Goal: Task Accomplishment & Management: Manage account settings

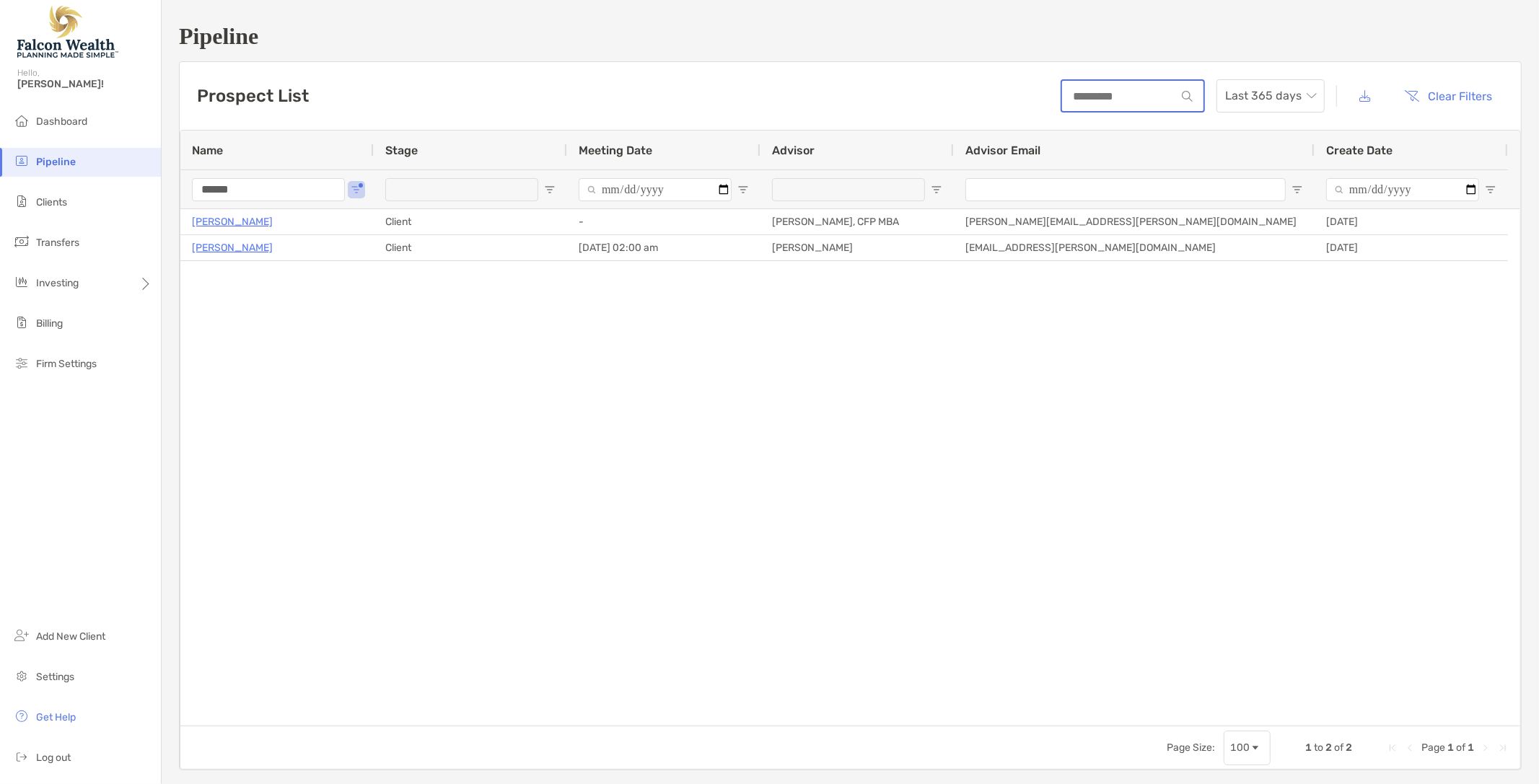
click at [1084, 99] on input at bounding box center [1119, 96] width 114 height 13
type input "*********"
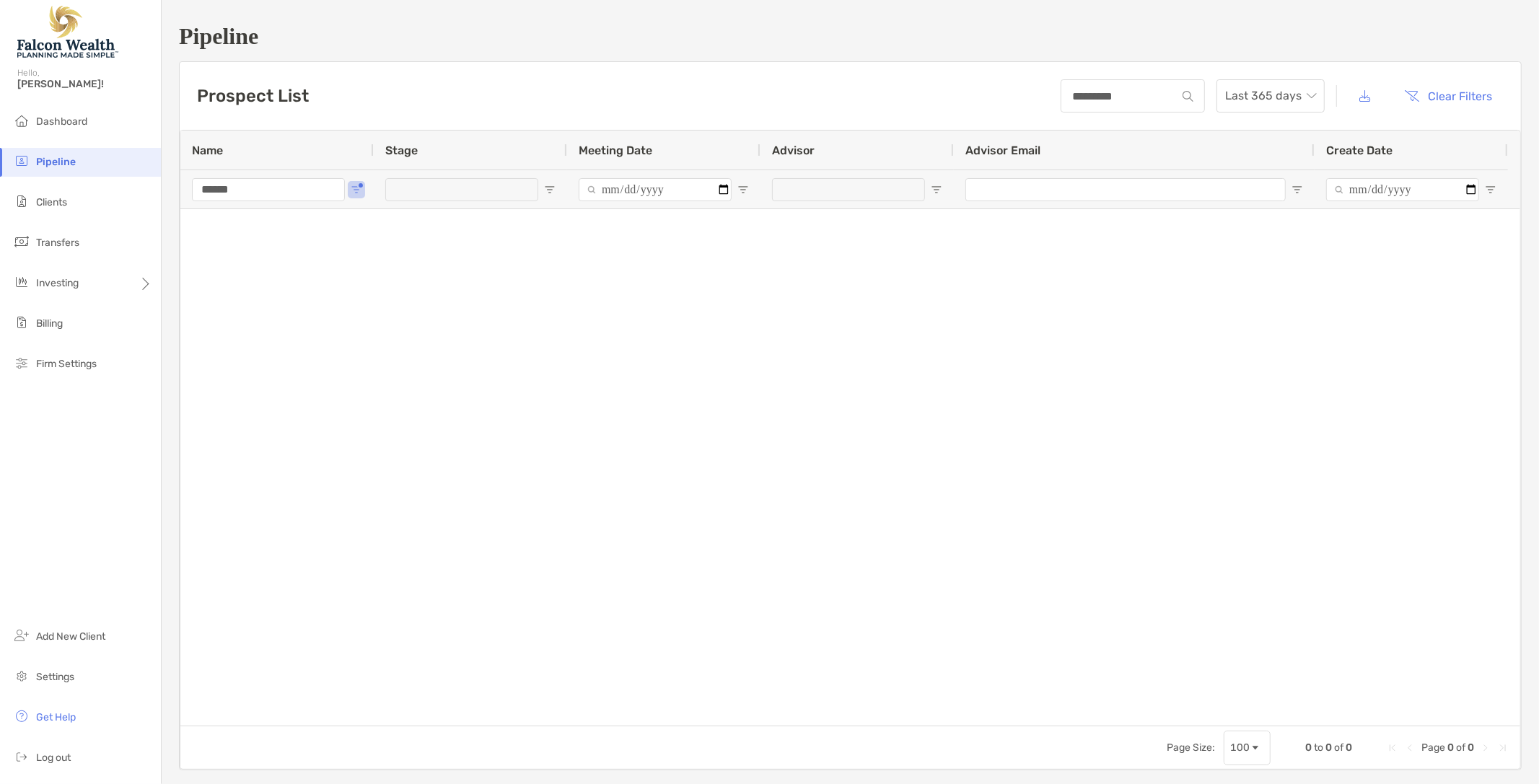
click at [272, 195] on input "******" at bounding box center [268, 189] width 153 height 23
type input "*"
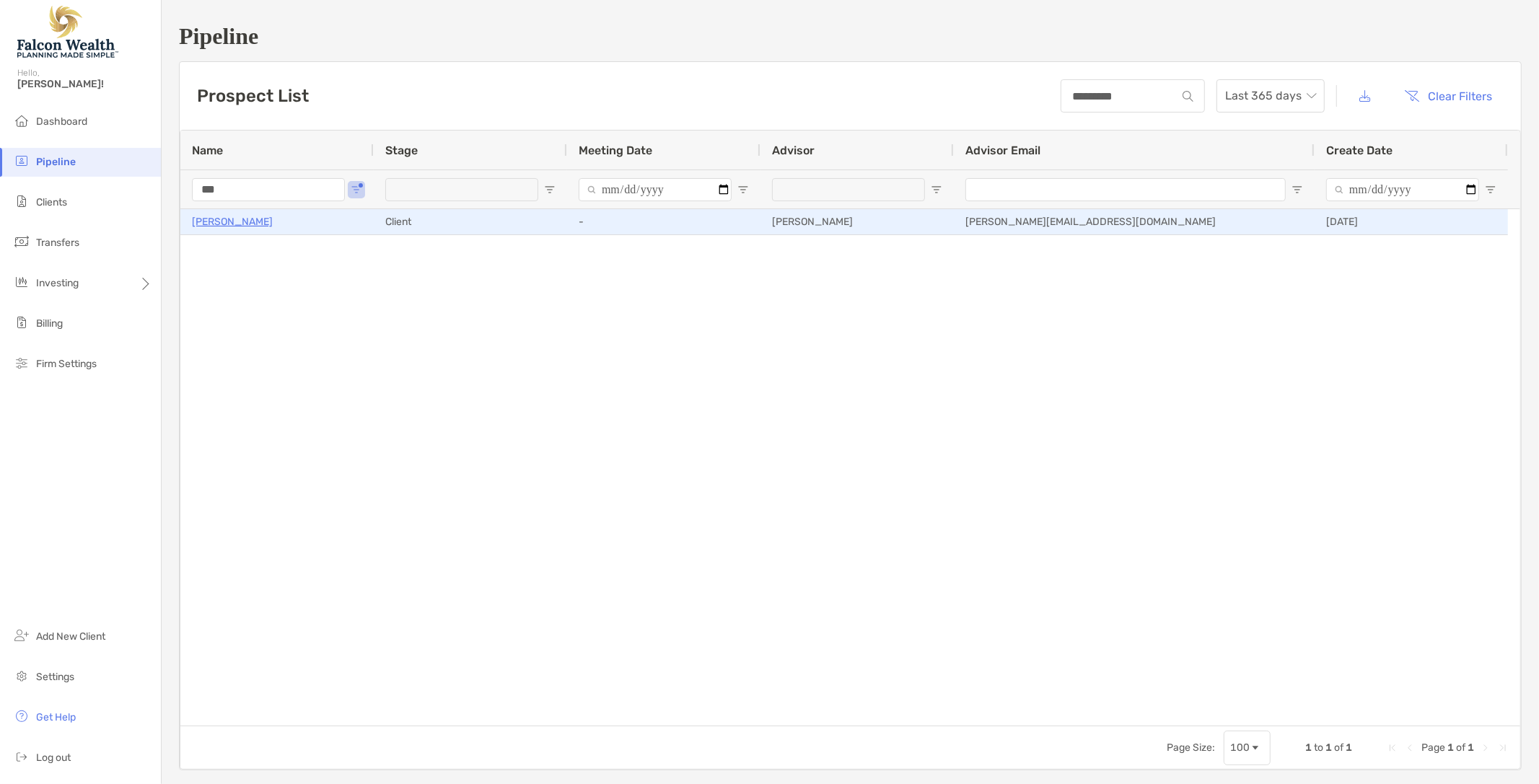
type input "***"
click at [247, 226] on p "[PERSON_NAME]" at bounding box center [232, 222] width 81 height 18
click at [260, 220] on p "[PERSON_NAME]" at bounding box center [232, 222] width 81 height 18
click at [225, 226] on p "[PERSON_NAME]" at bounding box center [232, 222] width 81 height 18
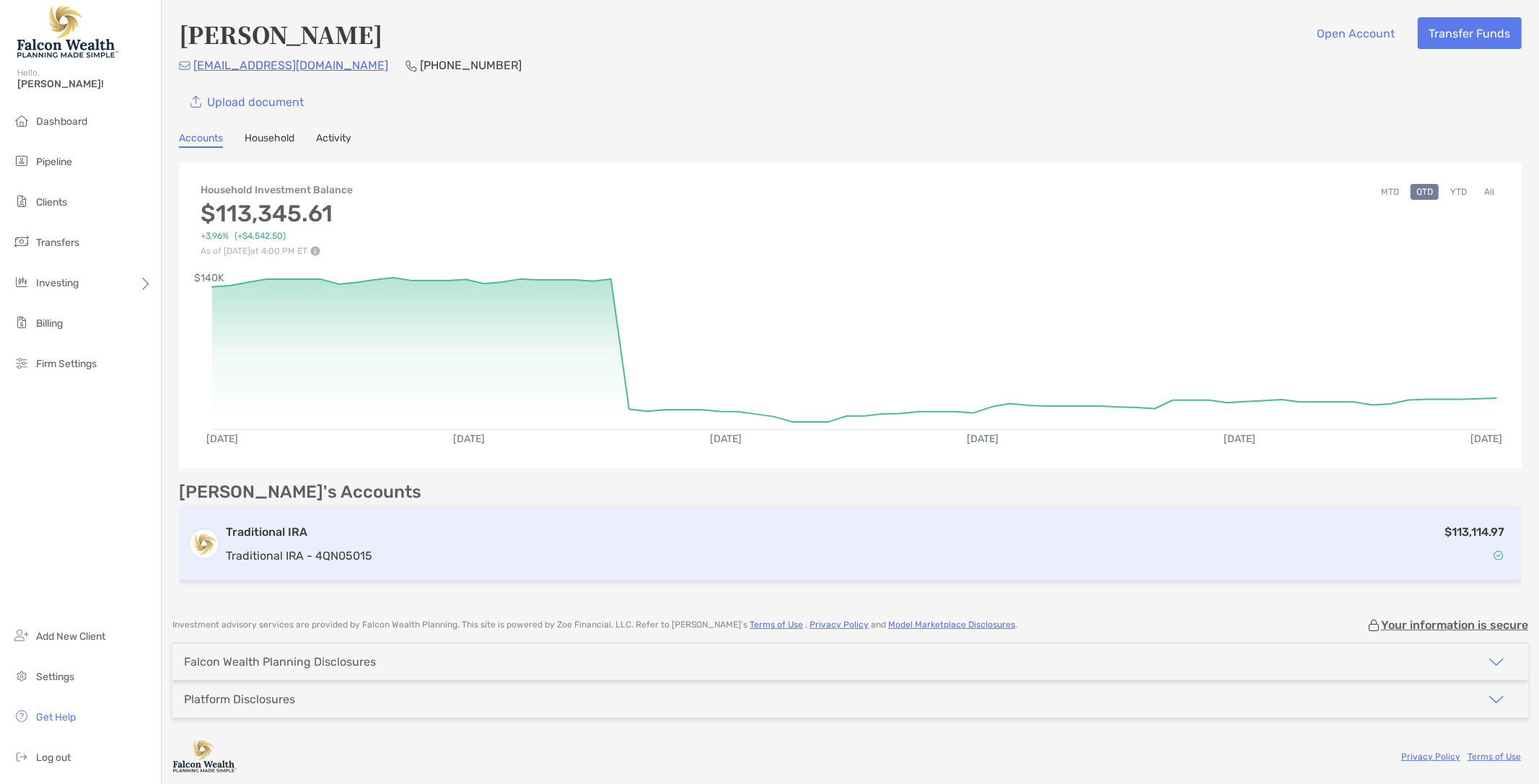
click at [270, 529] on h3 "Traditional IRA" at bounding box center [299, 532] width 146 height 17
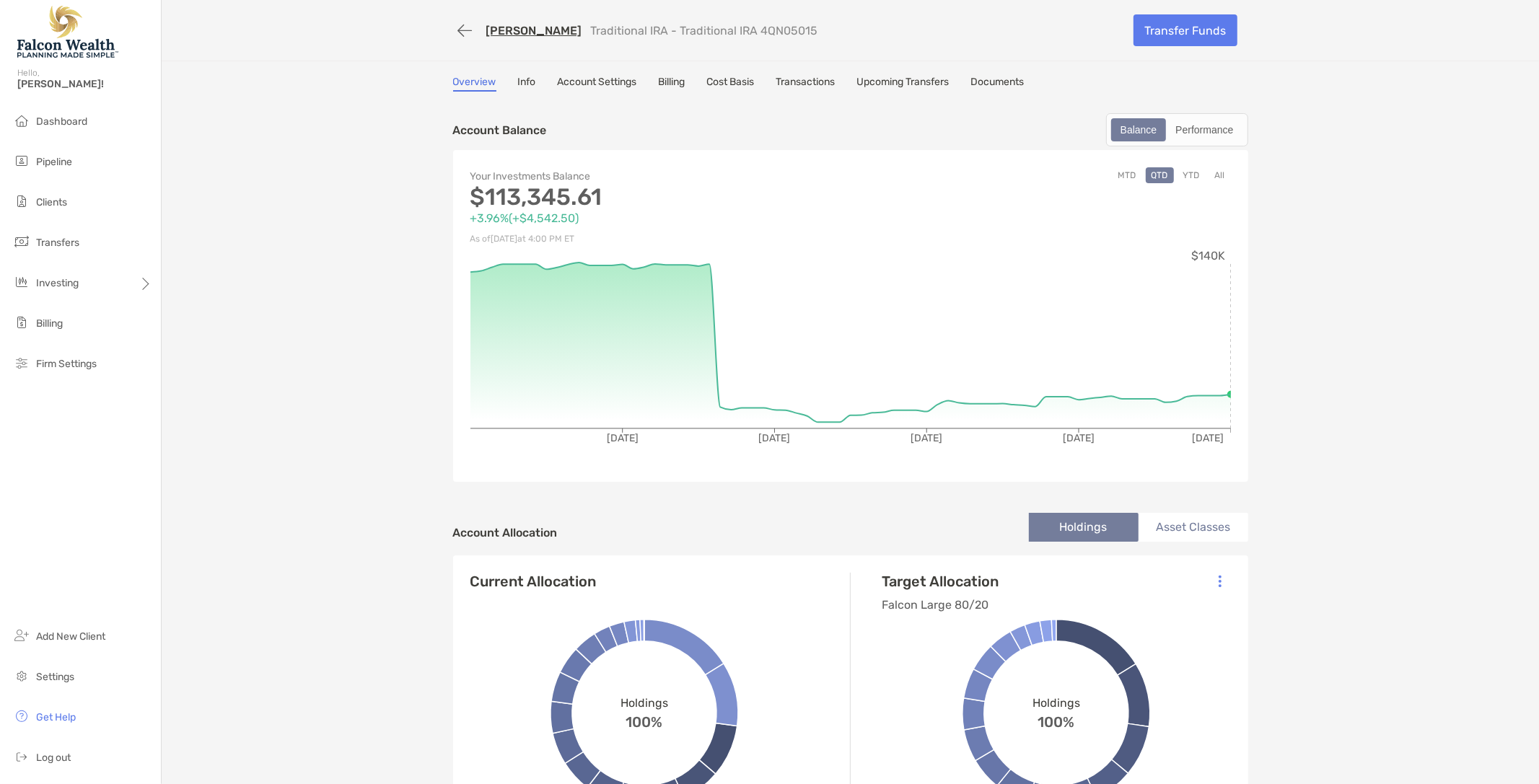
click at [816, 77] on link "Transactions" at bounding box center [806, 83] width 59 height 16
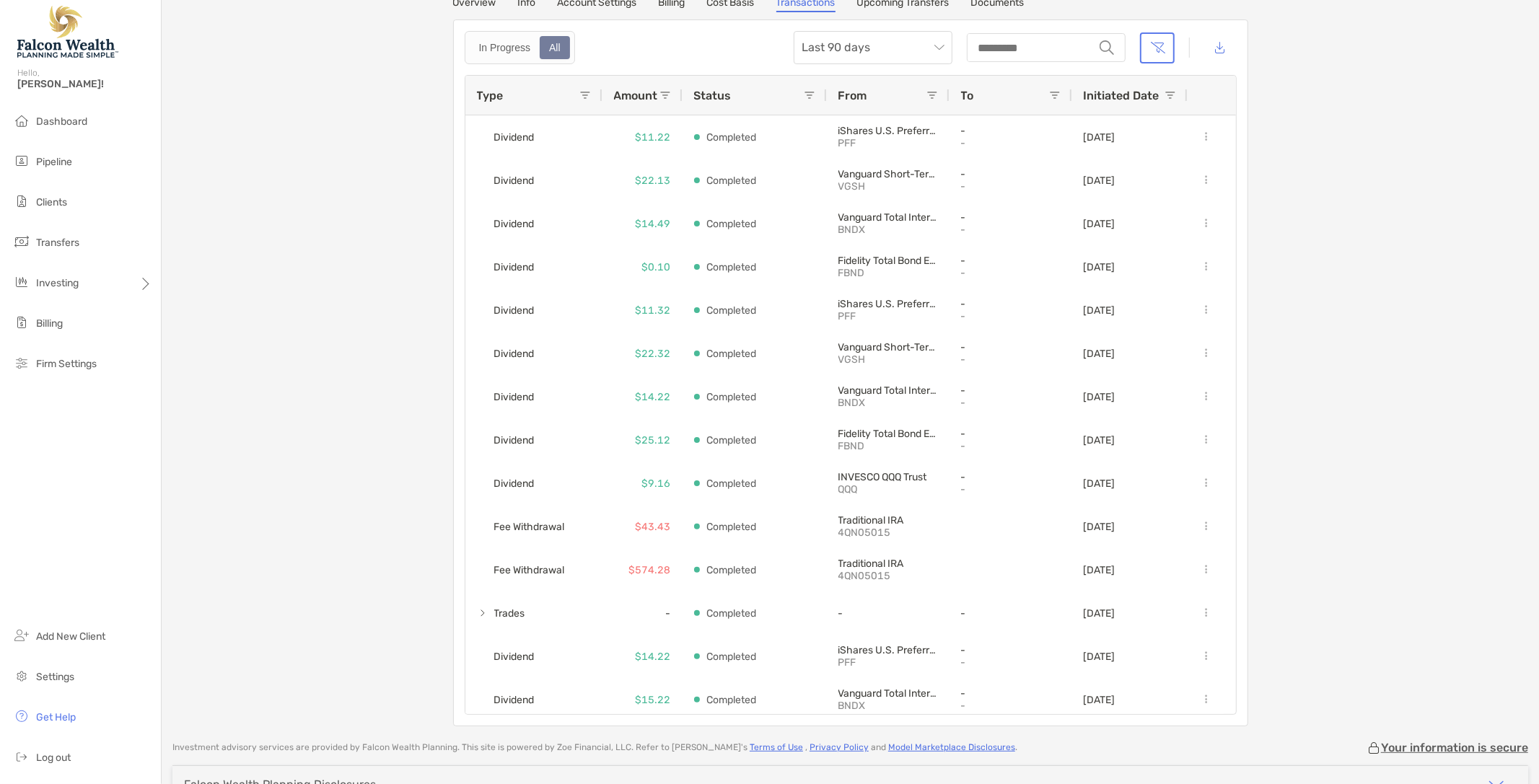
scroll to position [80, 0]
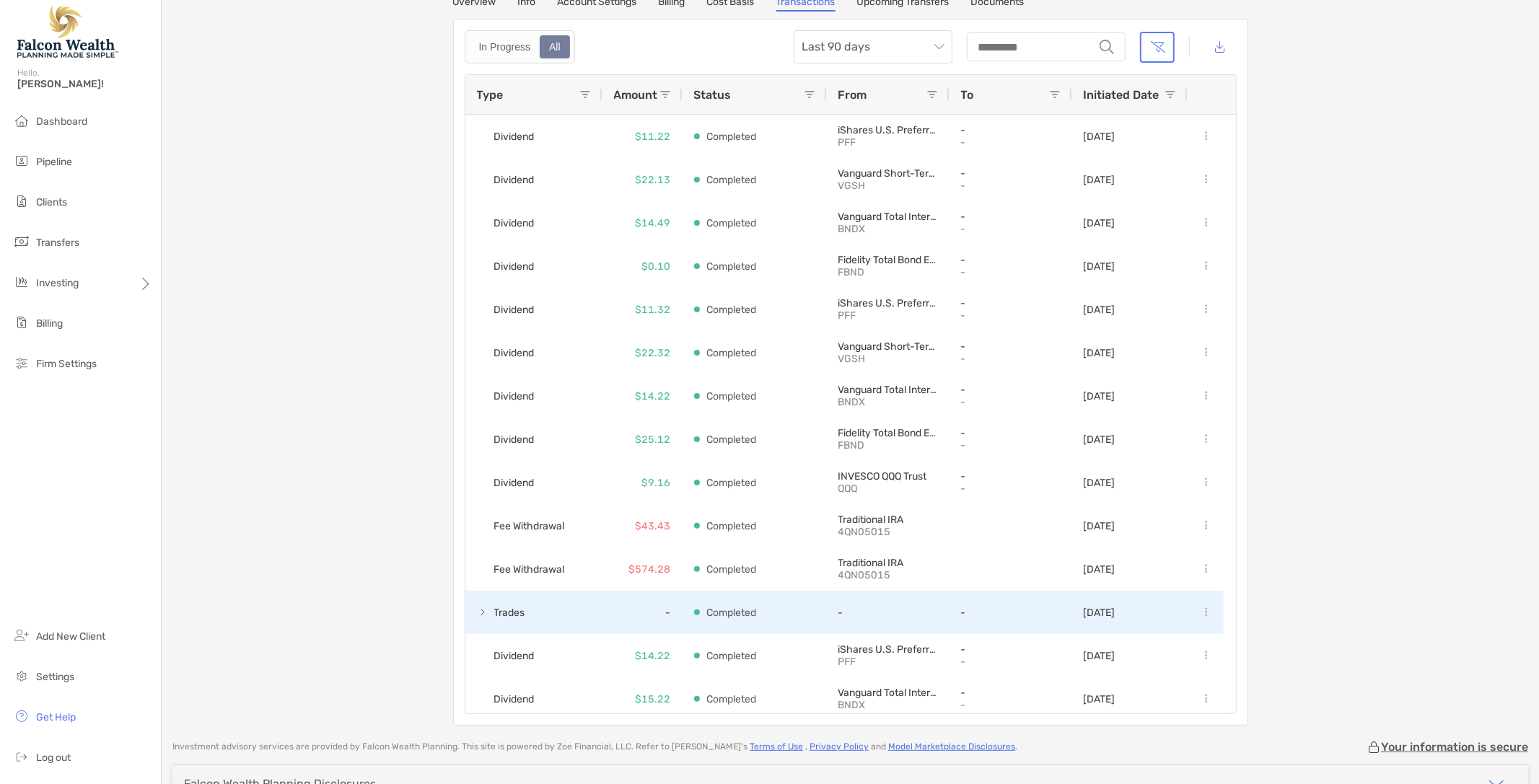
click at [494, 612] on span "Trades" at bounding box center [510, 612] width 31 height 24
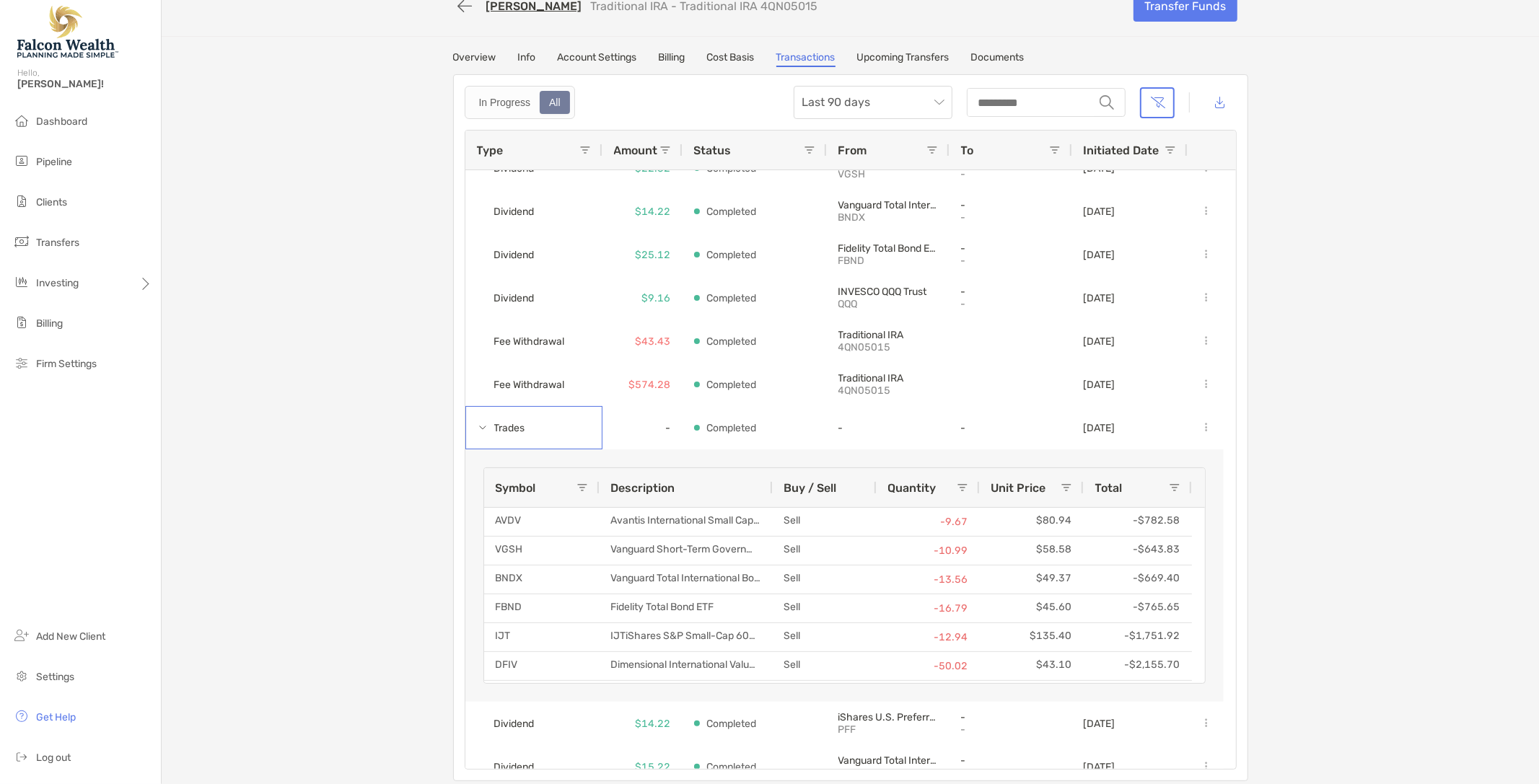
scroll to position [0, 0]
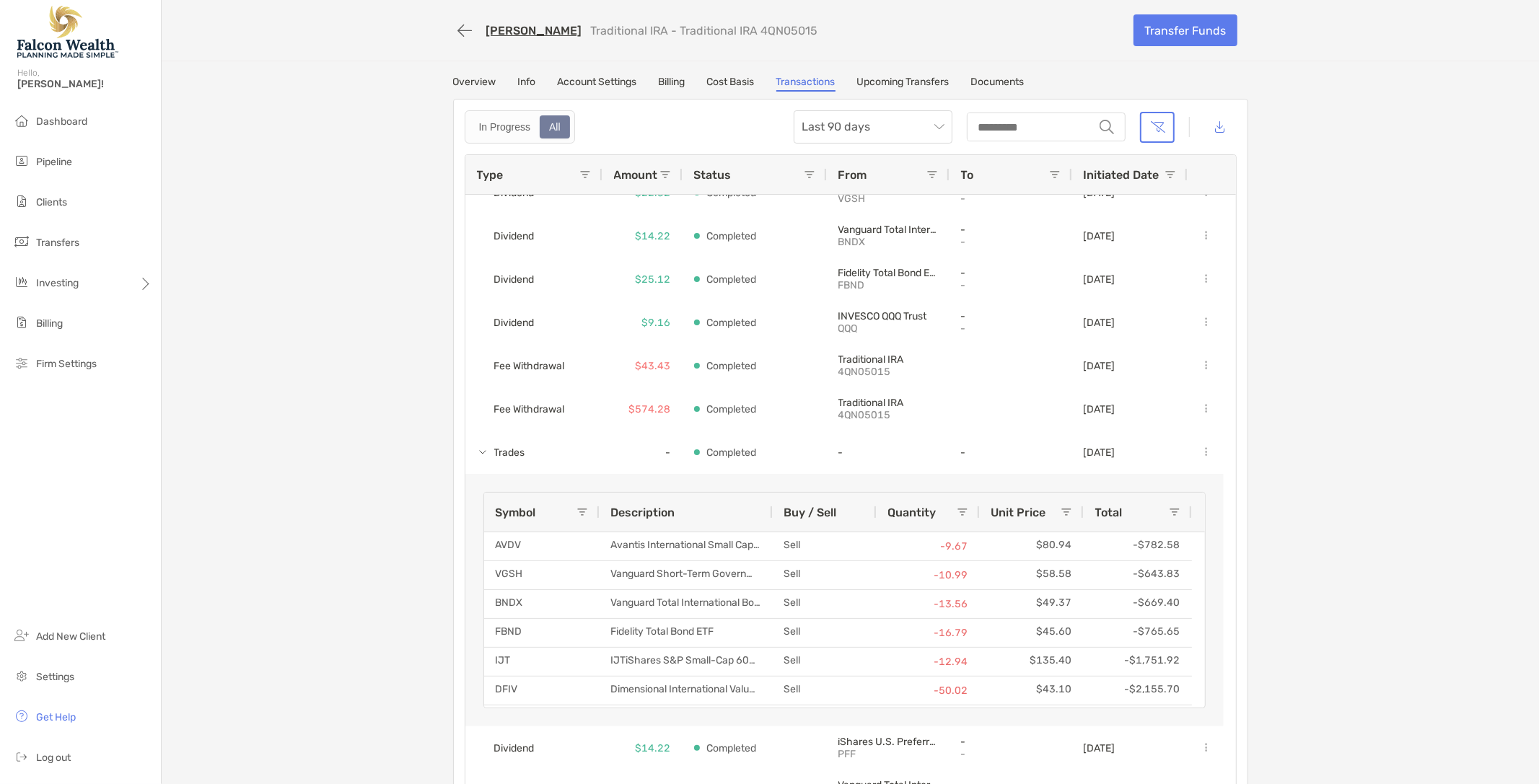
click at [997, 45] on div "Alice Pappenfus Traditional IRA - Traditional IRA 4QN05015 Transfer Funds" at bounding box center [850, 30] width 824 height 61
click at [918, 134] on span "Last 90 days" at bounding box center [873, 127] width 141 height 32
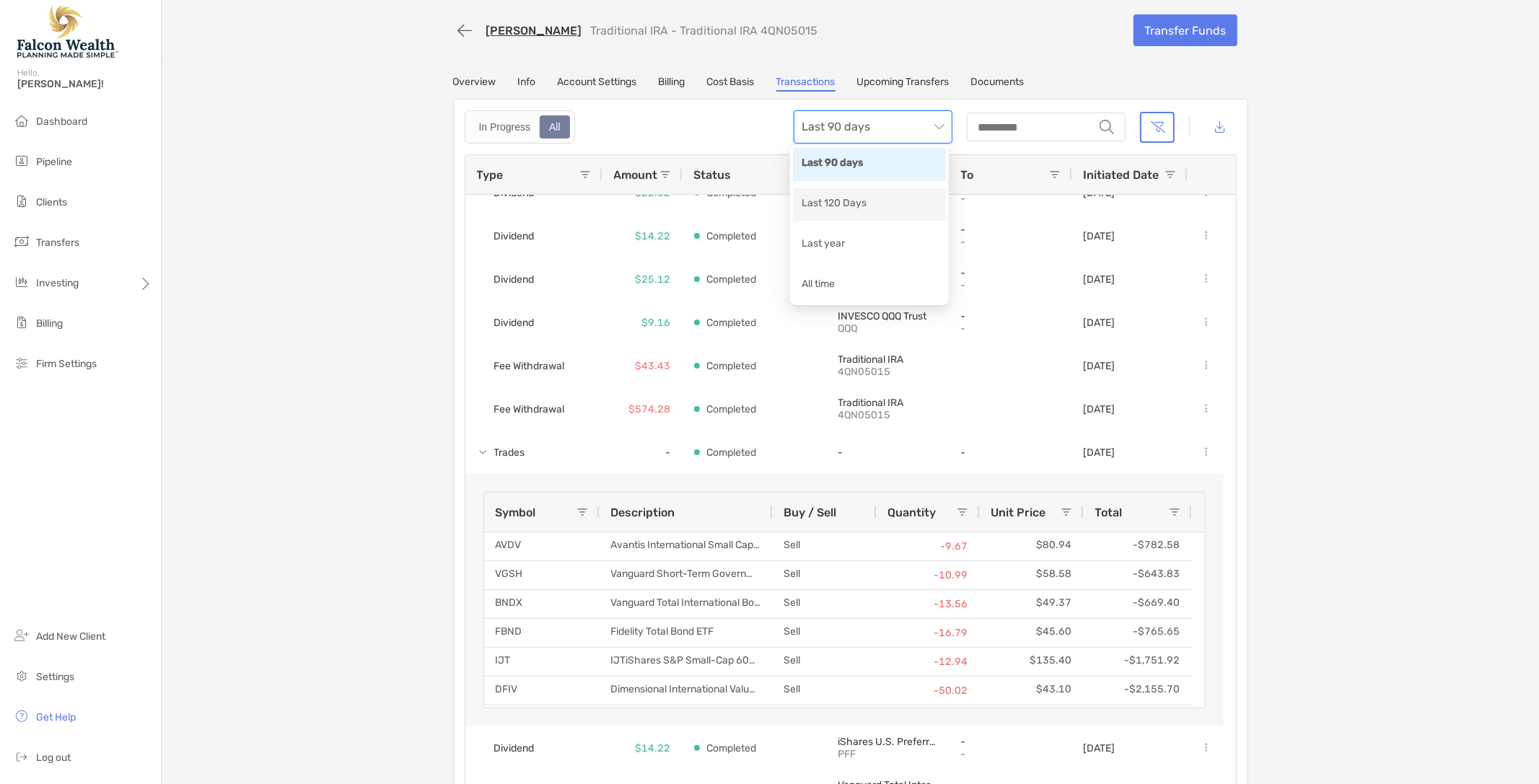
click at [867, 198] on div "Last 120 Days" at bounding box center [869, 204] width 136 height 18
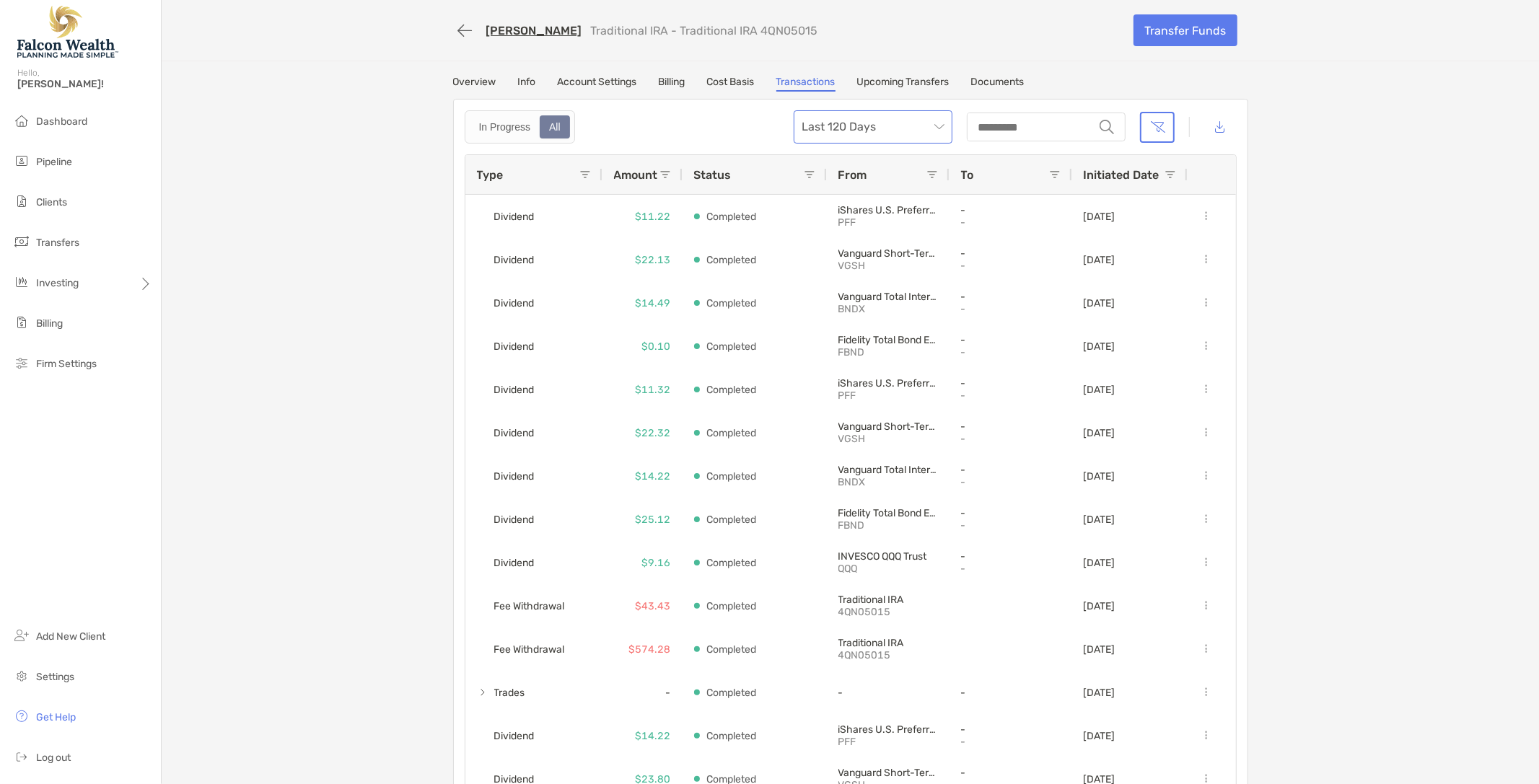
click at [914, 113] on span "Last 120 Days" at bounding box center [873, 127] width 141 height 32
click at [821, 287] on div "All time" at bounding box center [869, 285] width 136 height 18
click at [1173, 35] on link "Transfer Funds" at bounding box center [1185, 30] width 104 height 32
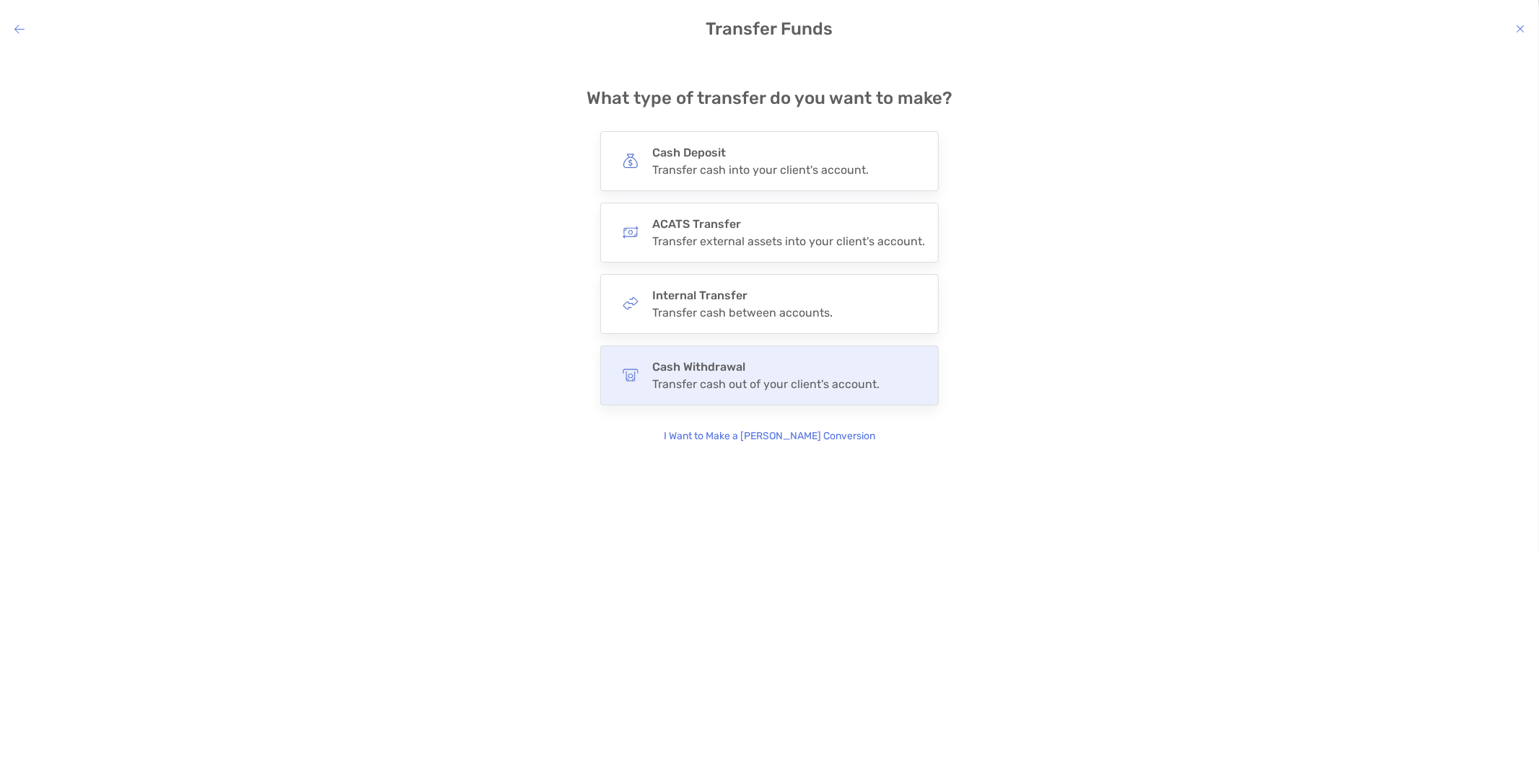
click at [819, 379] on div "Transfer cash out of your client's account." at bounding box center [766, 384] width 227 height 13
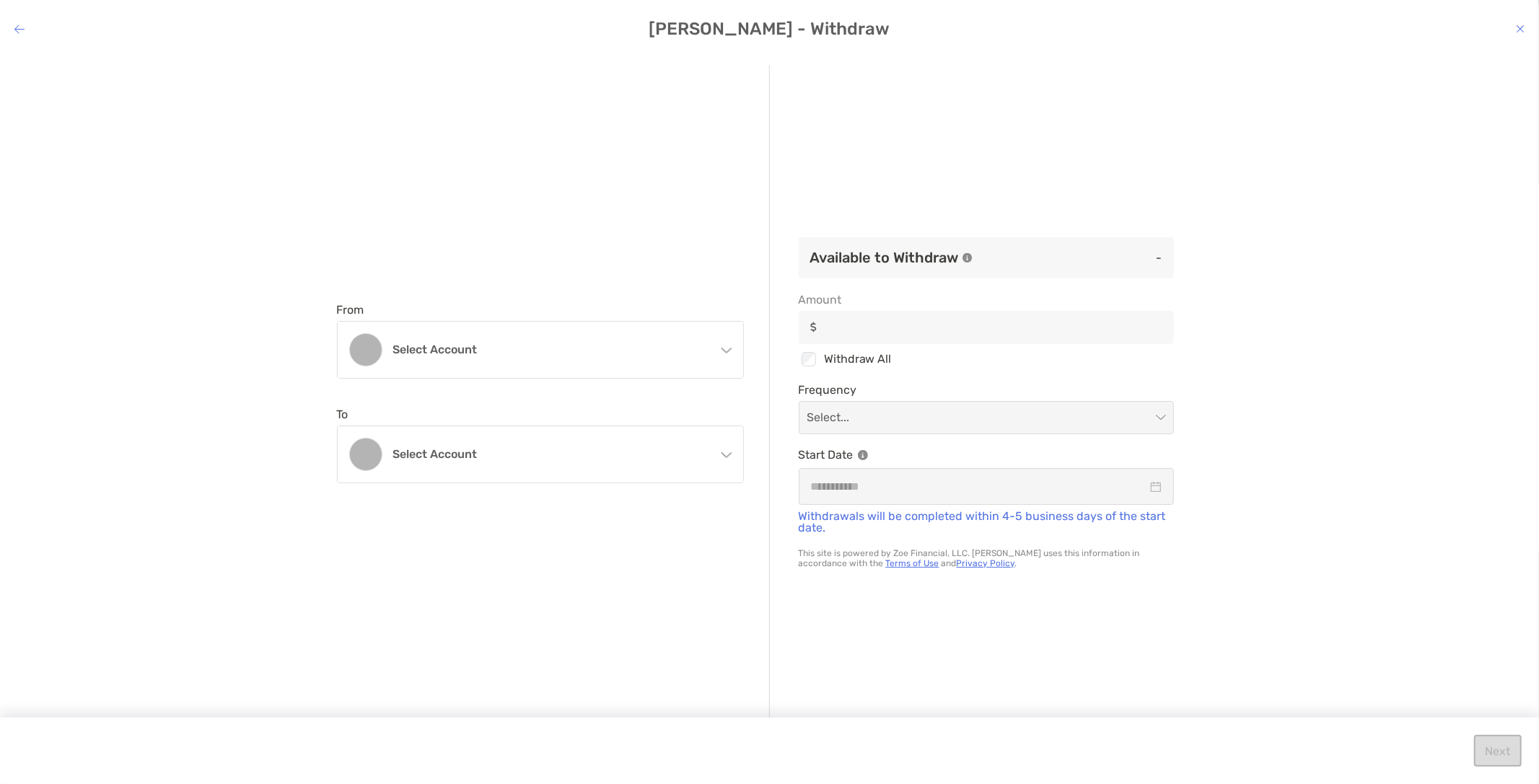
click at [949, 261] on h3 "Available to Withdraw" at bounding box center [885, 257] width 149 height 17
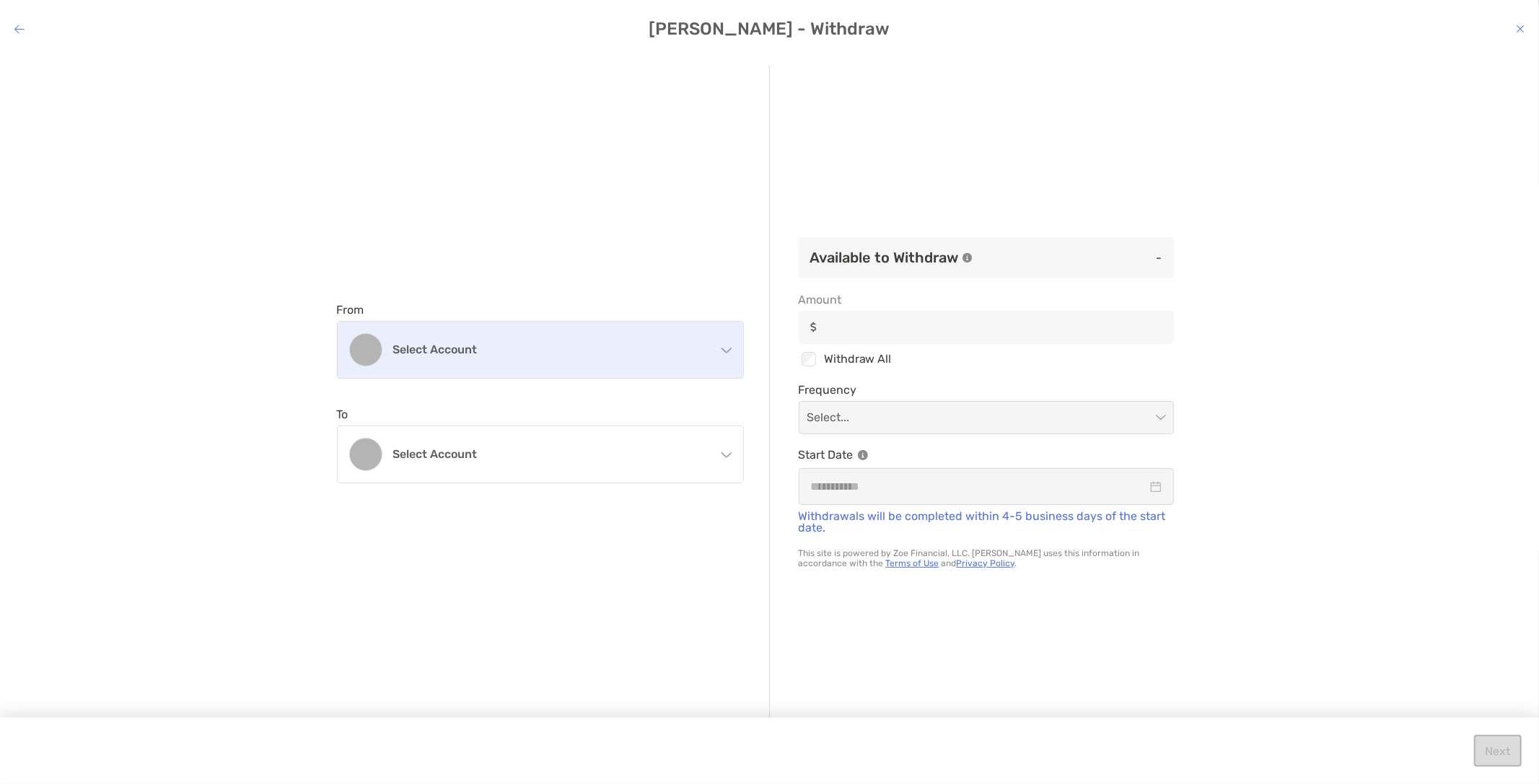
click at [631, 363] on div "Select account" at bounding box center [541, 350] width 406 height 56
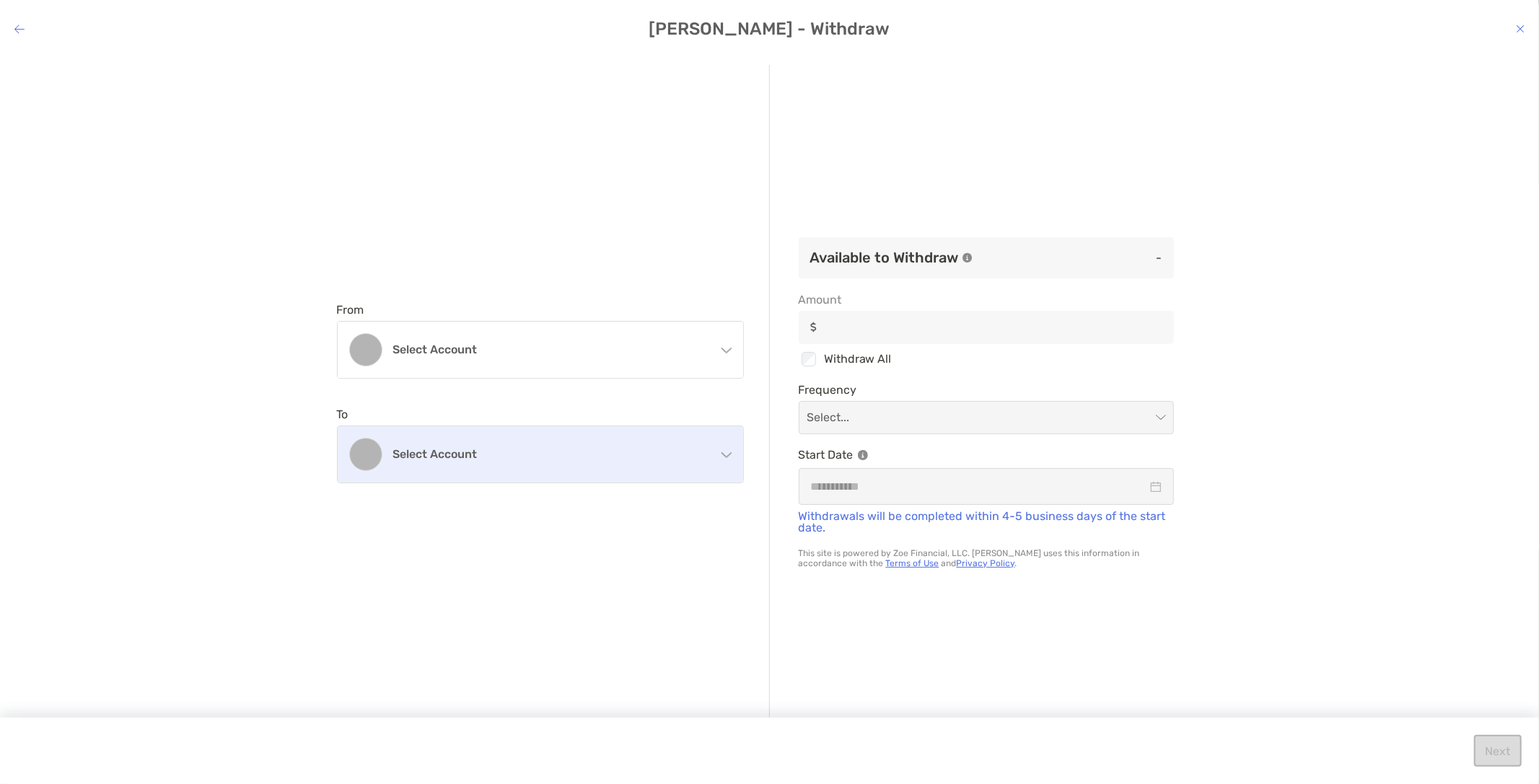
click at [552, 466] on div "Select account" at bounding box center [541, 454] width 406 height 56
click at [689, 451] on h4 "Select account" at bounding box center [549, 454] width 312 height 13
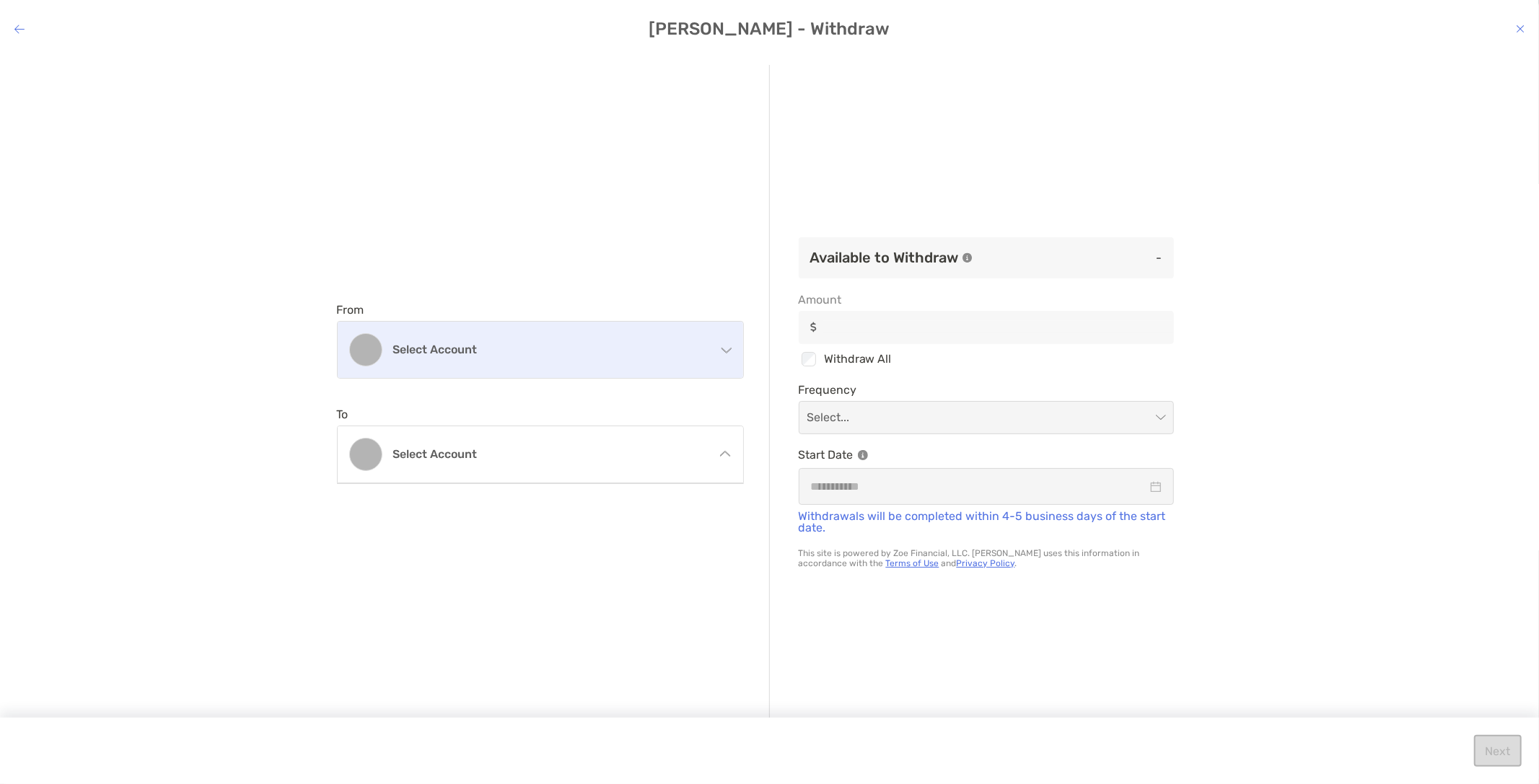
click at [709, 353] on div "Select account" at bounding box center [541, 350] width 406 height 56
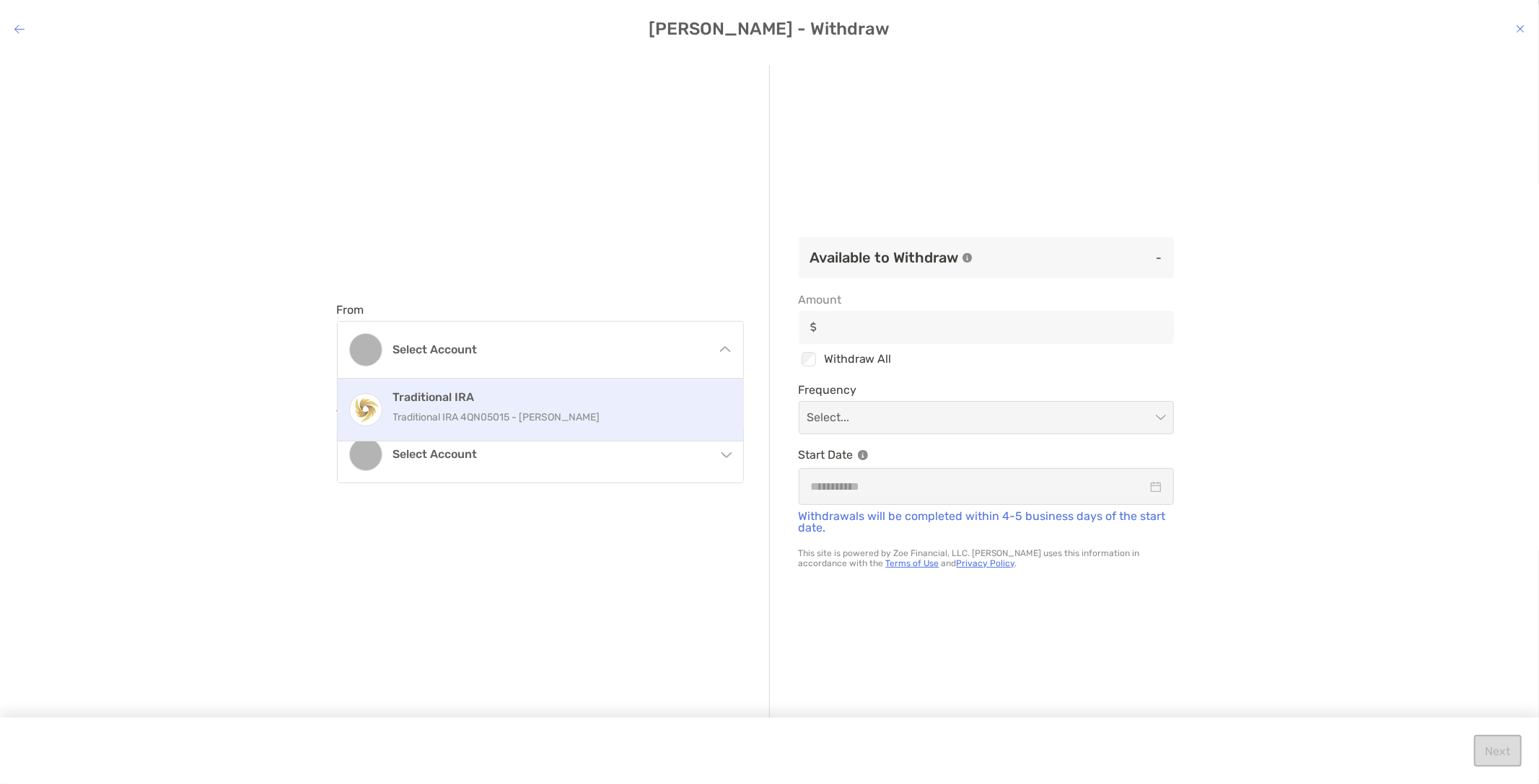
click at [638, 416] on p "Traditional IRA 4QN05015 - [PERSON_NAME]" at bounding box center [556, 417] width 325 height 18
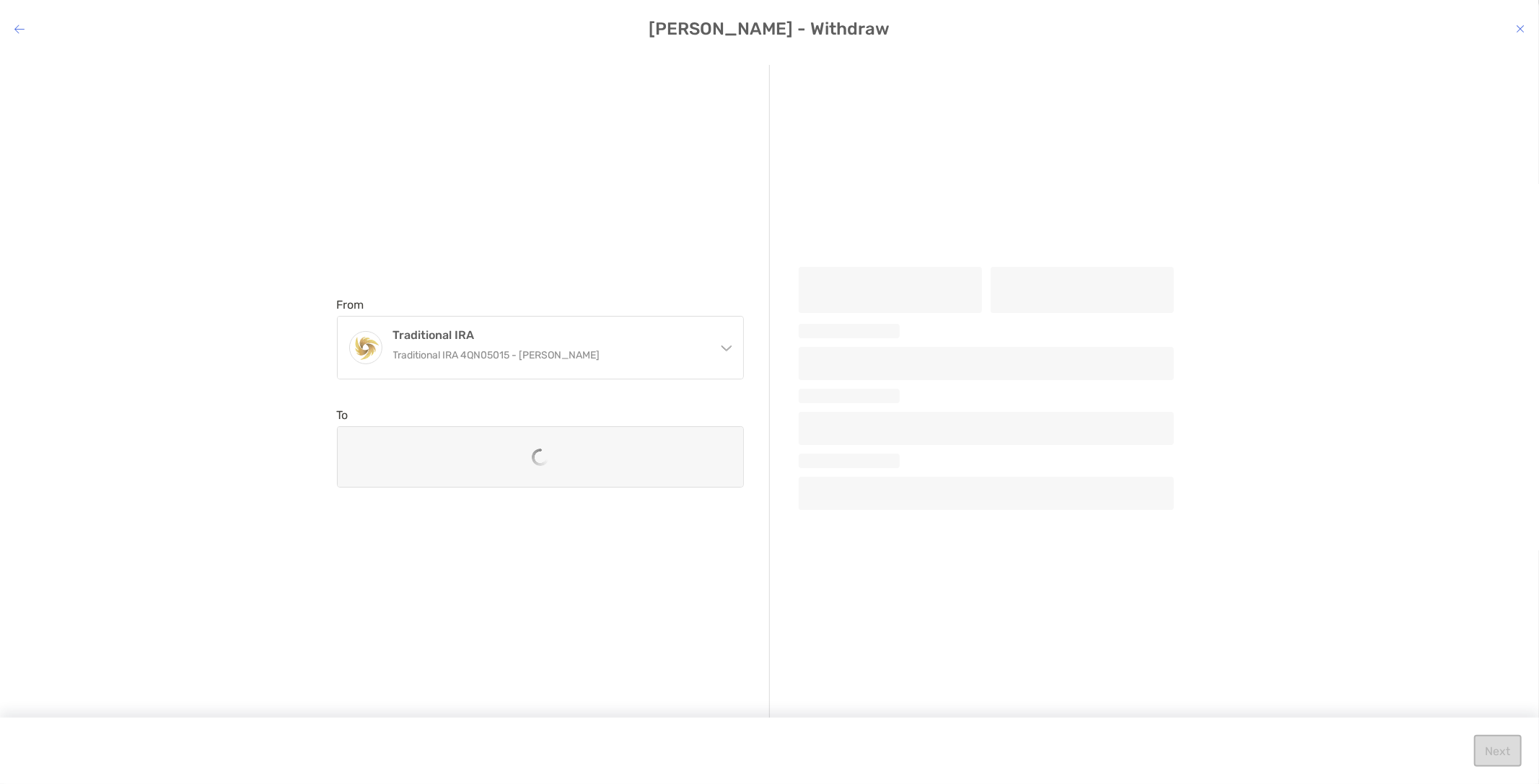
click at [645, 466] on div "modal" at bounding box center [541, 457] width 406 height 60
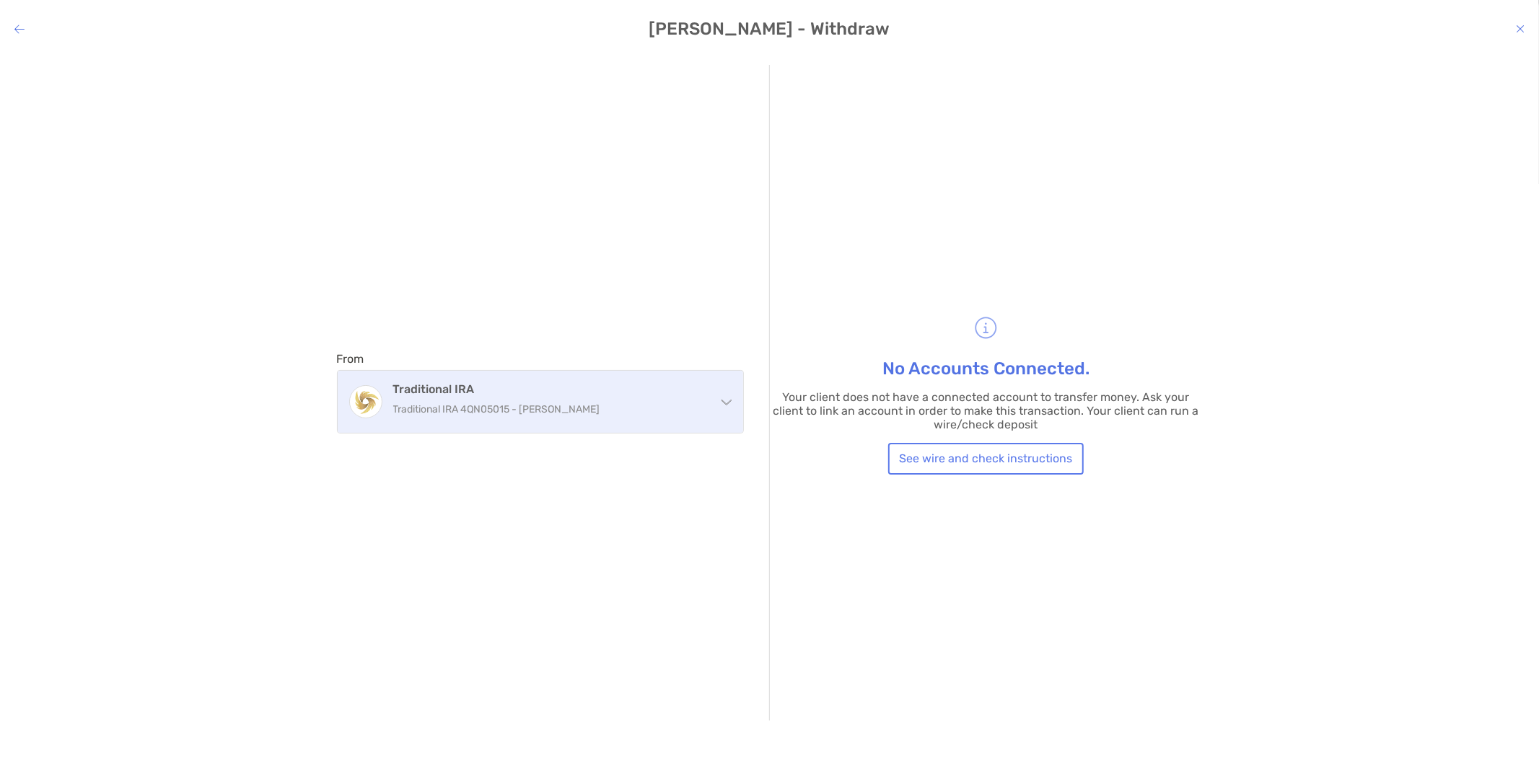
click at [697, 420] on div "Traditional IRA Traditional IRA 4QN05015 - [PERSON_NAME]" at bounding box center [549, 402] width 312 height 39
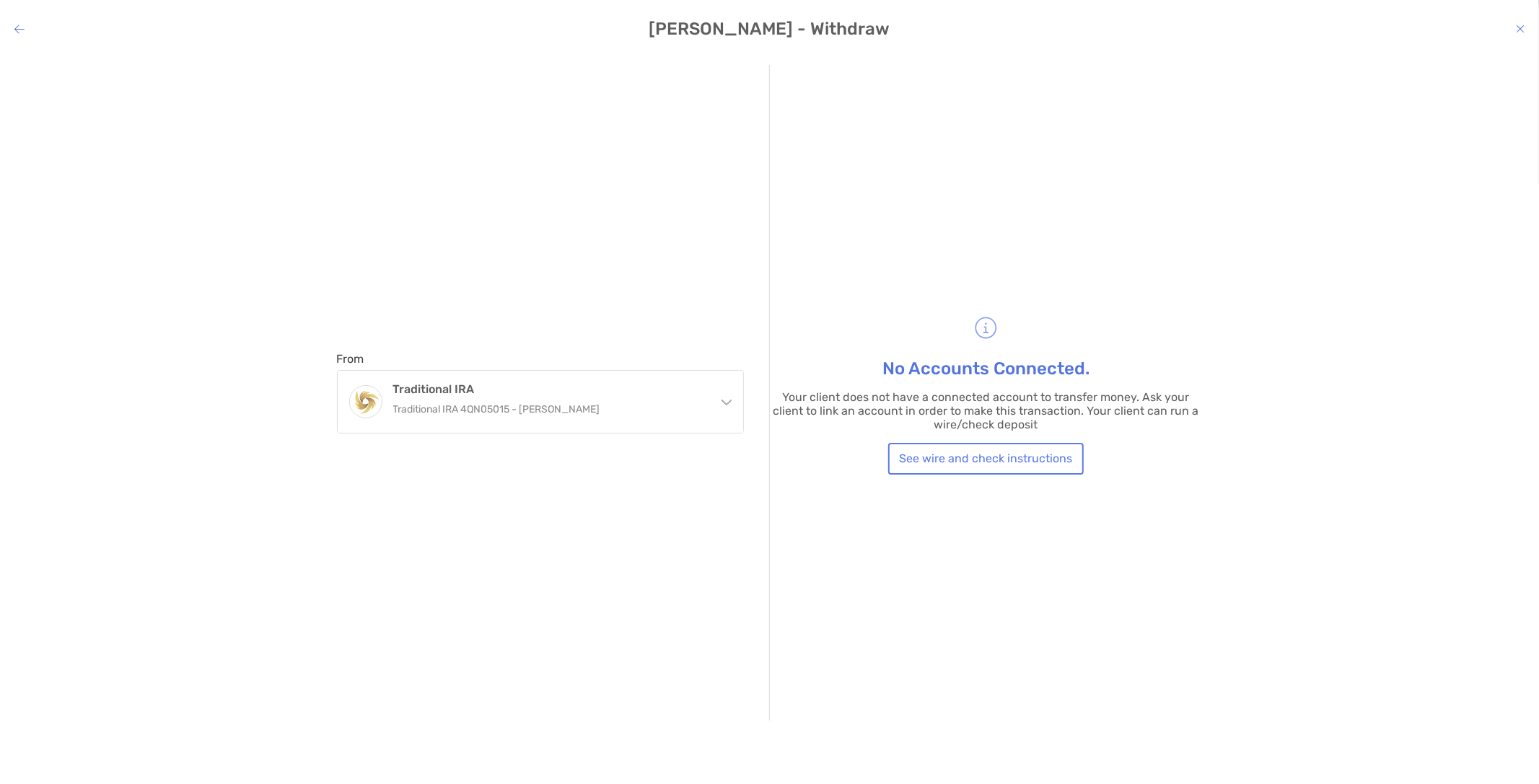
click at [809, 371] on div "No Accounts Connected. Your client does not have a connected account to transfe…" at bounding box center [986, 392] width 433 height 656
click at [992, 459] on button "See wire and check instructions" at bounding box center [986, 458] width 195 height 32
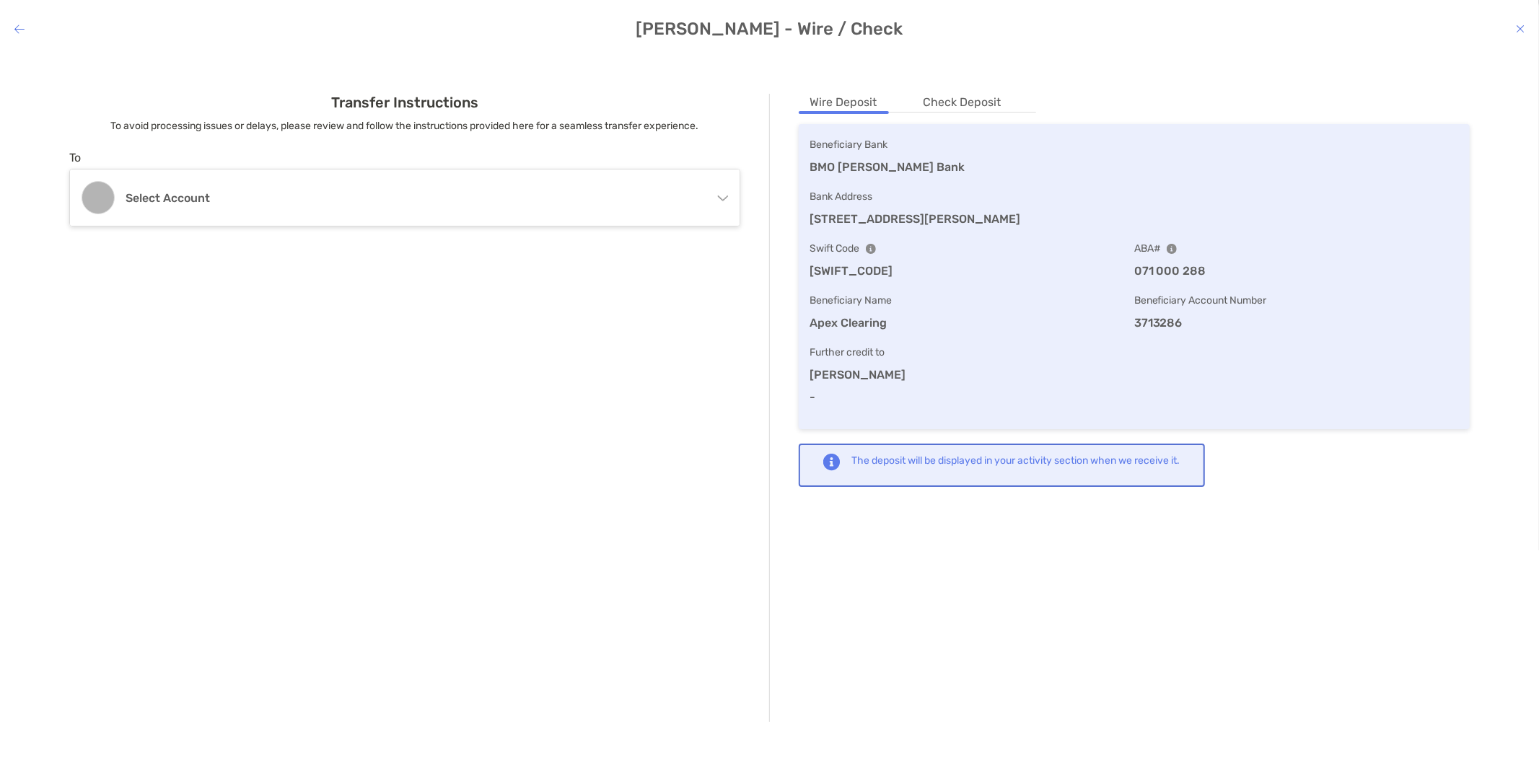
click at [971, 91] on div "Transfer Instructions To avoid processing issues or delays, please review and f…" at bounding box center [770, 408] width 1516 height 686
click at [970, 97] on li "Check Deposit" at bounding box center [963, 102] width 101 height 18
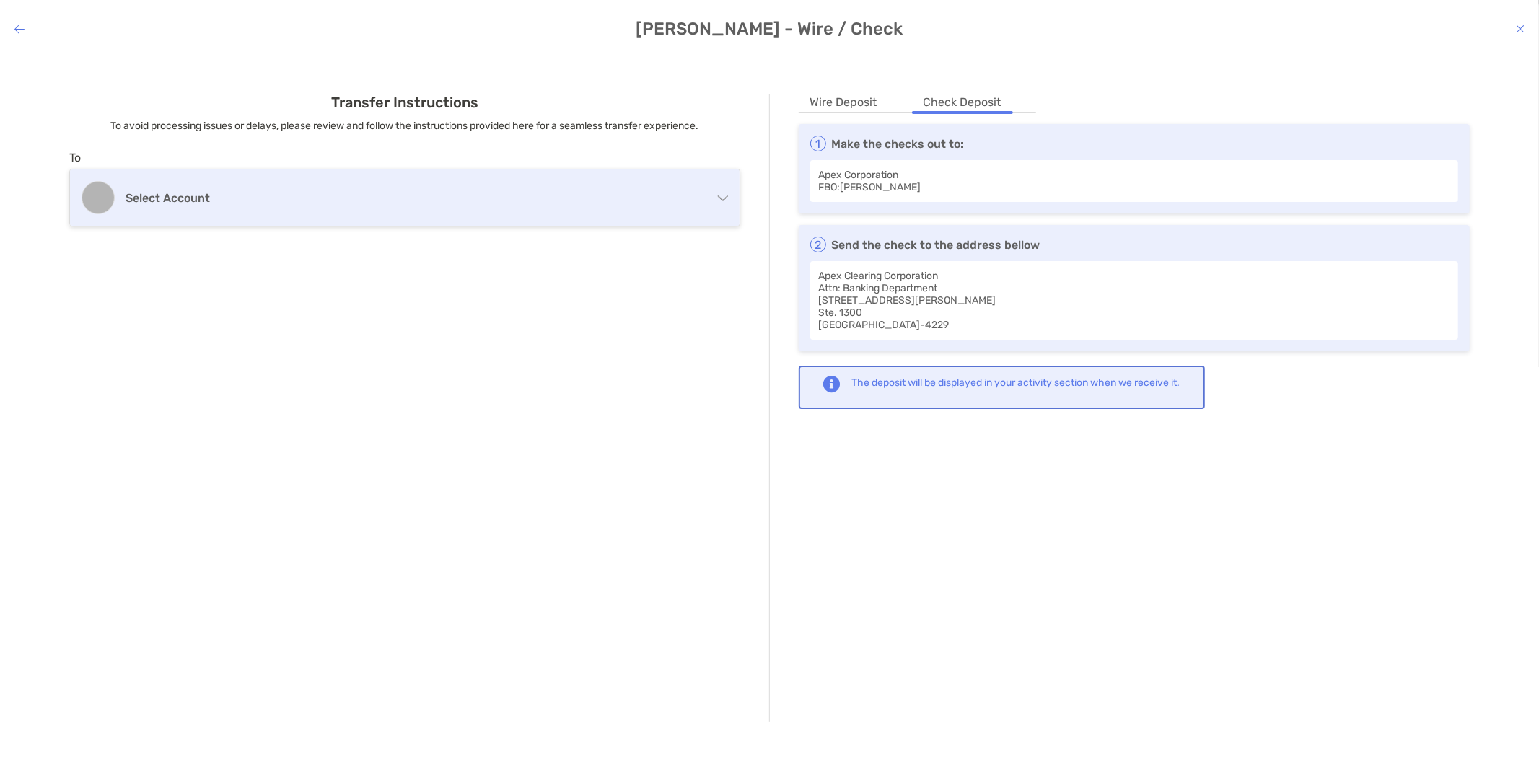
click at [168, 186] on div "Select account" at bounding box center [404, 197] width 669 height 56
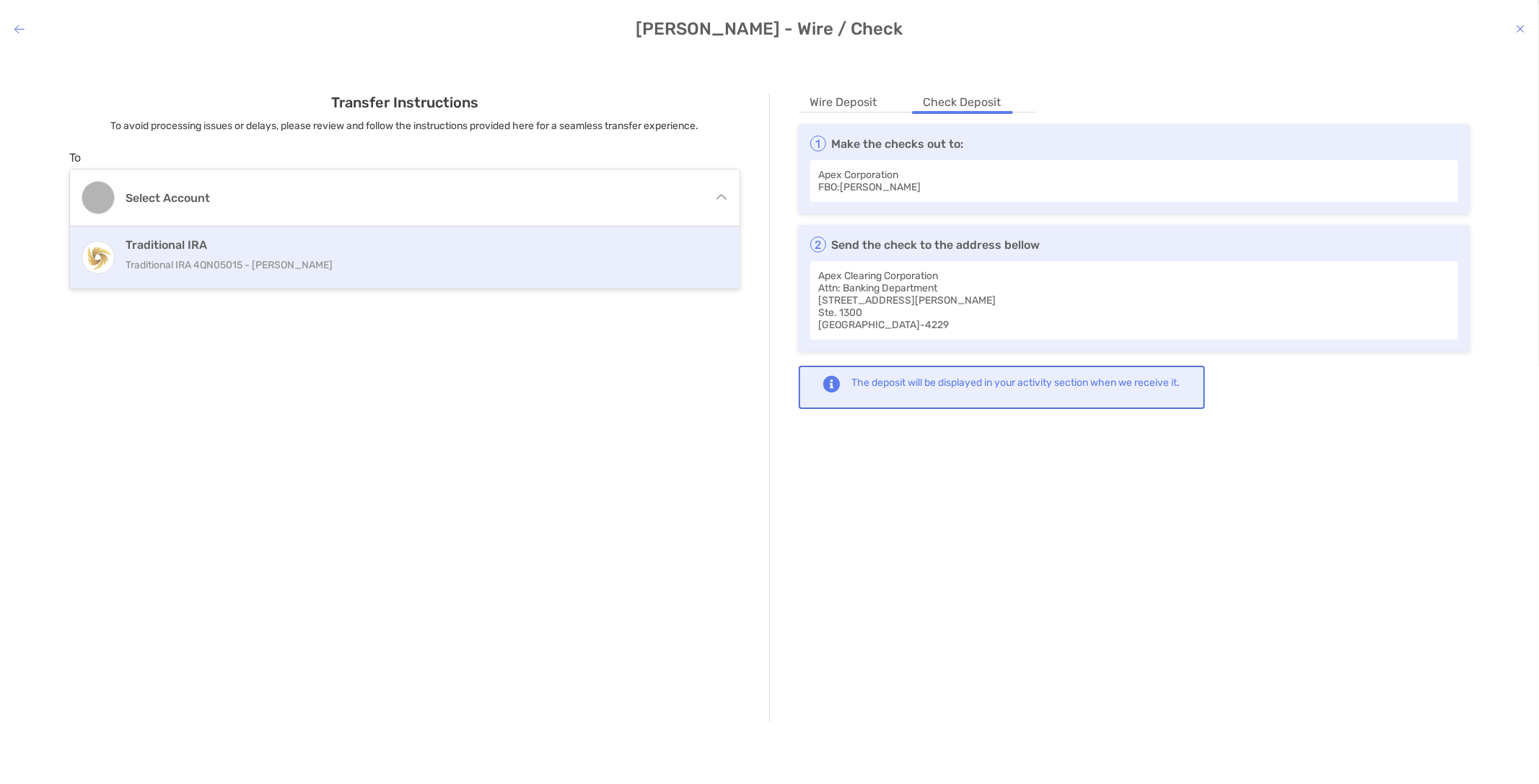
click at [175, 257] on p "Traditional IRA 4QN05015 - [PERSON_NAME]" at bounding box center [400, 265] width 549 height 18
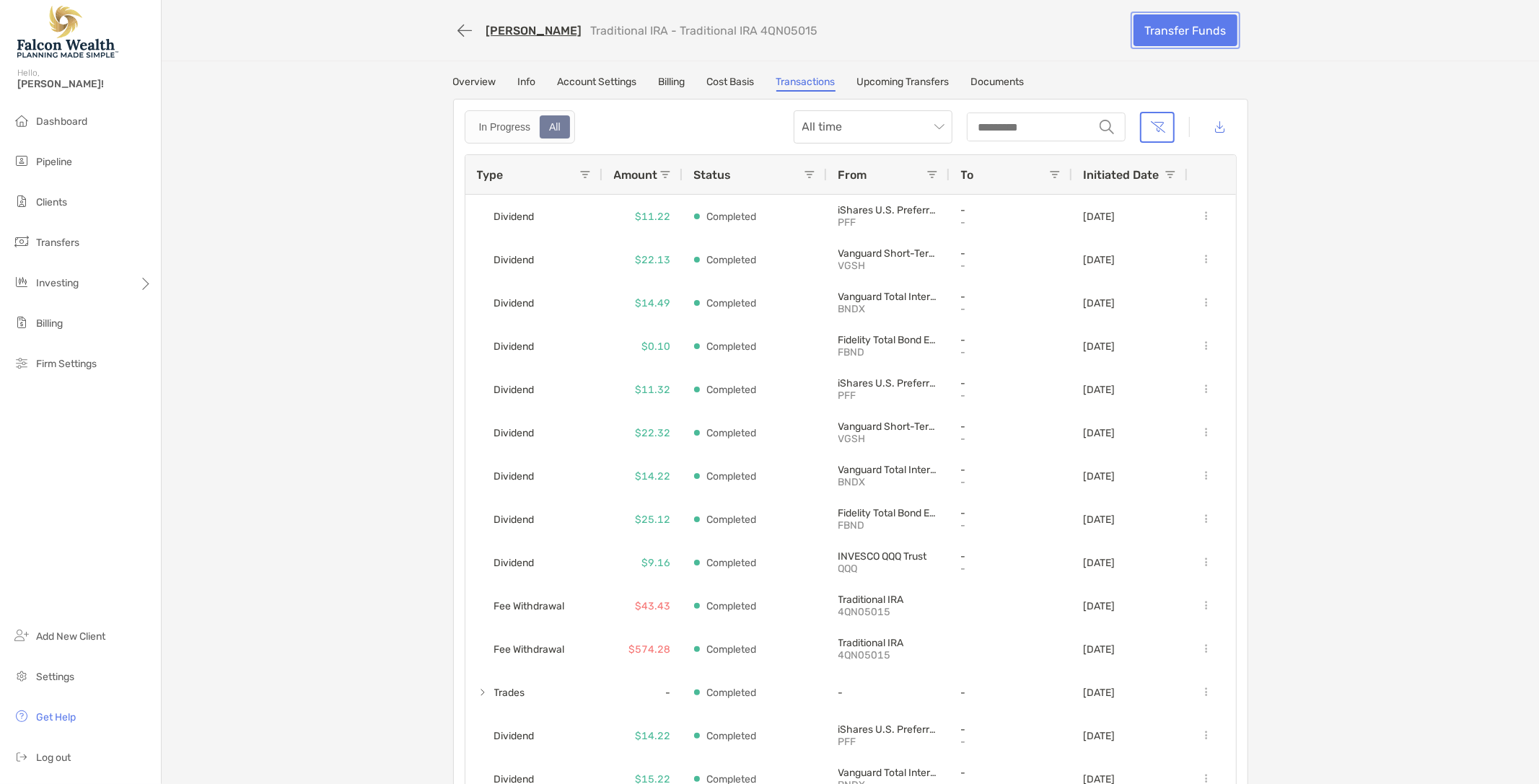
click at [1182, 30] on link "Transfer Funds" at bounding box center [1185, 30] width 104 height 32
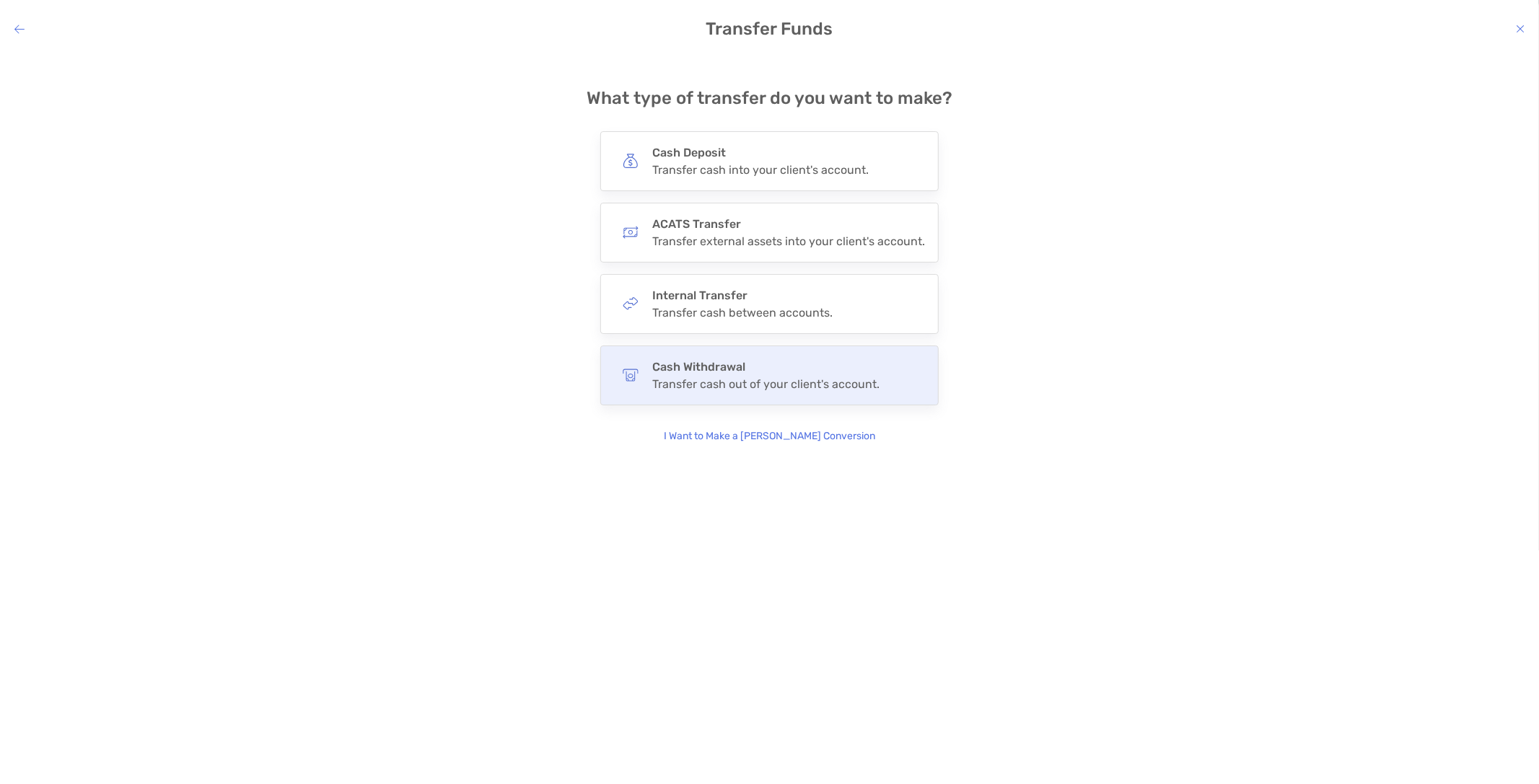
click at [834, 391] on div "Cash Withdrawal Transfer cash out of your client's account." at bounding box center [770, 375] width 339 height 60
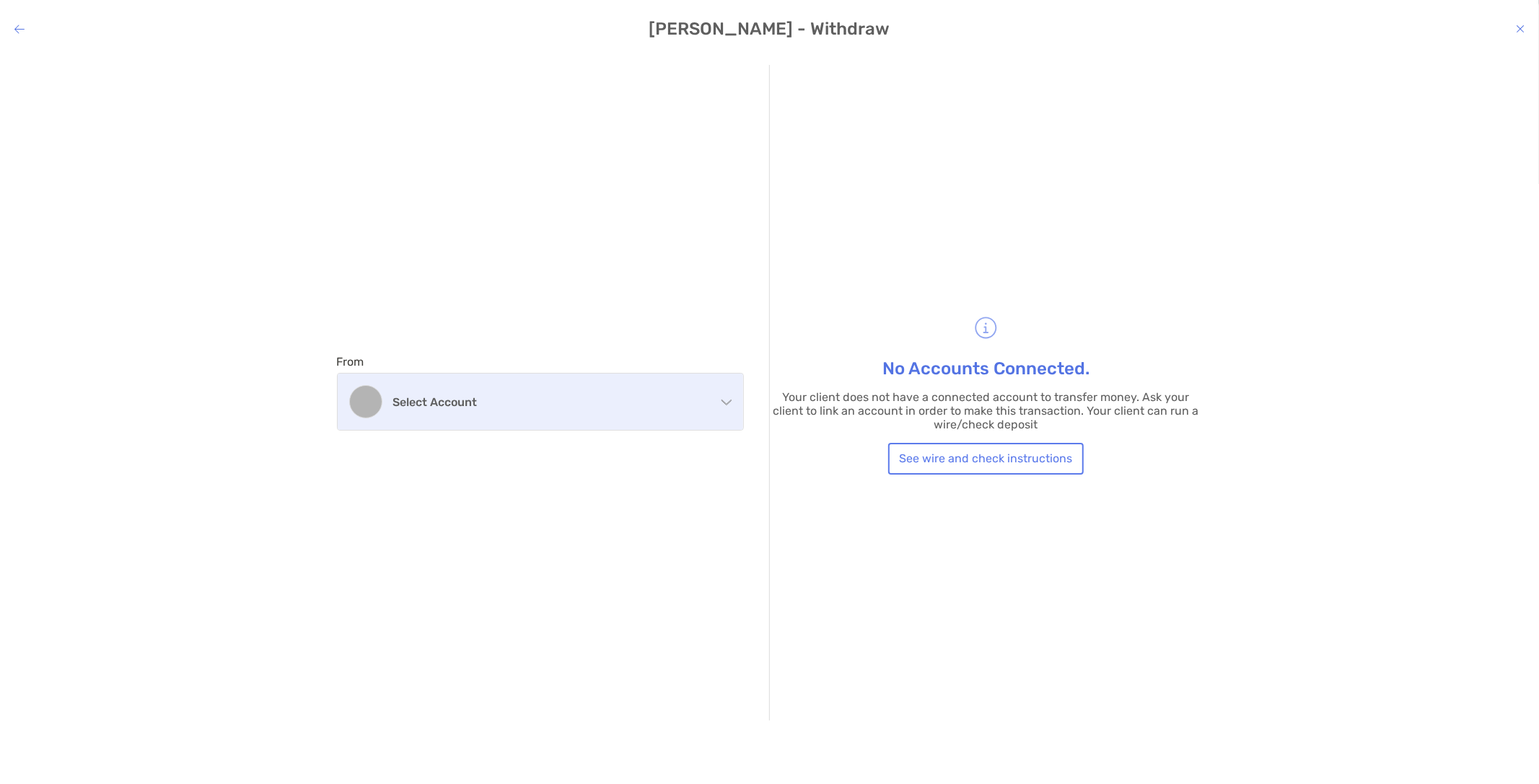
drag, startPoint x: 423, startPoint y: 428, endPoint x: 429, endPoint y: 404, distance: 24.7
click at [424, 428] on div "Select account" at bounding box center [541, 402] width 406 height 56
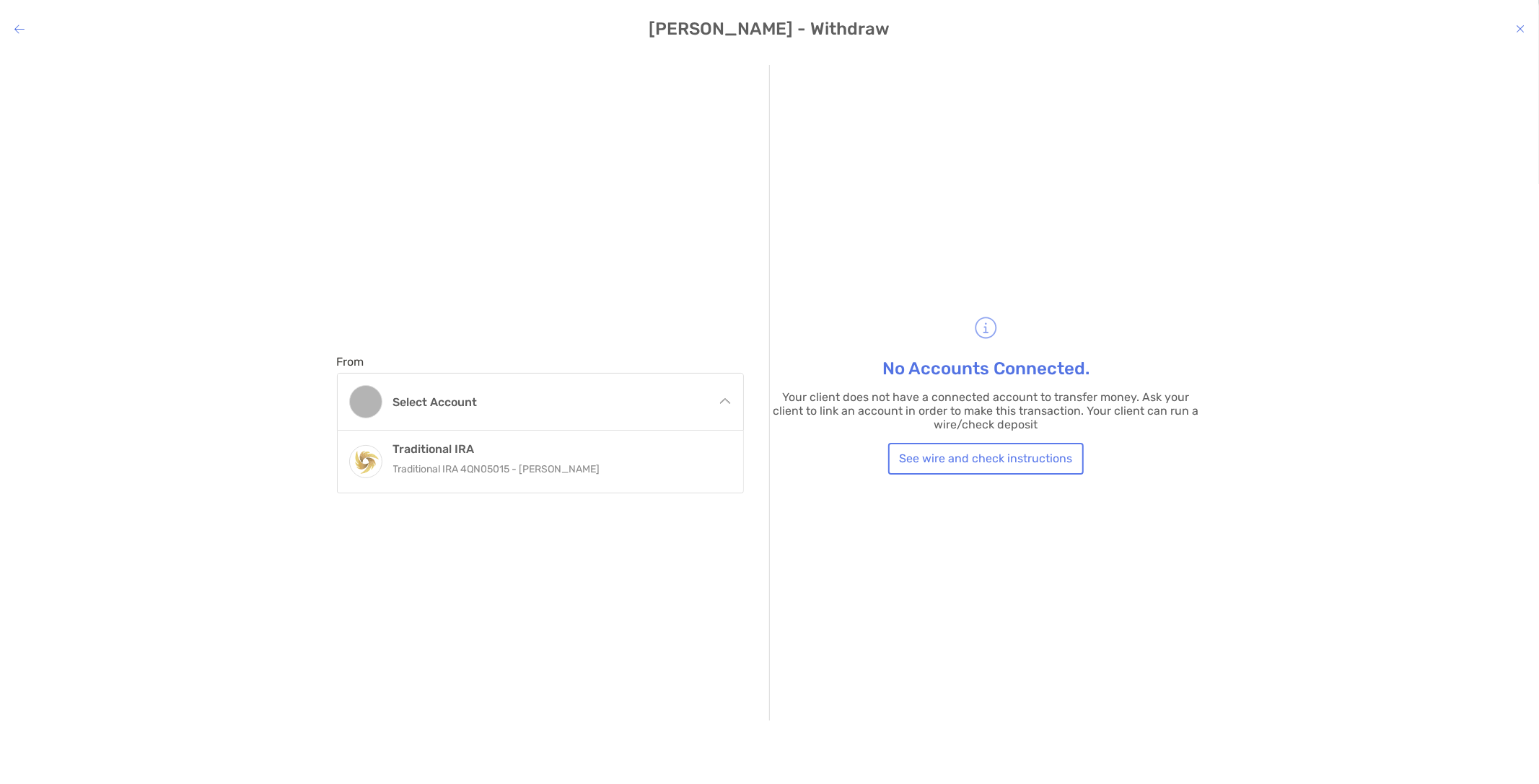
drag, startPoint x: 616, startPoint y: 457, endPoint x: 609, endPoint y: 455, distance: 7.3
click at [616, 457] on div "Traditional IRA Traditional IRA 4QN05015 - [PERSON_NAME]" at bounding box center [556, 461] width 325 height 39
click at [1007, 464] on button "See wire and check instructions" at bounding box center [986, 458] width 195 height 32
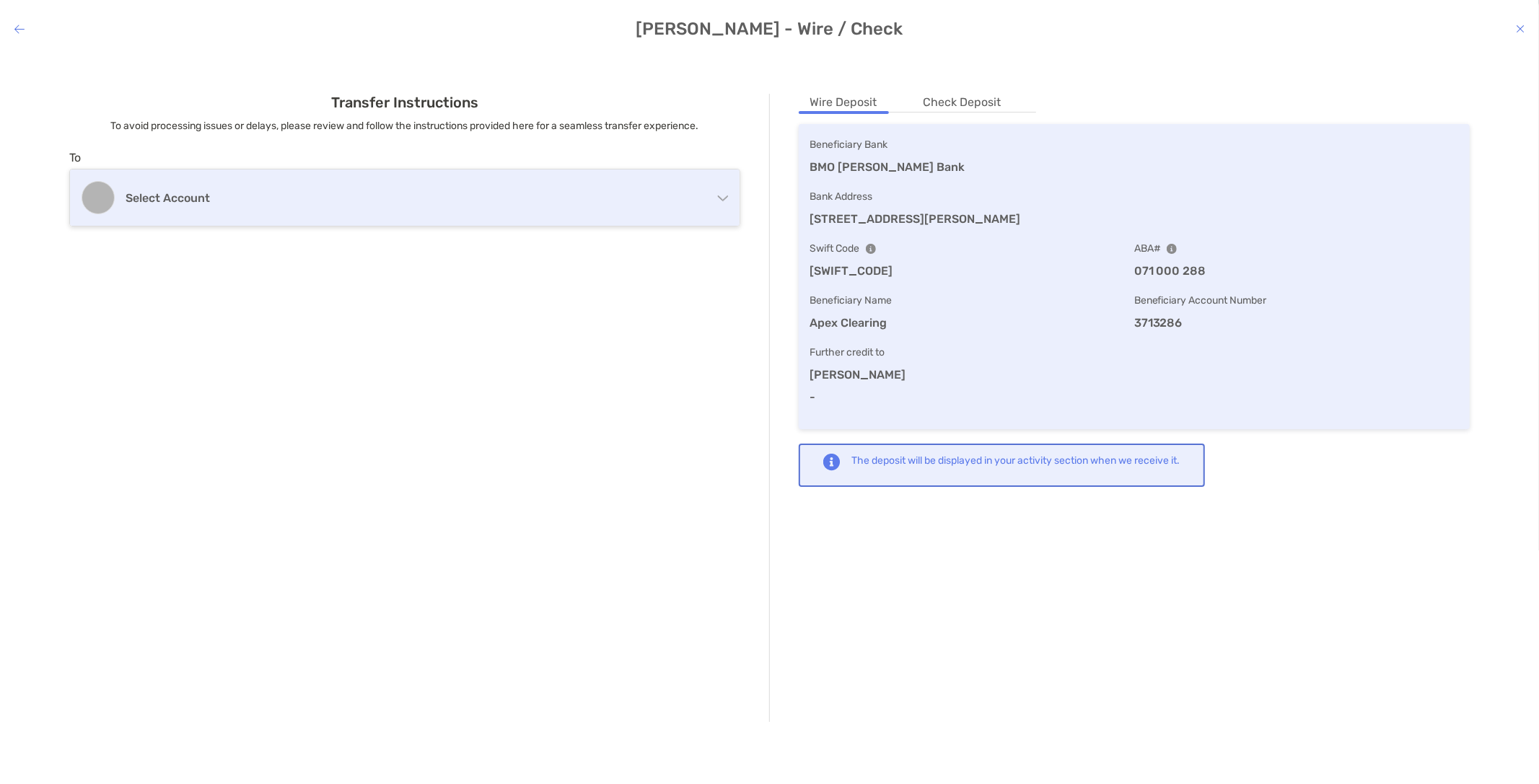
click at [368, 202] on h4 "Select account" at bounding box center [393, 197] width 536 height 13
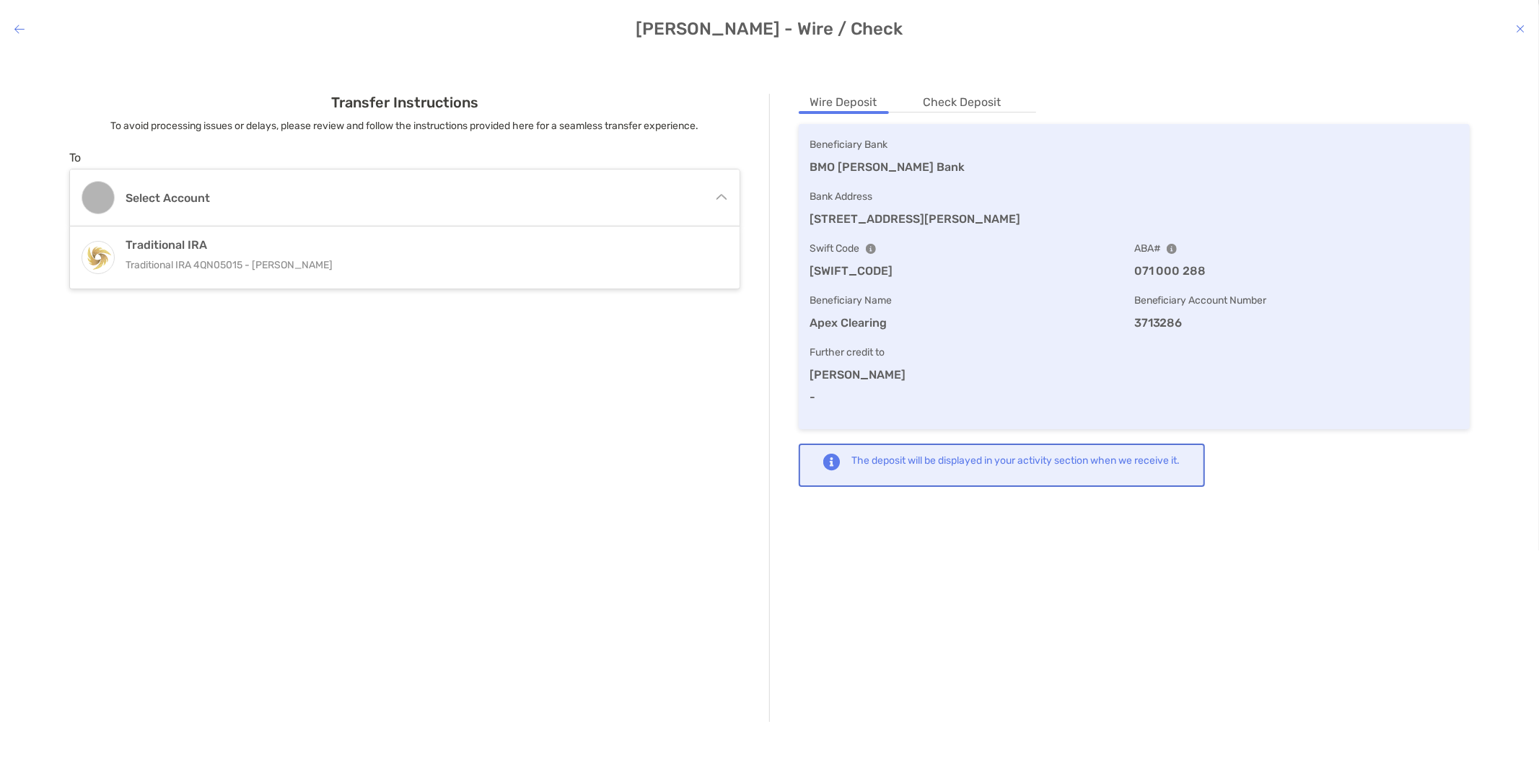
click at [445, 96] on h4 "Transfer Instructions" at bounding box center [404, 102] width 671 height 17
click at [621, 87] on div "Transfer Instructions To avoid processing issues or delays, please review and f…" at bounding box center [770, 408] width 1516 height 686
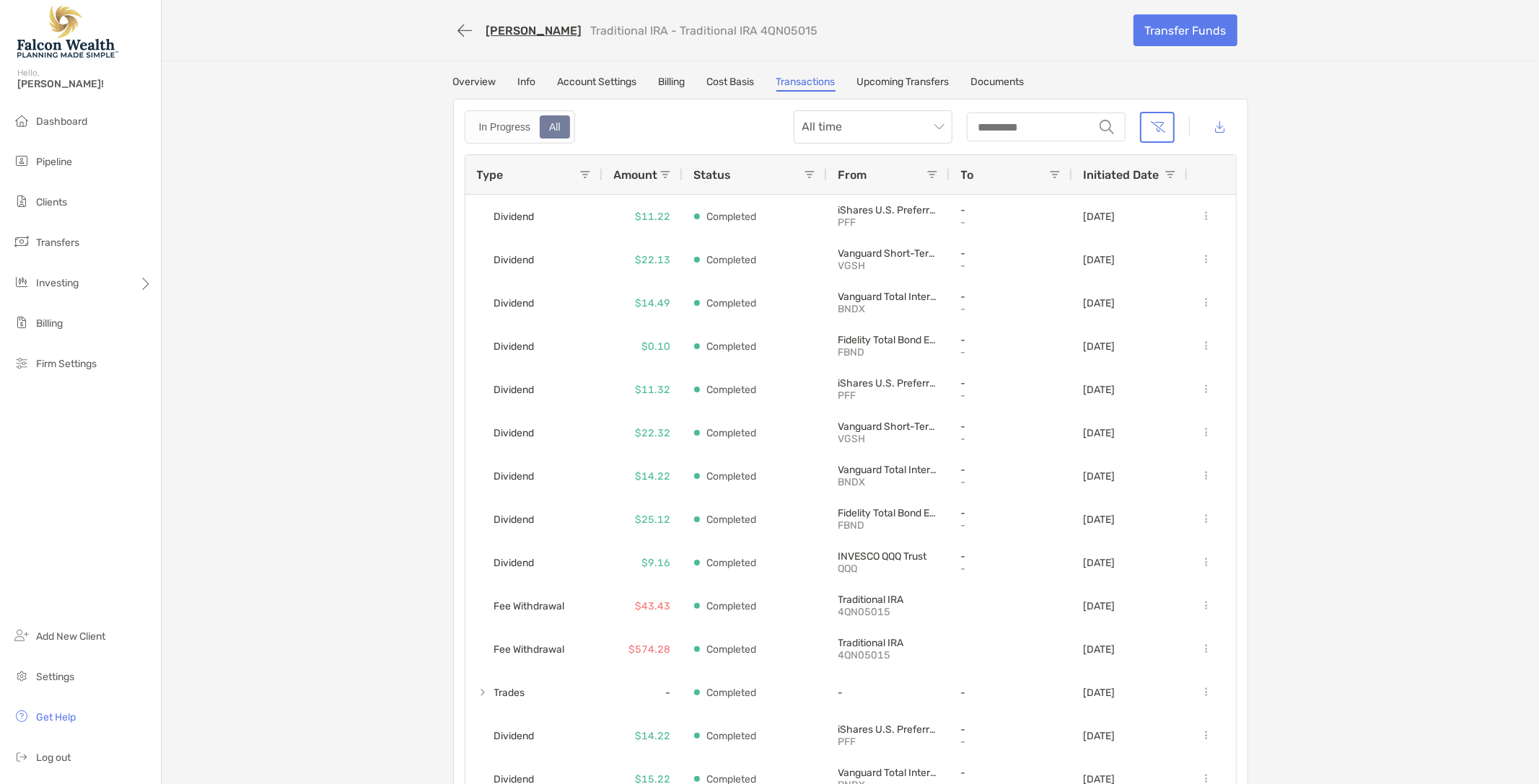
click at [963, 33] on div "Alice Pappenfus Traditional IRA - Traditional IRA 4QN05015" at bounding box center [787, 30] width 669 height 27
click at [986, 79] on link "Documents" at bounding box center [998, 83] width 53 height 16
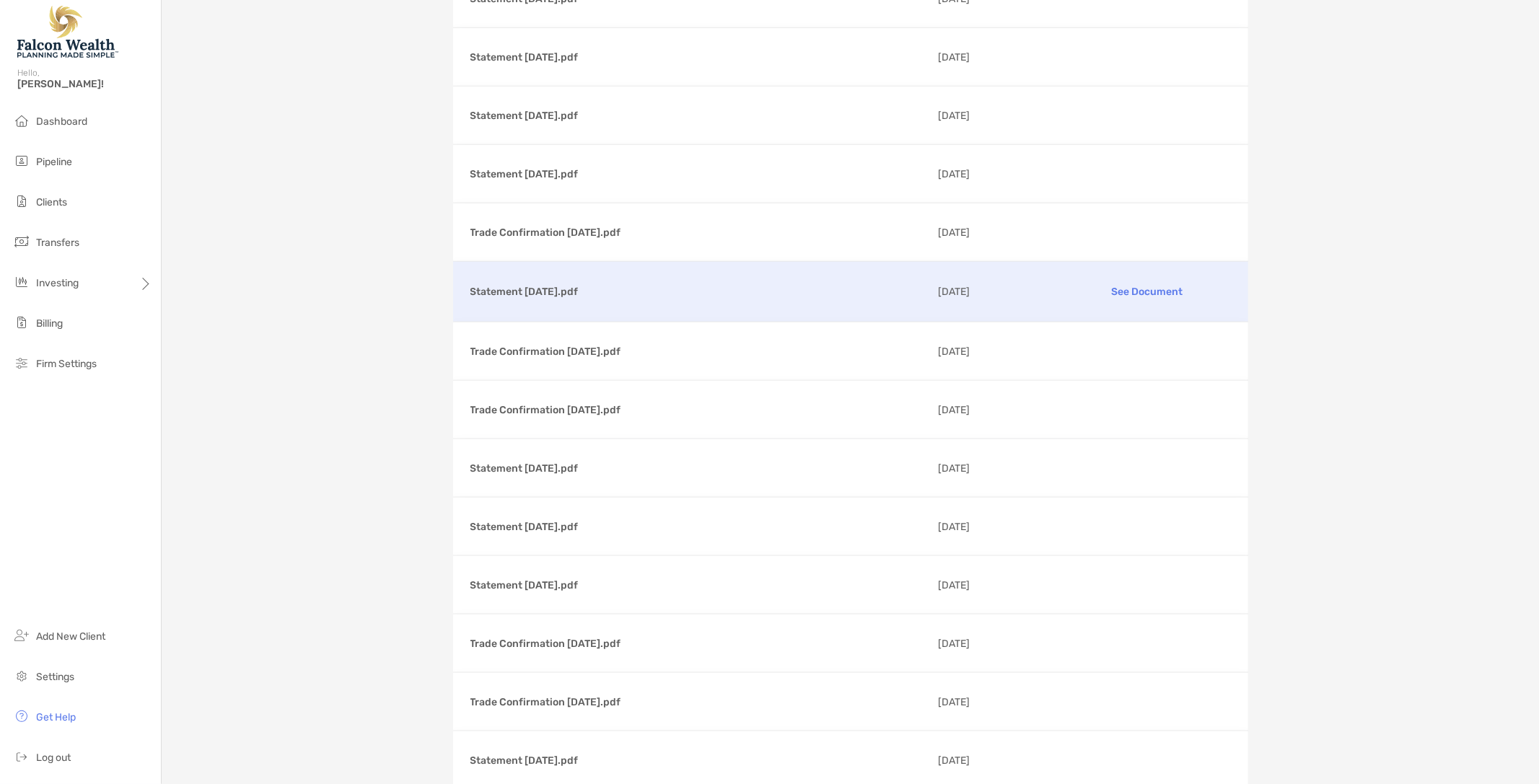
scroll to position [1041, 0]
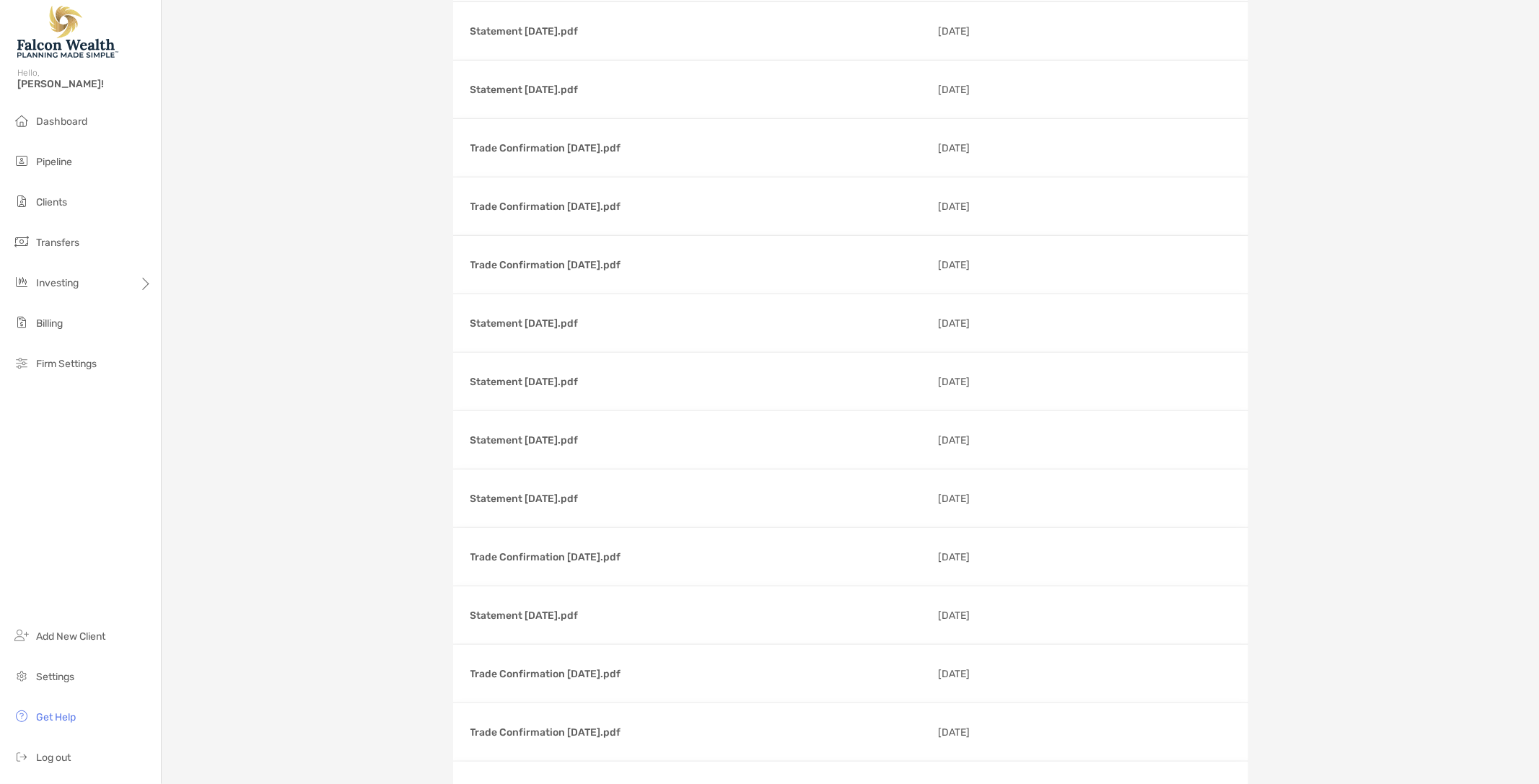
click at [319, 352] on div "Alice Pappenfus Traditional IRA - Traditional IRA 4QN05015 Transfer Funds Overv…" at bounding box center [850, 210] width 1377 height 2503
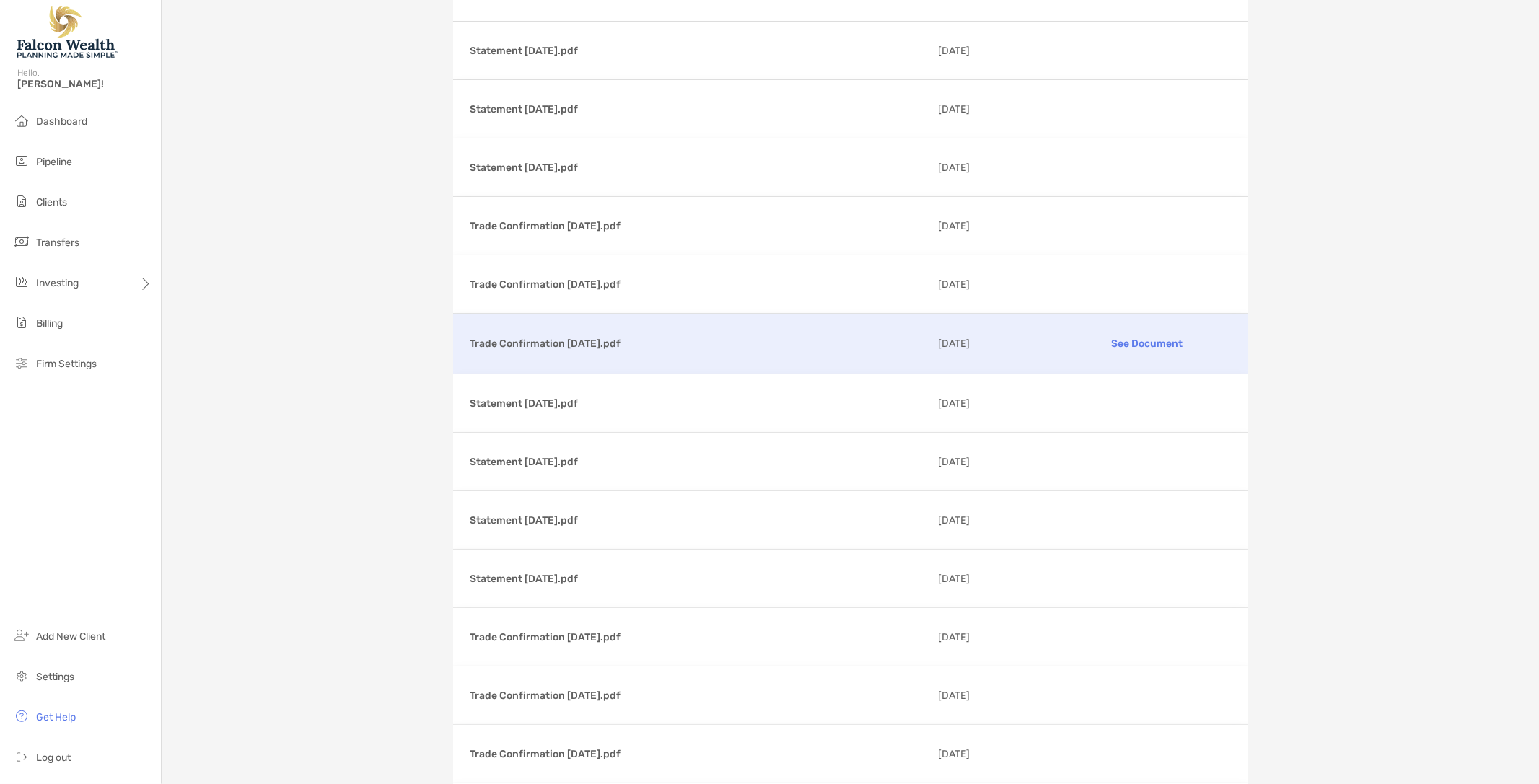
scroll to position [0, 0]
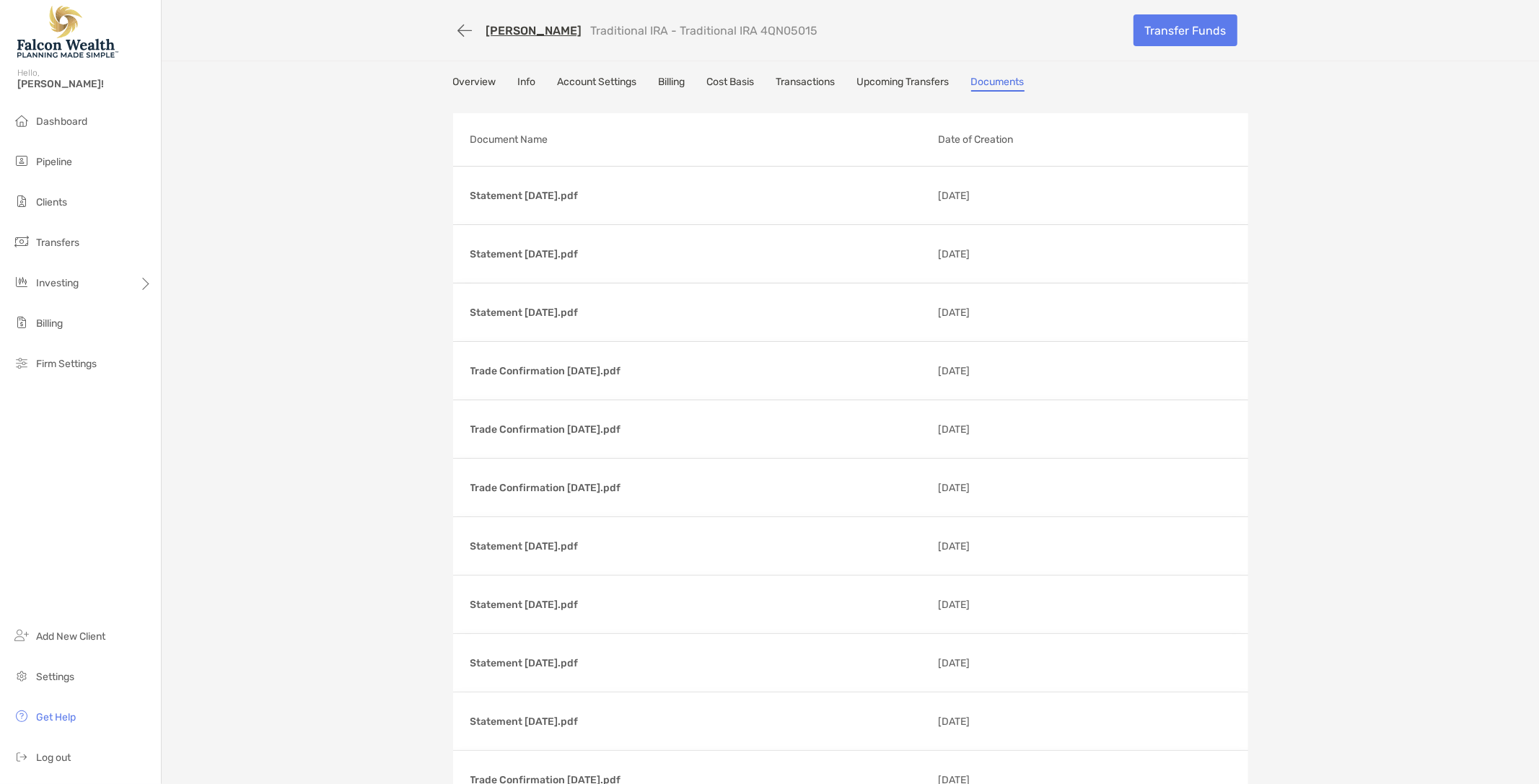
click at [478, 85] on link "Overview" at bounding box center [475, 83] width 43 height 16
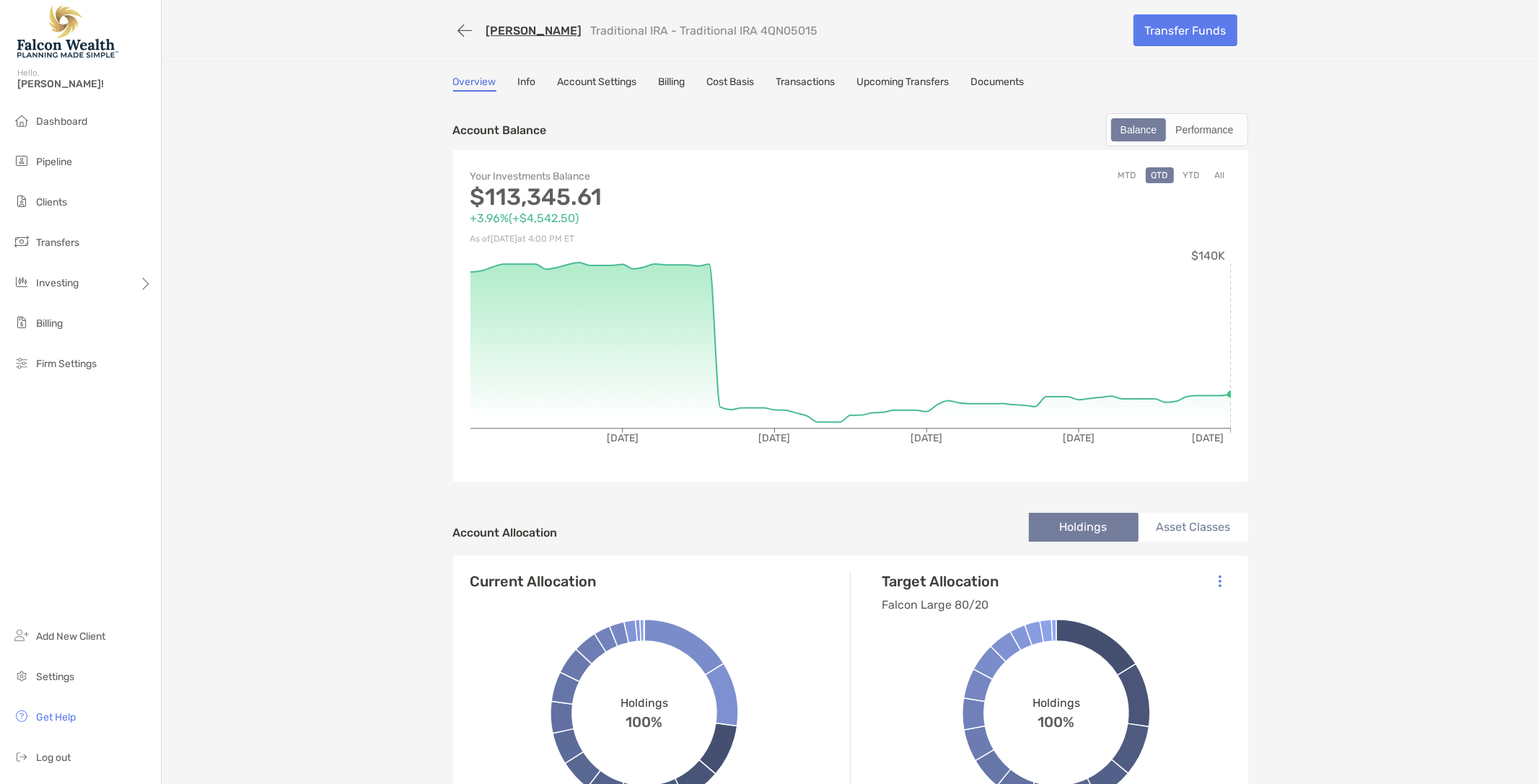
click at [462, 25] on button "button" at bounding box center [465, 30] width 25 height 27
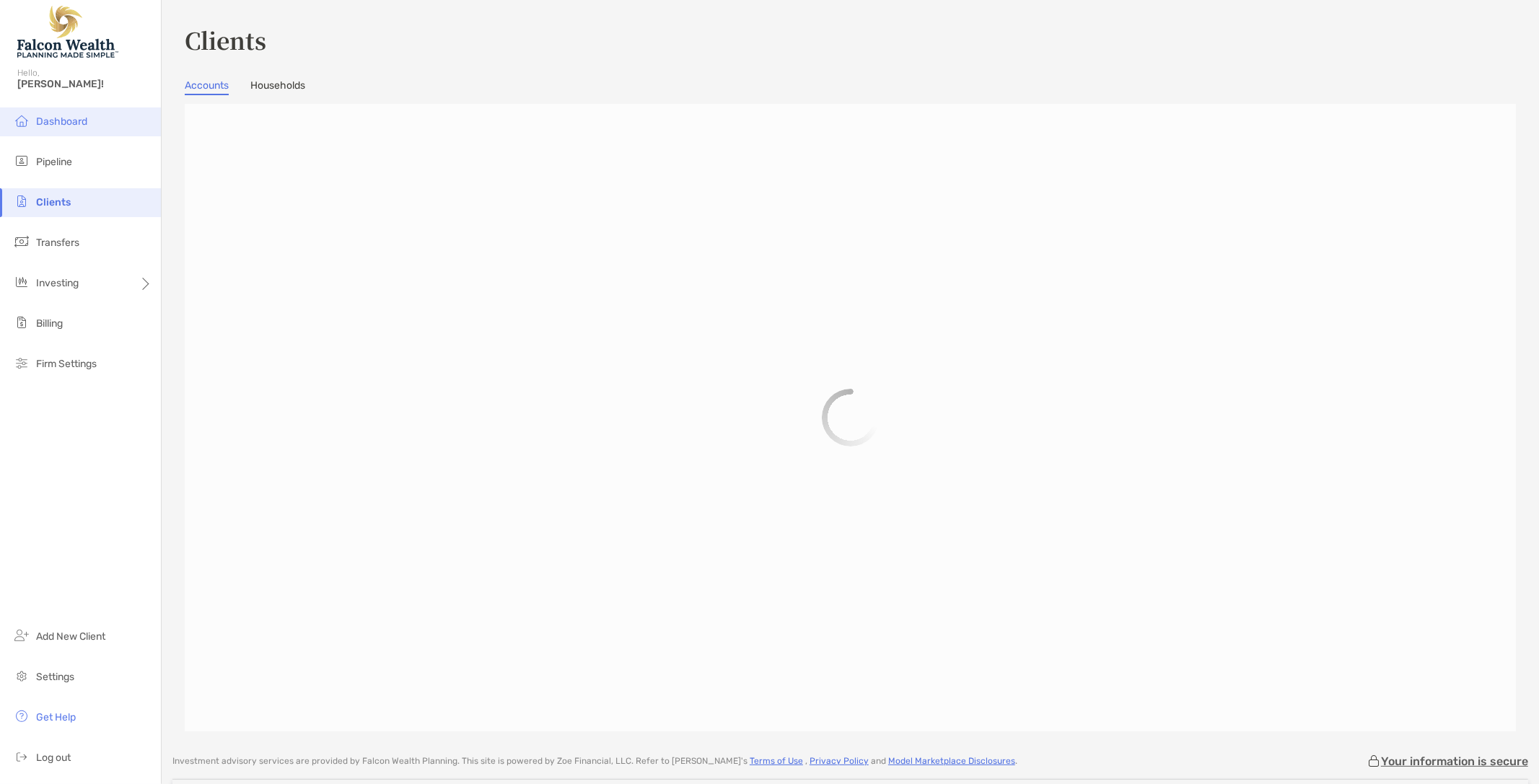
click at [51, 117] on span "Dashboard" at bounding box center [62, 121] width 51 height 13
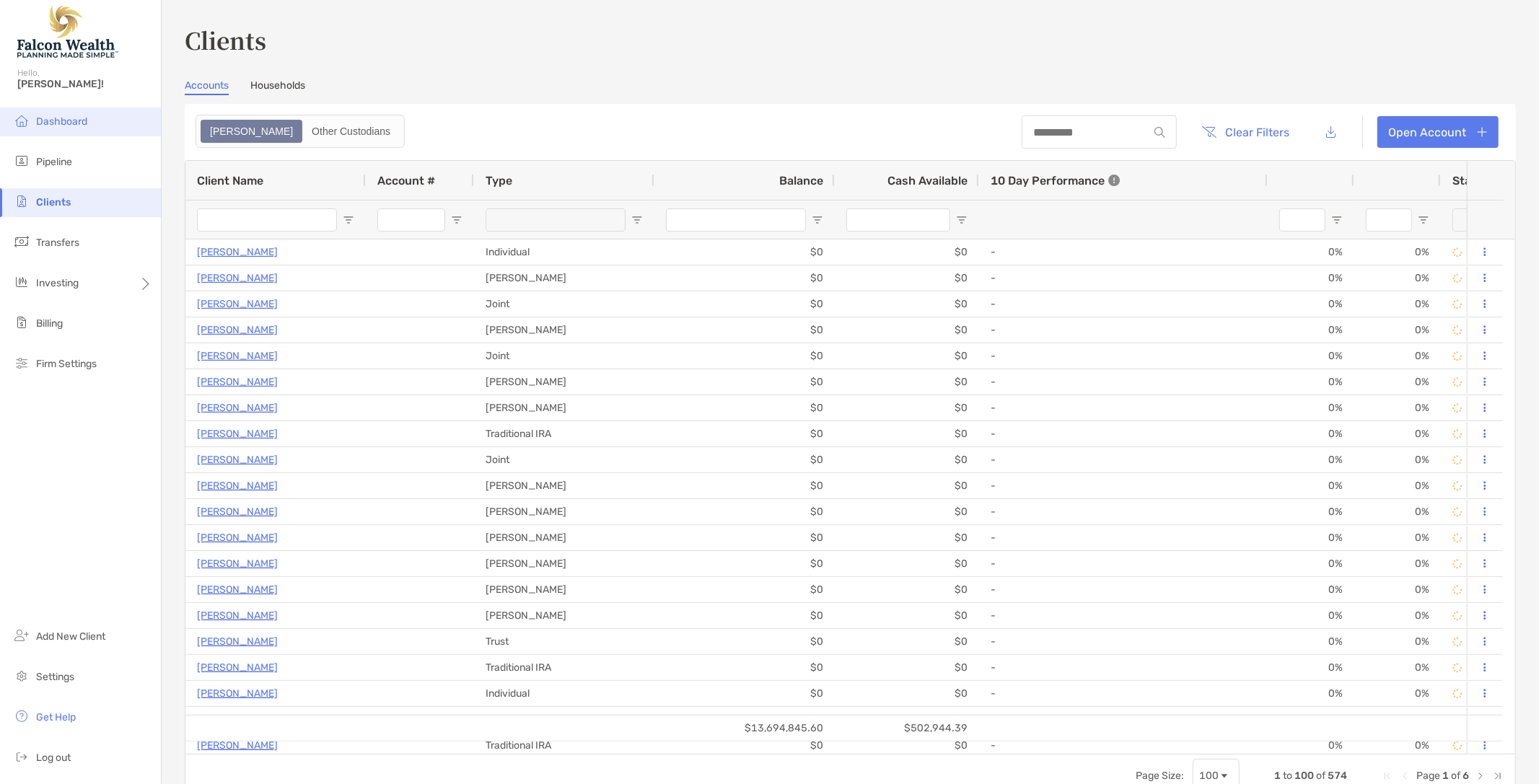
type input "*****"
type input "**********"
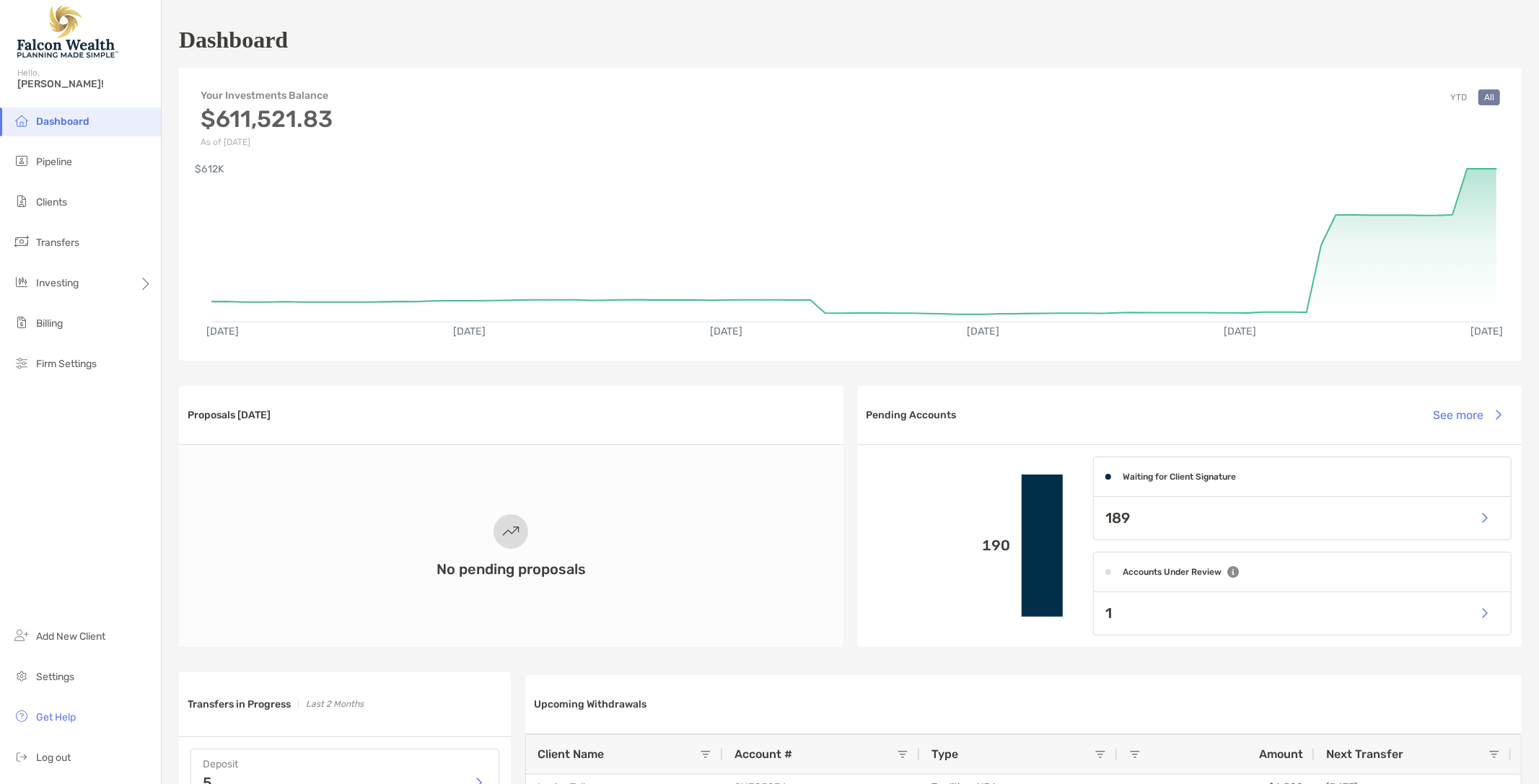
click at [472, 42] on div "Dashboard" at bounding box center [850, 39] width 1343 height 33
click at [313, 30] on div "Dashboard" at bounding box center [850, 39] width 1343 height 33
click at [55, 208] on li "Clients" at bounding box center [80, 203] width 161 height 29
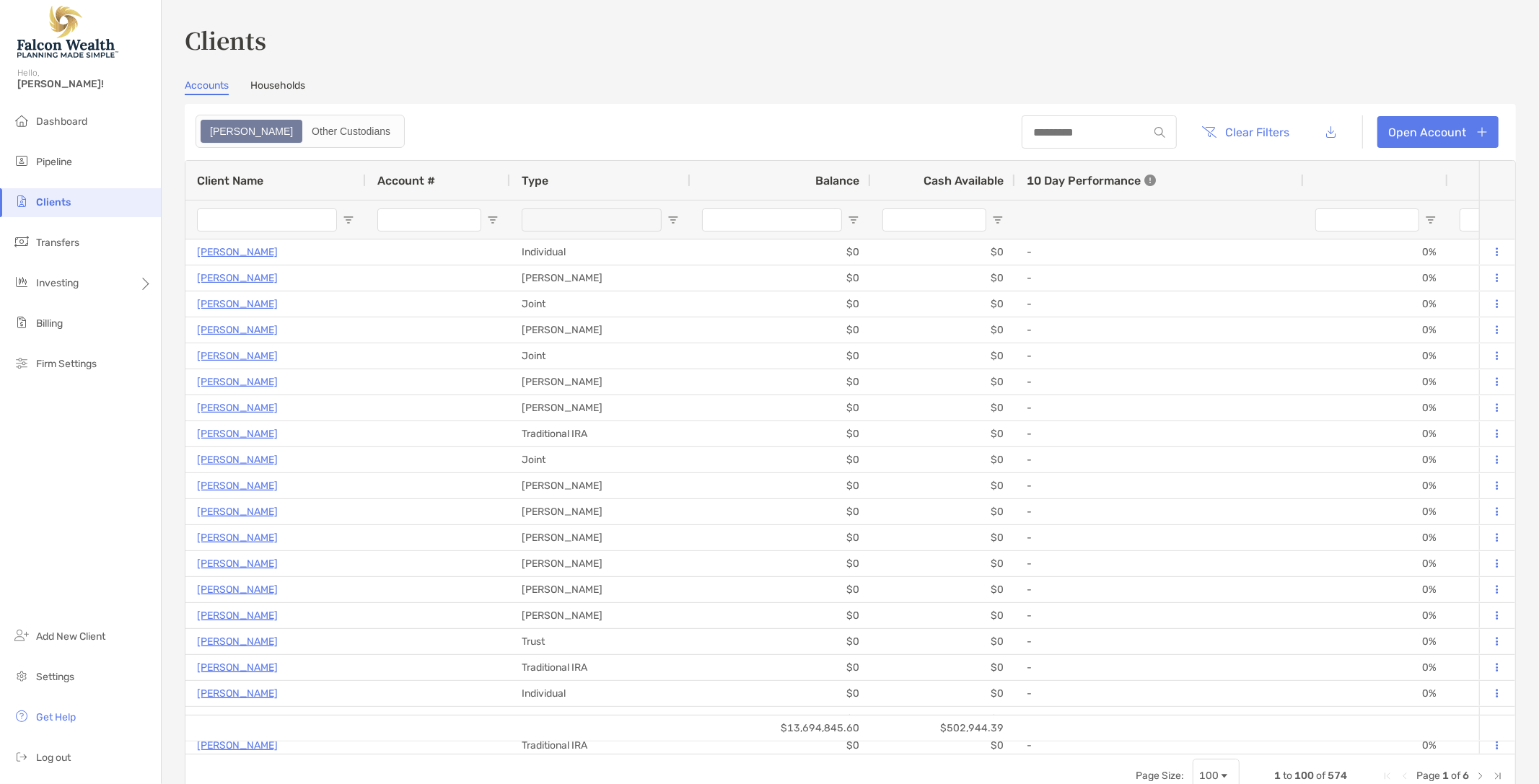
type input "*****"
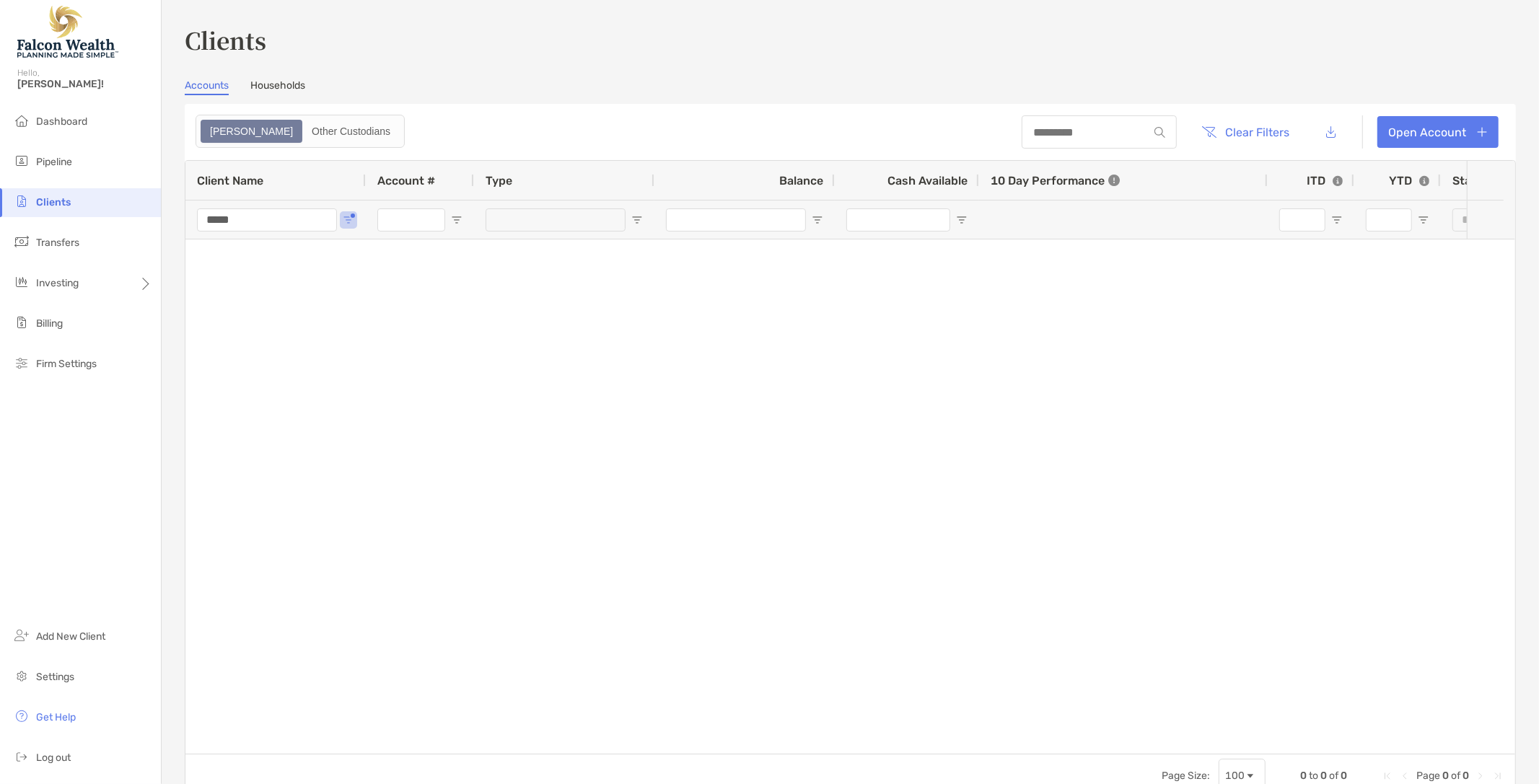
type input "***"
click at [240, 222] on input "*****" at bounding box center [267, 220] width 140 height 23
drag, startPoint x: 176, startPoint y: 209, endPoint x: 145, endPoint y: 213, distance: 31.3
click at [145, 213] on div "Clients Hello, Michael! Dashboard Pipeline Clients Transfers Investing Billing …" at bounding box center [770, 392] width 1539 height 784
type input "*********"
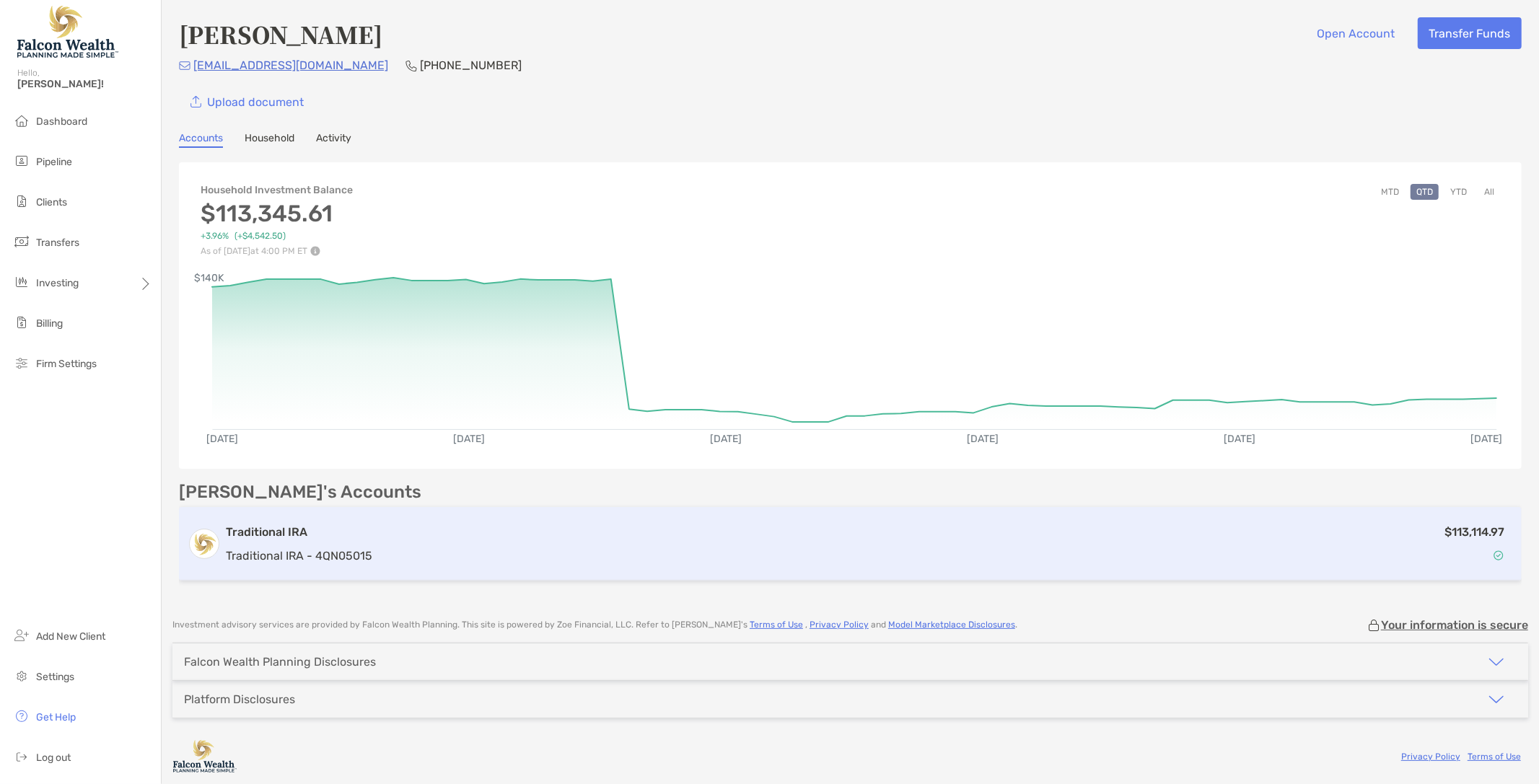
click at [325, 535] on h3 "Traditional IRA" at bounding box center [299, 532] width 146 height 17
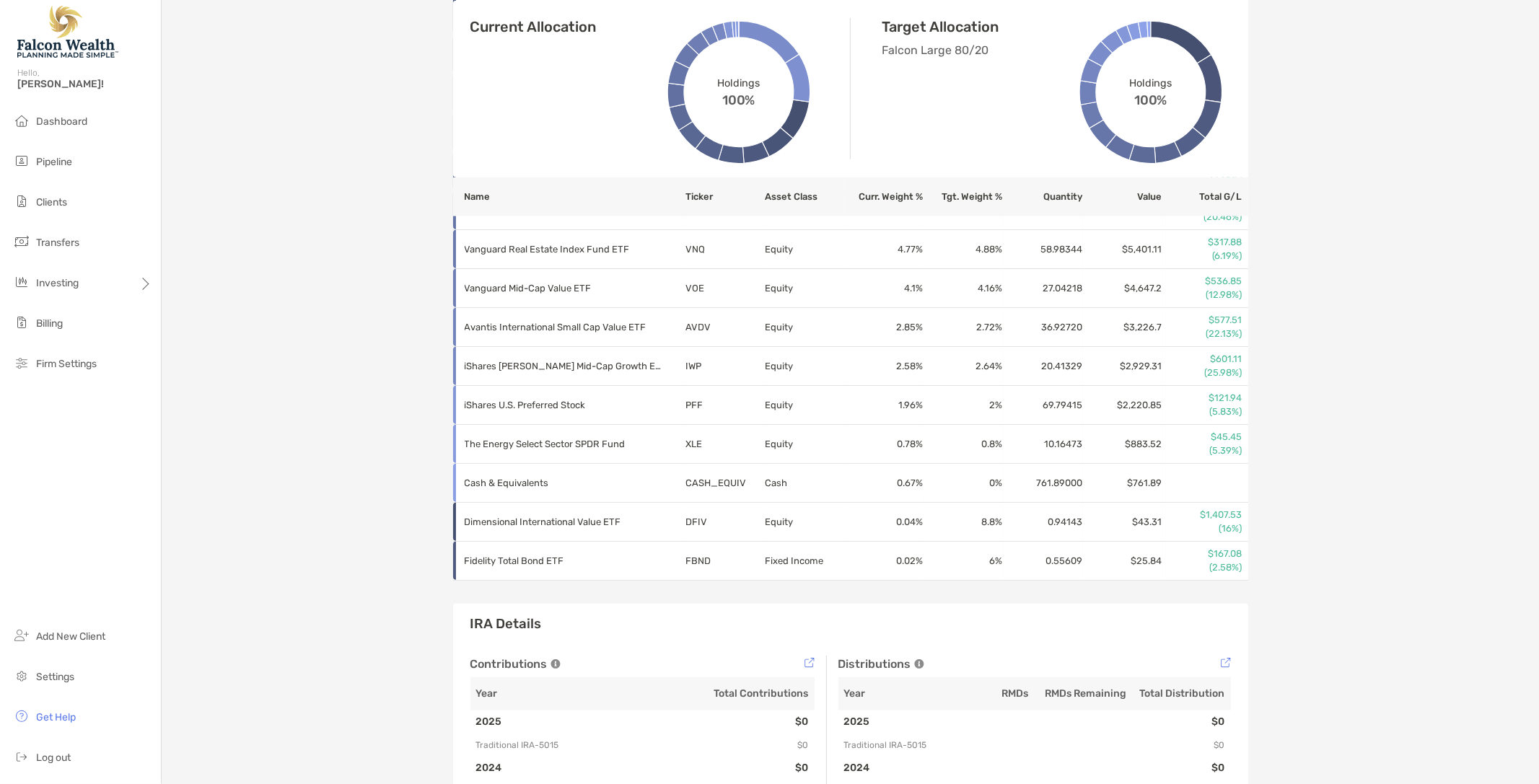
scroll to position [1204, 0]
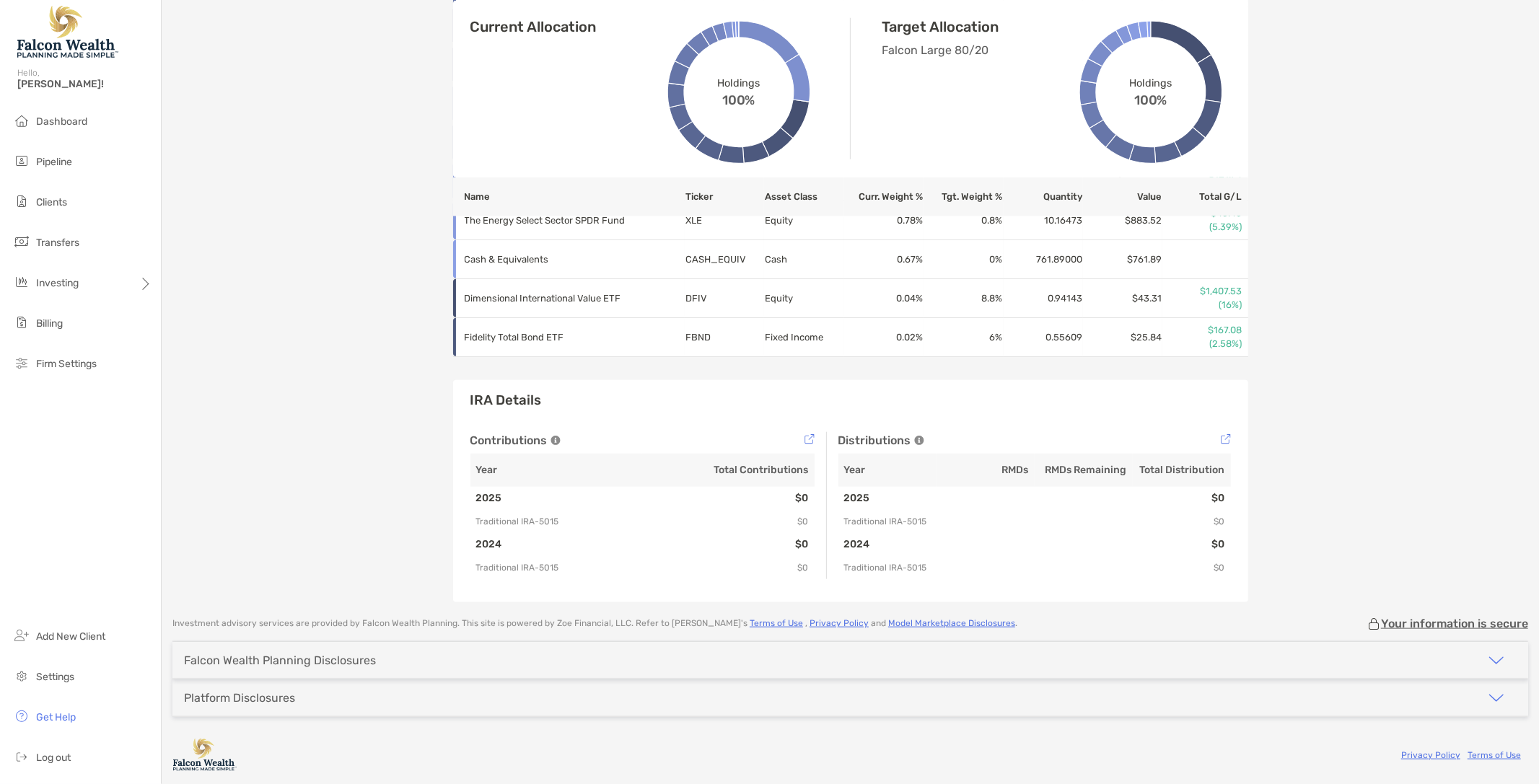
drag, startPoint x: 347, startPoint y: 369, endPoint x: 352, endPoint y: 346, distance: 23.5
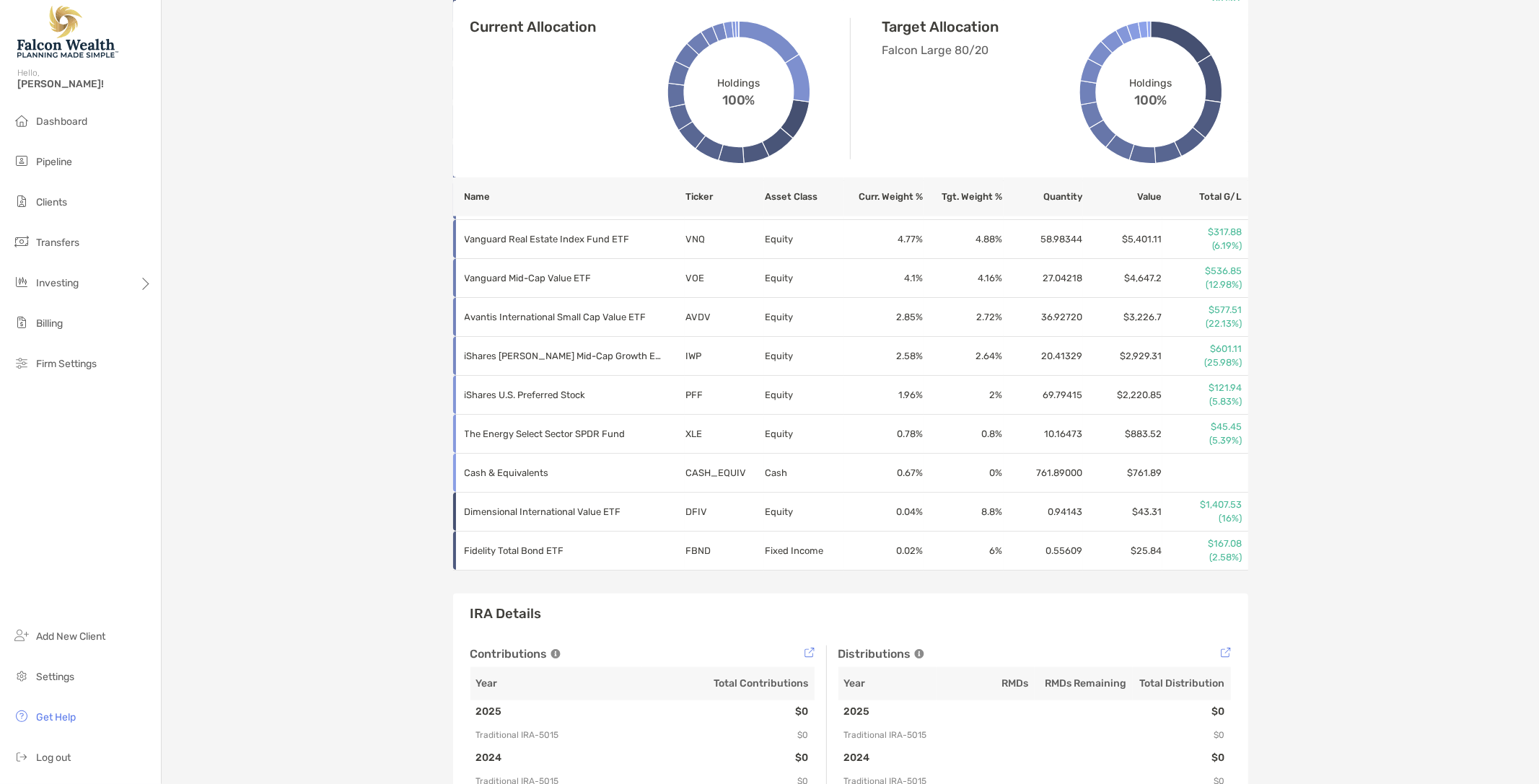
scroll to position [643, 0]
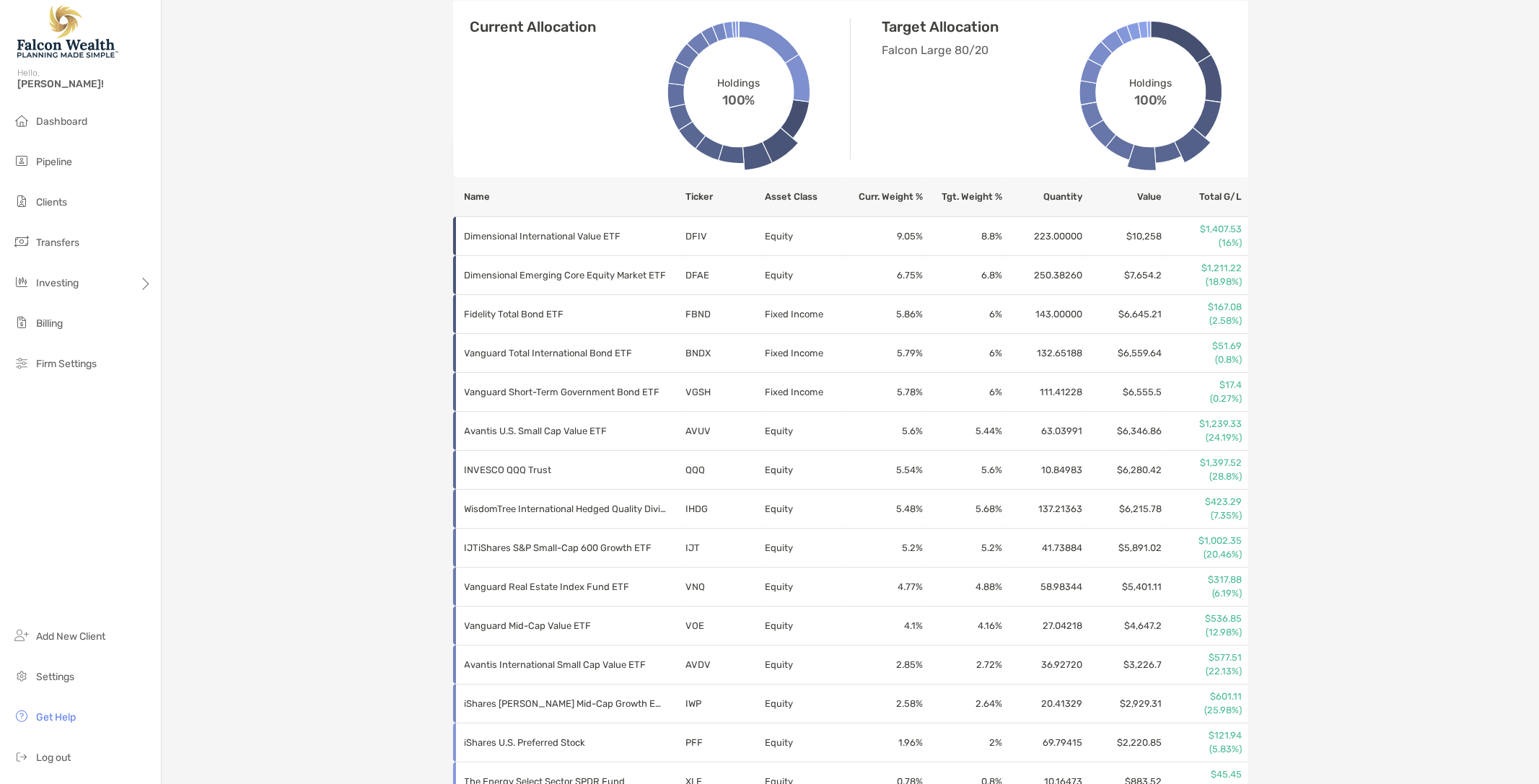
click at [1416, 225] on div "Alice Pappenfus Traditional IRA - Traditional IRA 4QN05015 Transfer Funds Overv…" at bounding box center [850, 260] width 1377 height 1806
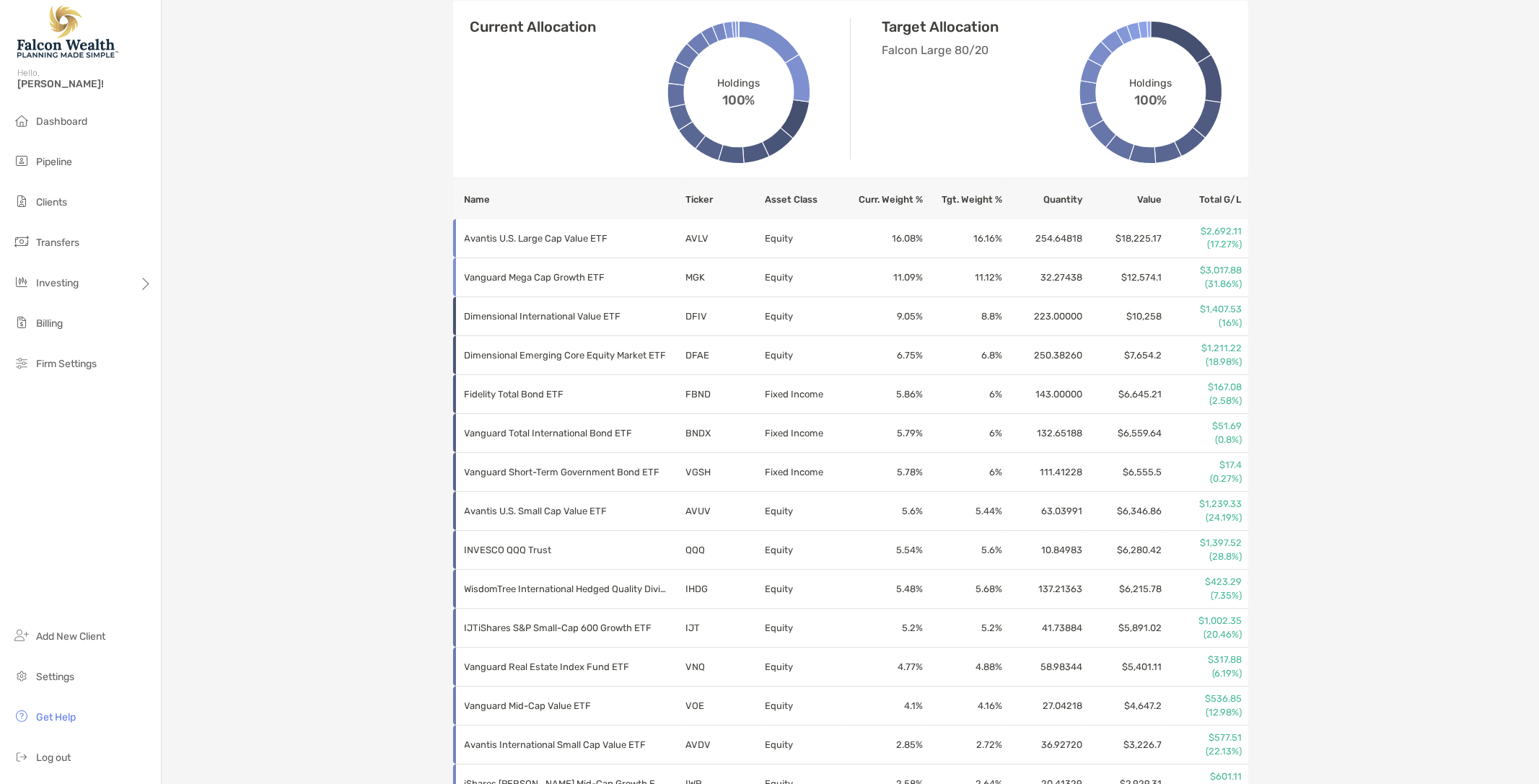
scroll to position [82, 0]
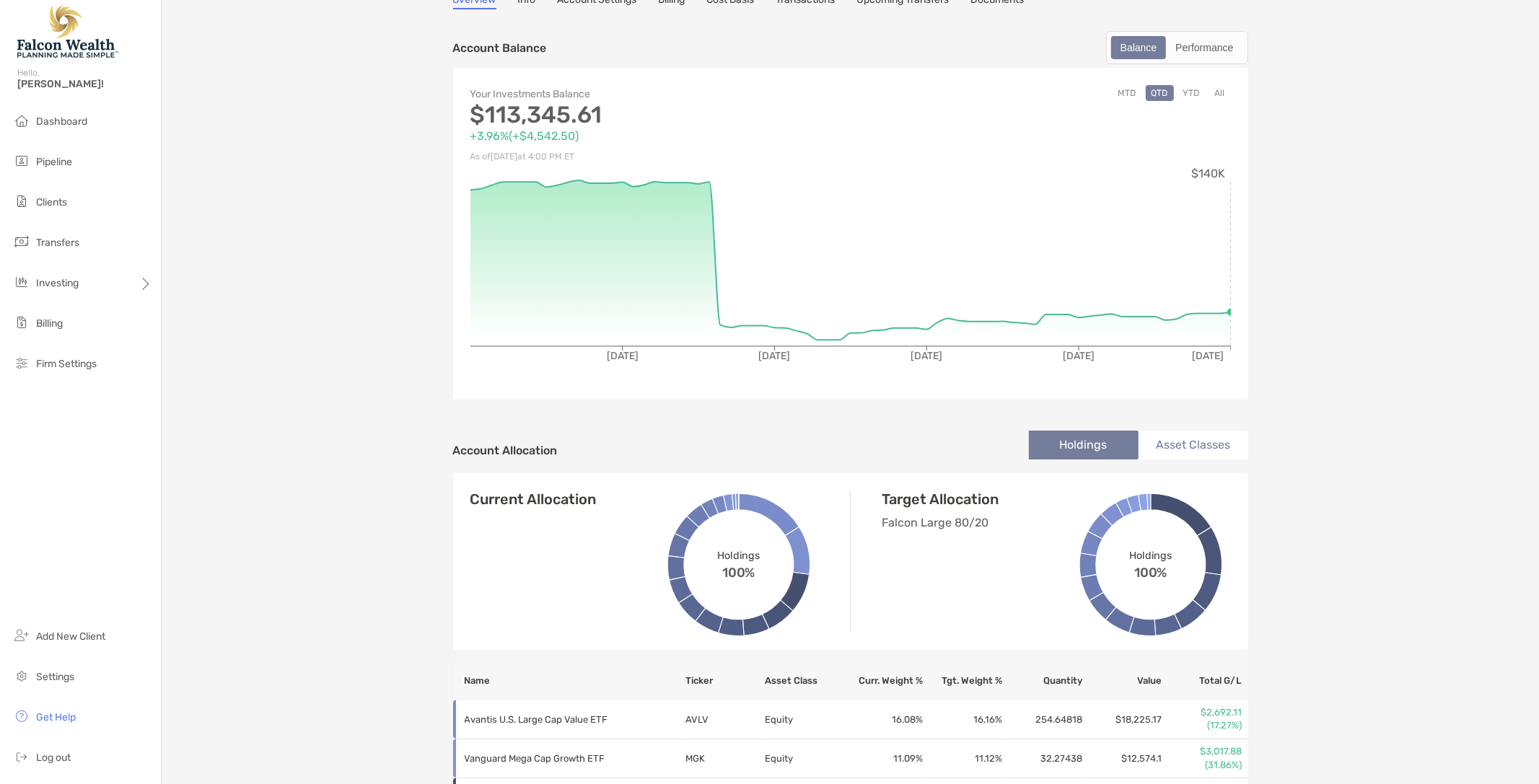
drag, startPoint x: 1411, startPoint y: 147, endPoint x: 1410, endPoint y: 154, distance: 7.1
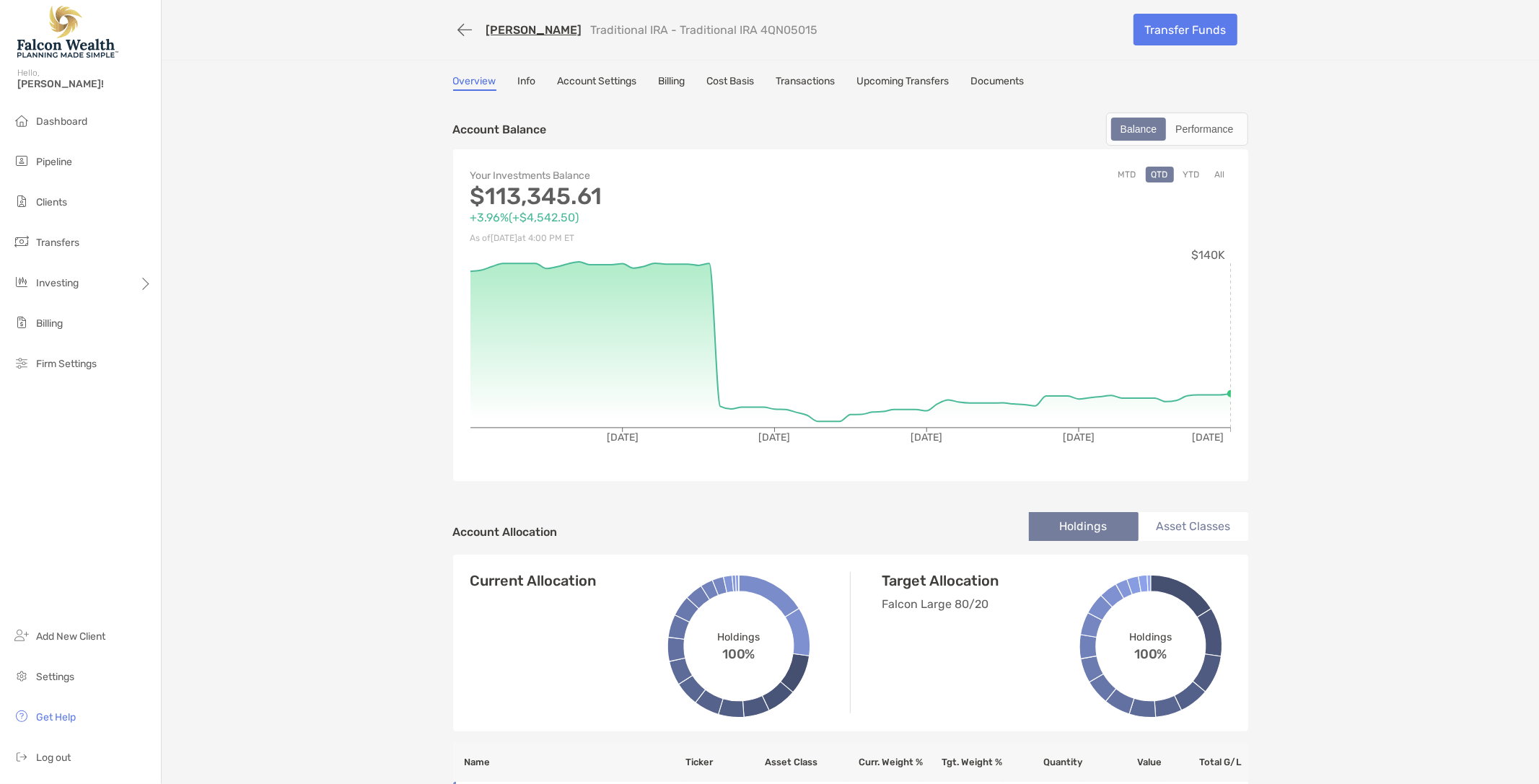
scroll to position [0, 0]
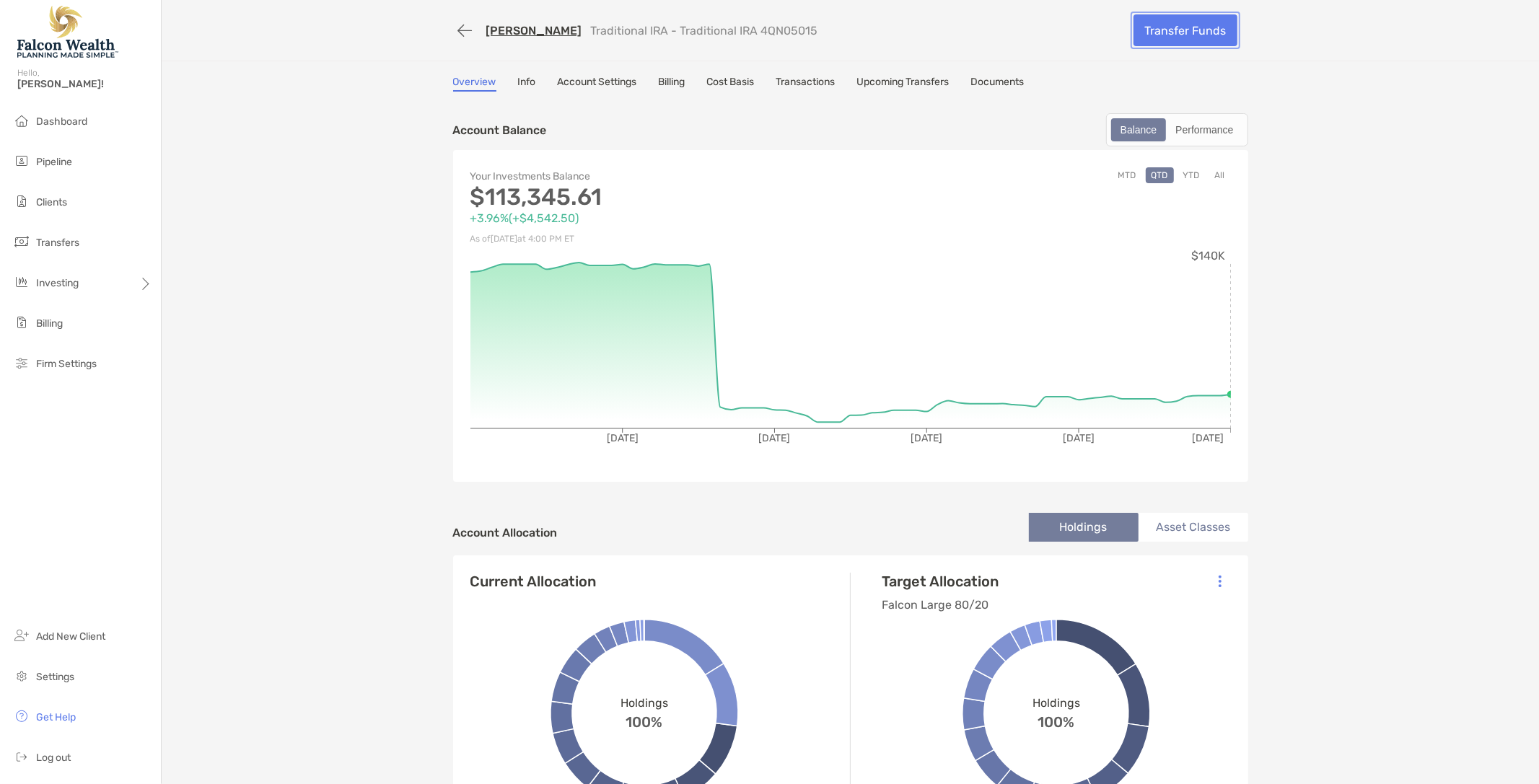
click at [1206, 30] on link "Transfer Funds" at bounding box center [1185, 30] width 104 height 32
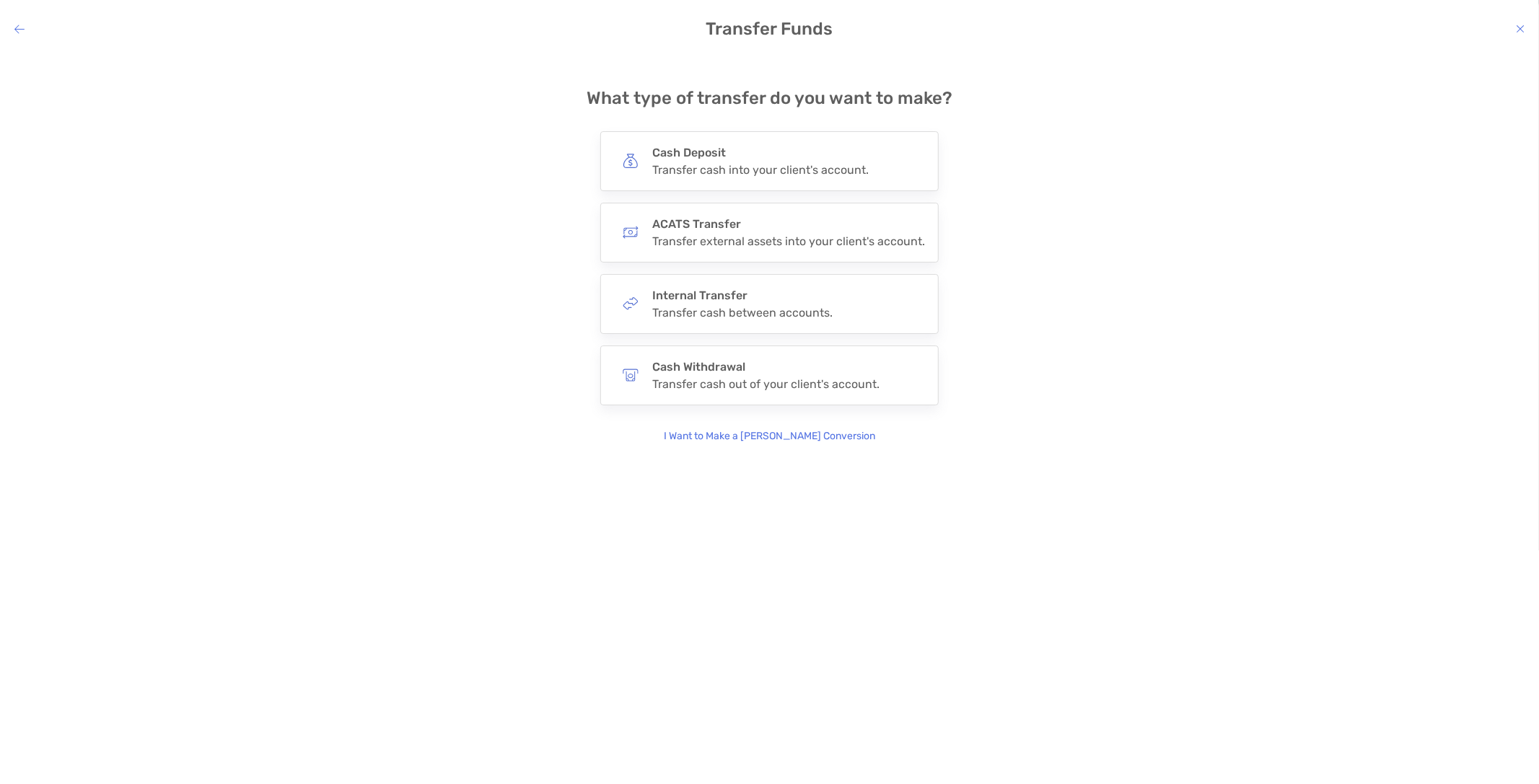
click at [18, 29] on icon "modal" at bounding box center [19, 29] width 10 height 12
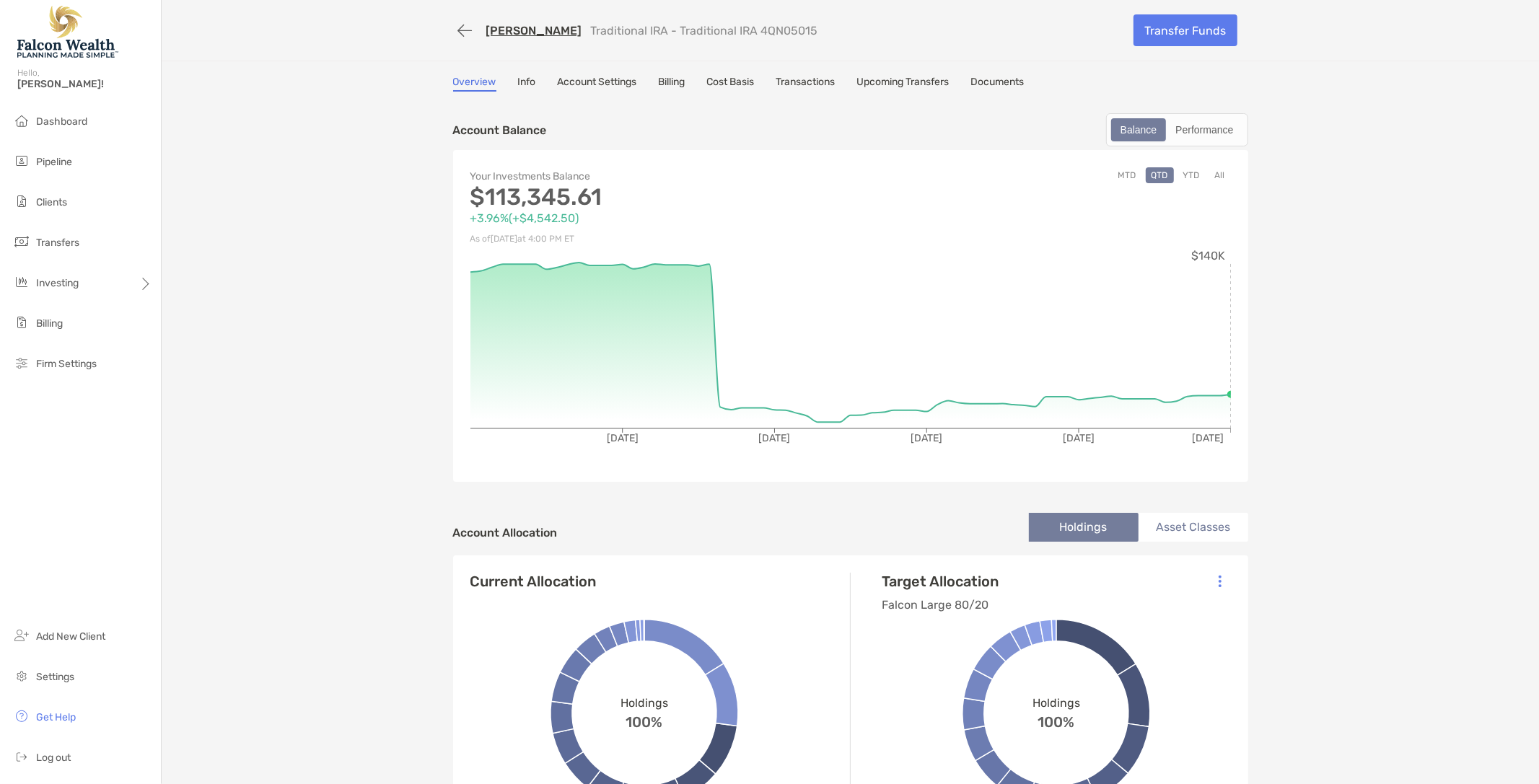
click at [806, 76] on link "Transactions" at bounding box center [806, 83] width 59 height 16
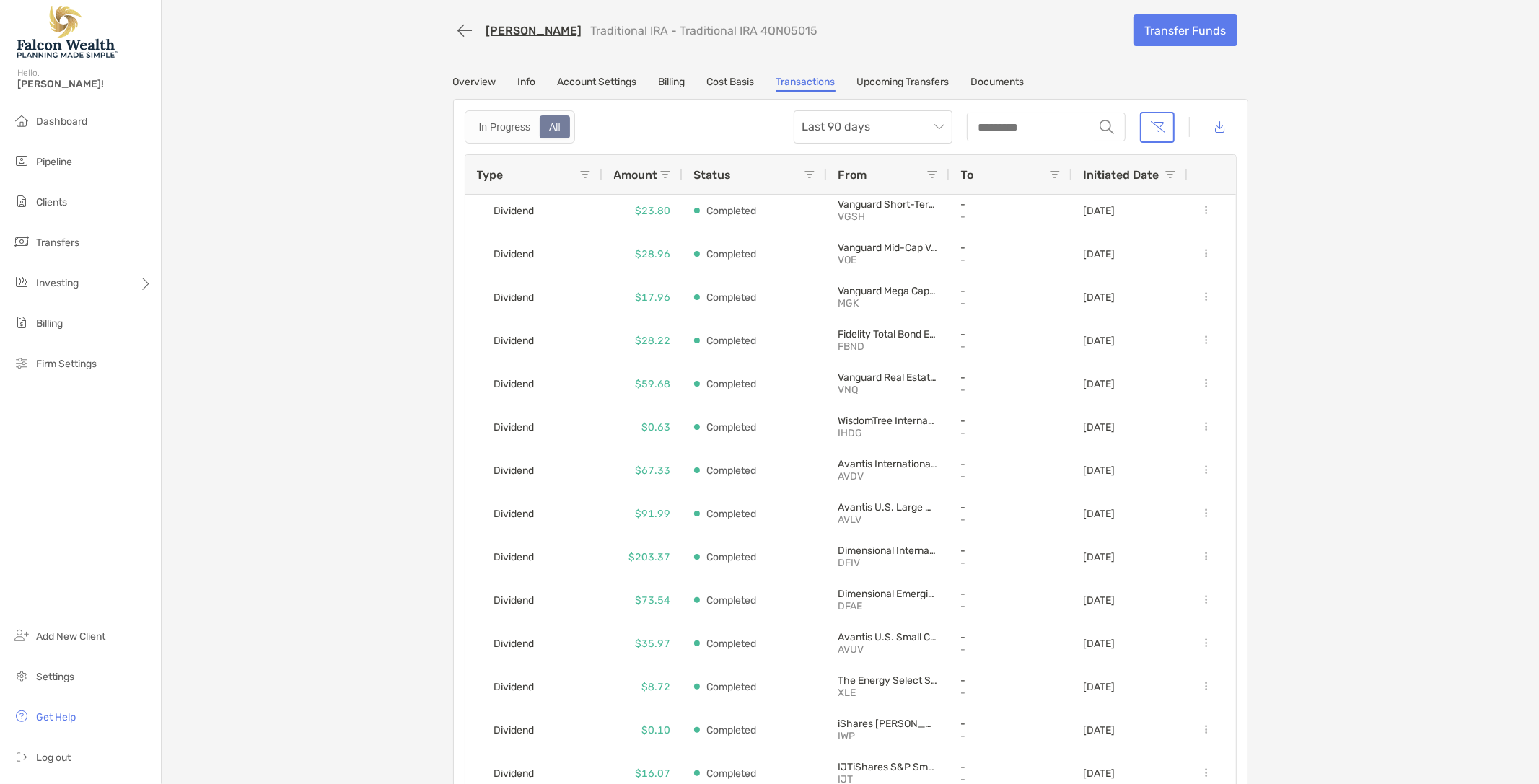
click at [970, 79] on div "Overview Info Account Settings Billing Cost Basis Transactions Upcoming Transfe…" at bounding box center [850, 83] width 795 height 16
click at [1003, 76] on link "Documents" at bounding box center [998, 83] width 53 height 16
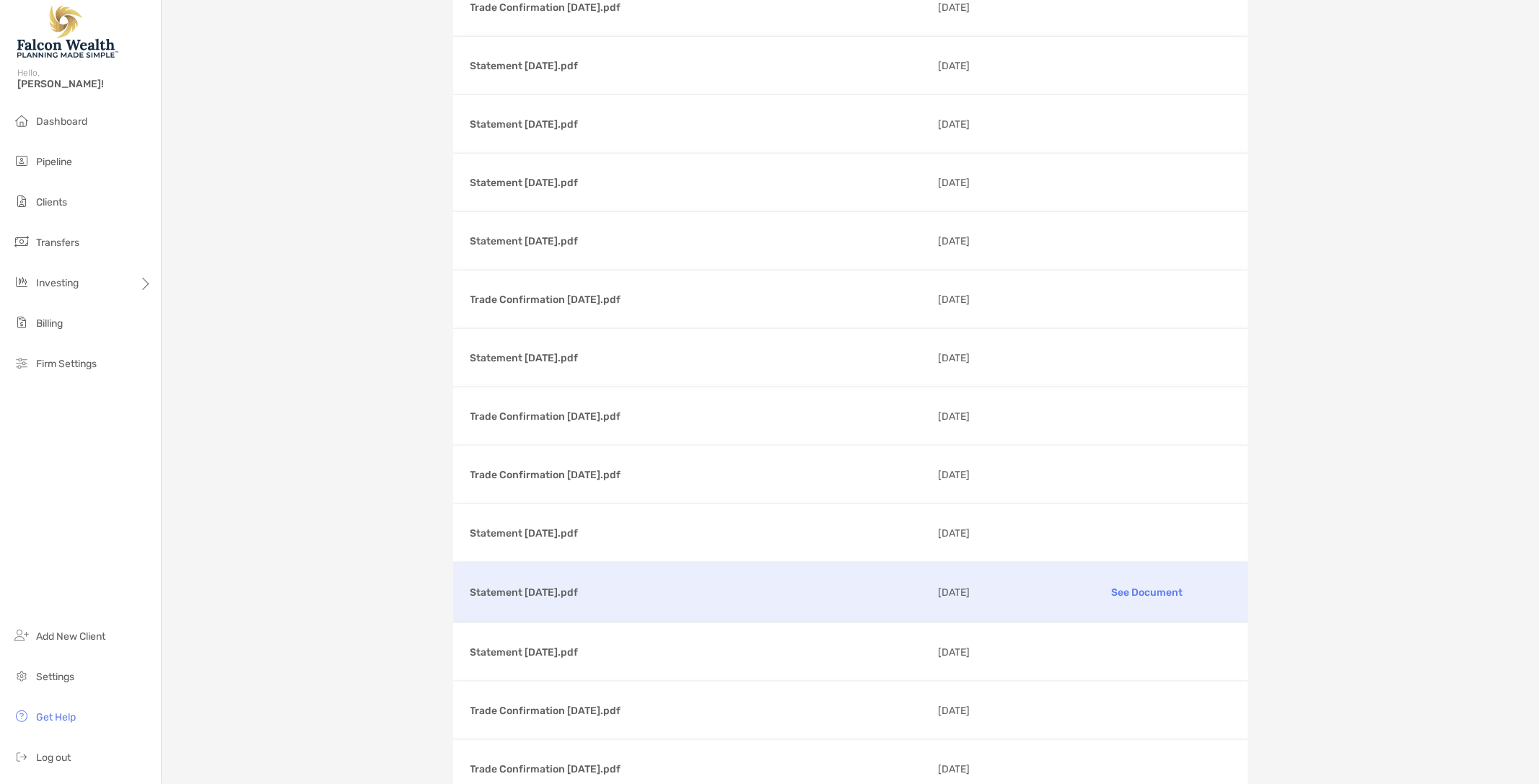
scroll to position [1281, 0]
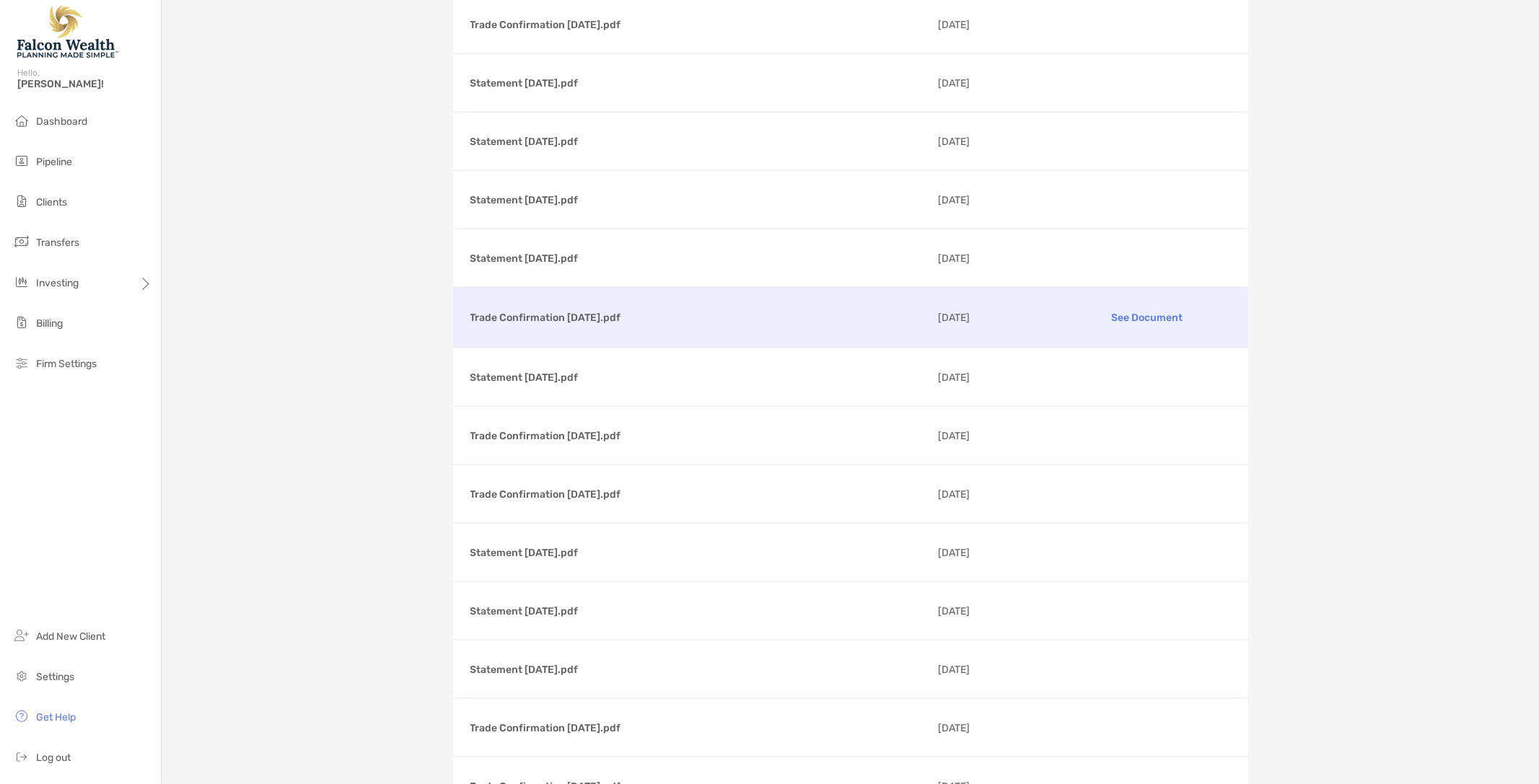
click at [503, 321] on p "Trade Confirmation 07/21/2025.pdf" at bounding box center [698, 318] width 456 height 18
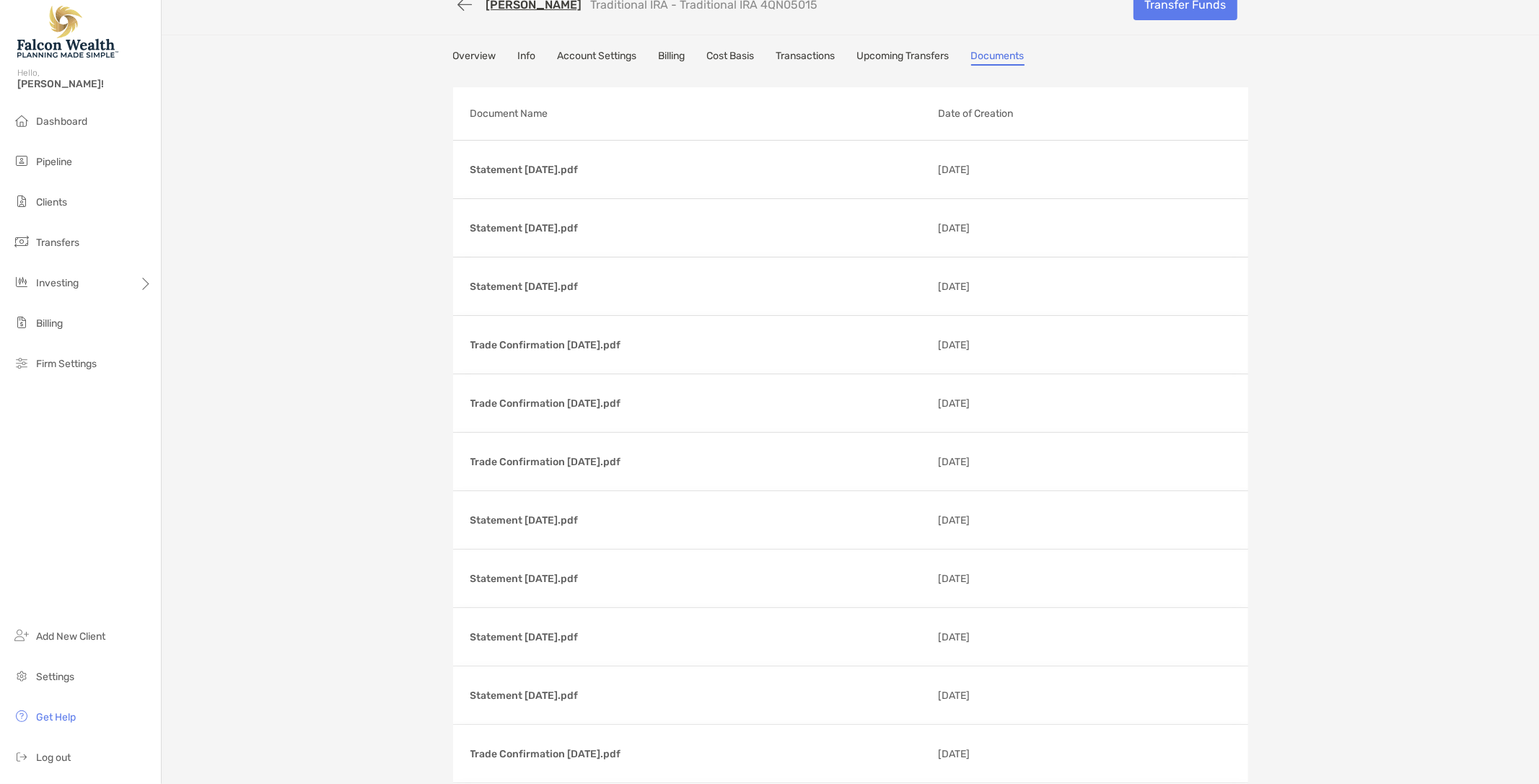
scroll to position [0, 0]
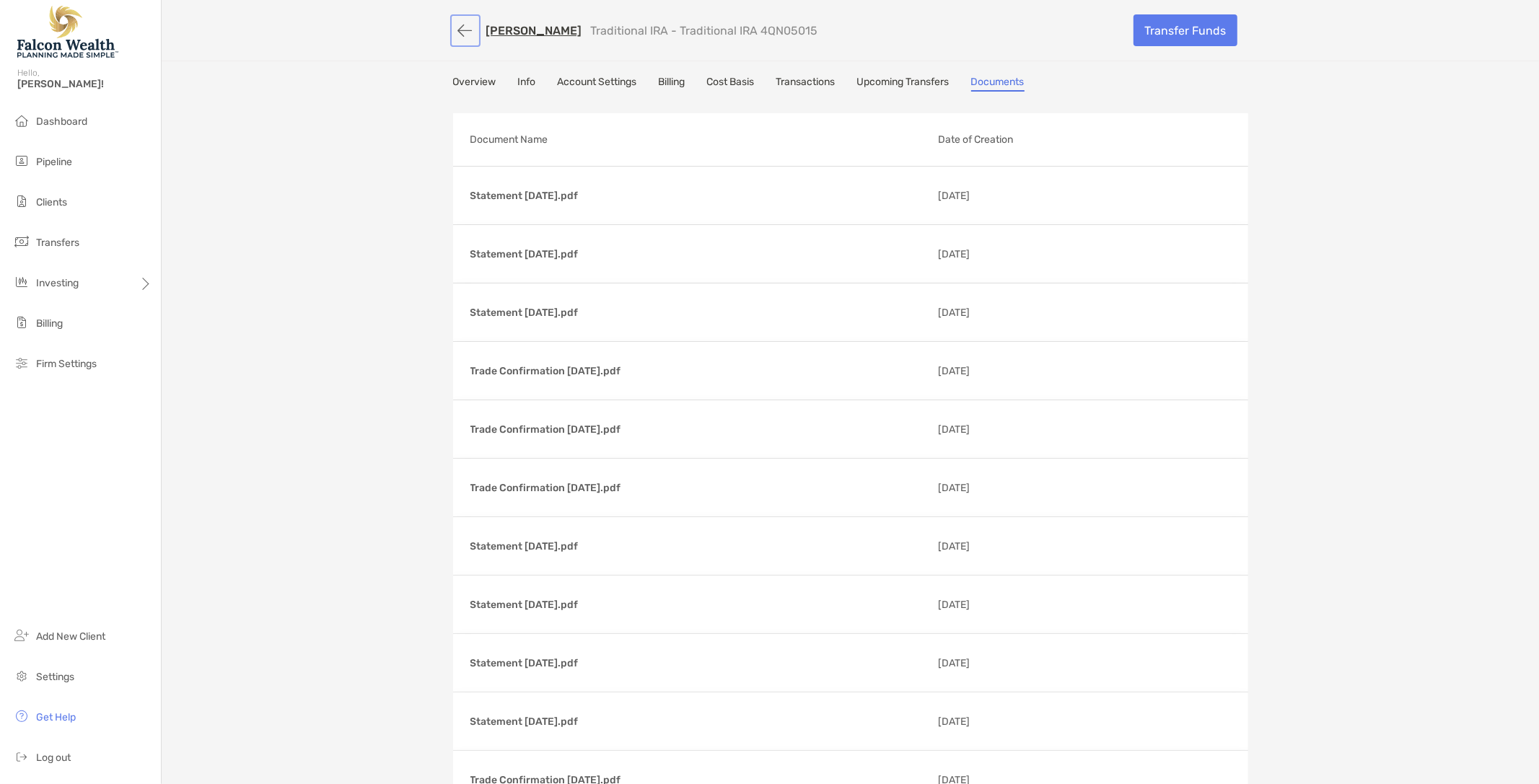
click at [458, 29] on button "button" at bounding box center [465, 30] width 25 height 27
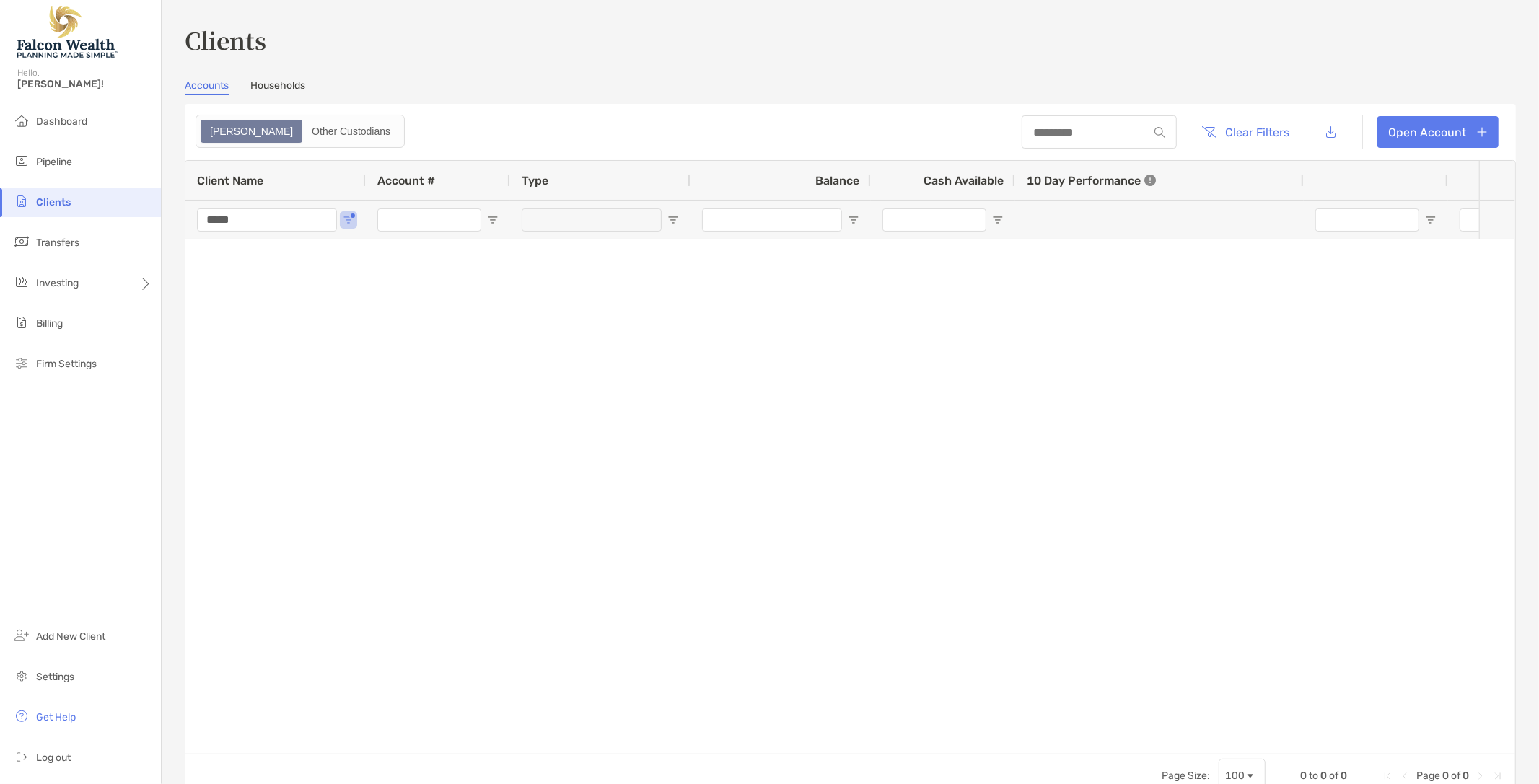
type input "***"
click at [625, 59] on div "Clients Accounts Households Zoe Other Custodians Clear Filters Open Account 0 t…" at bounding box center [850, 410] width 1331 height 774
click at [349, 56] on div "Clients Accounts Households Zoe Other Custodians Clear Filters Open Account 0 t…" at bounding box center [850, 410] width 1331 height 774
click at [304, 130] on div "Other Custodians" at bounding box center [351, 131] width 94 height 20
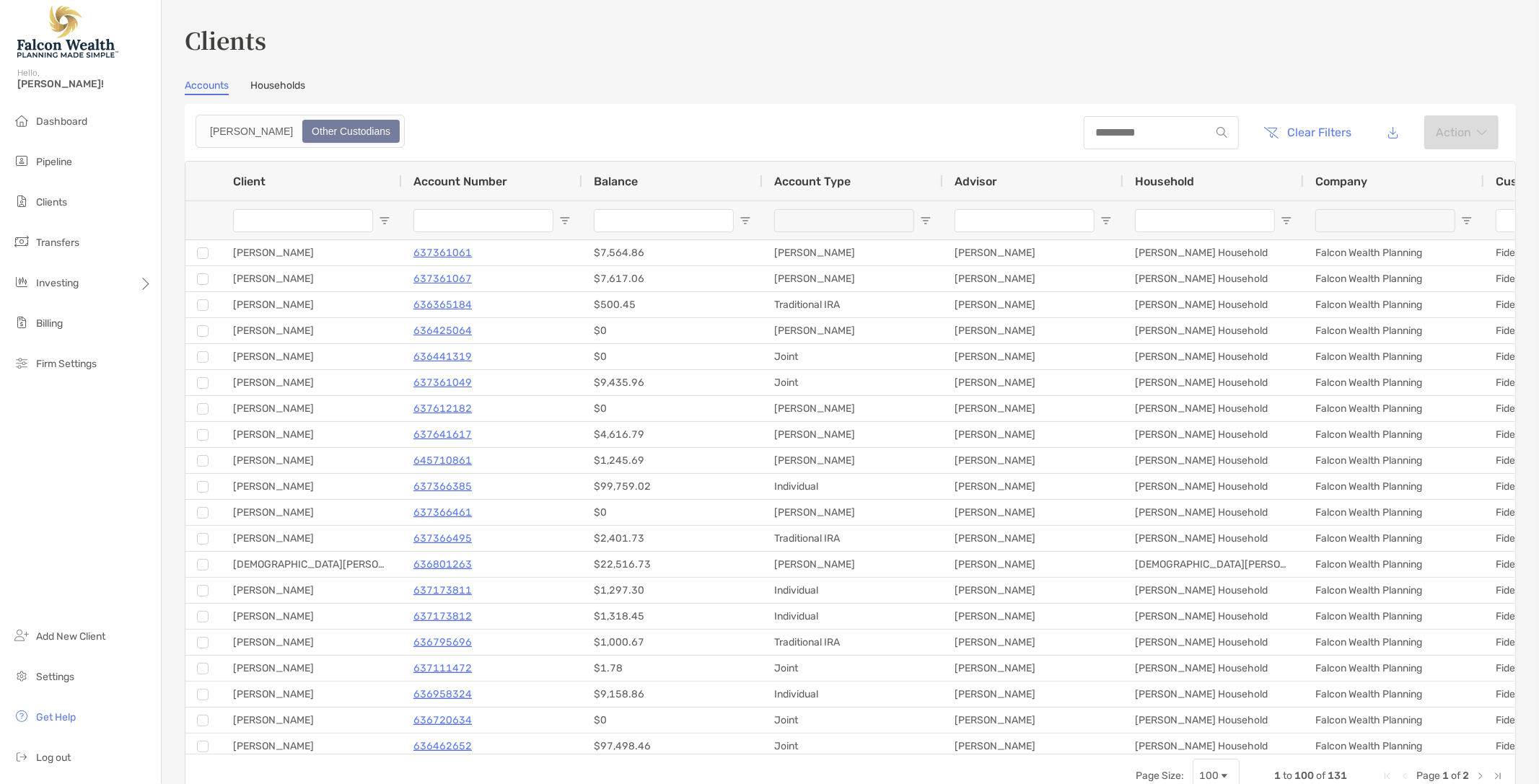
type input "******"
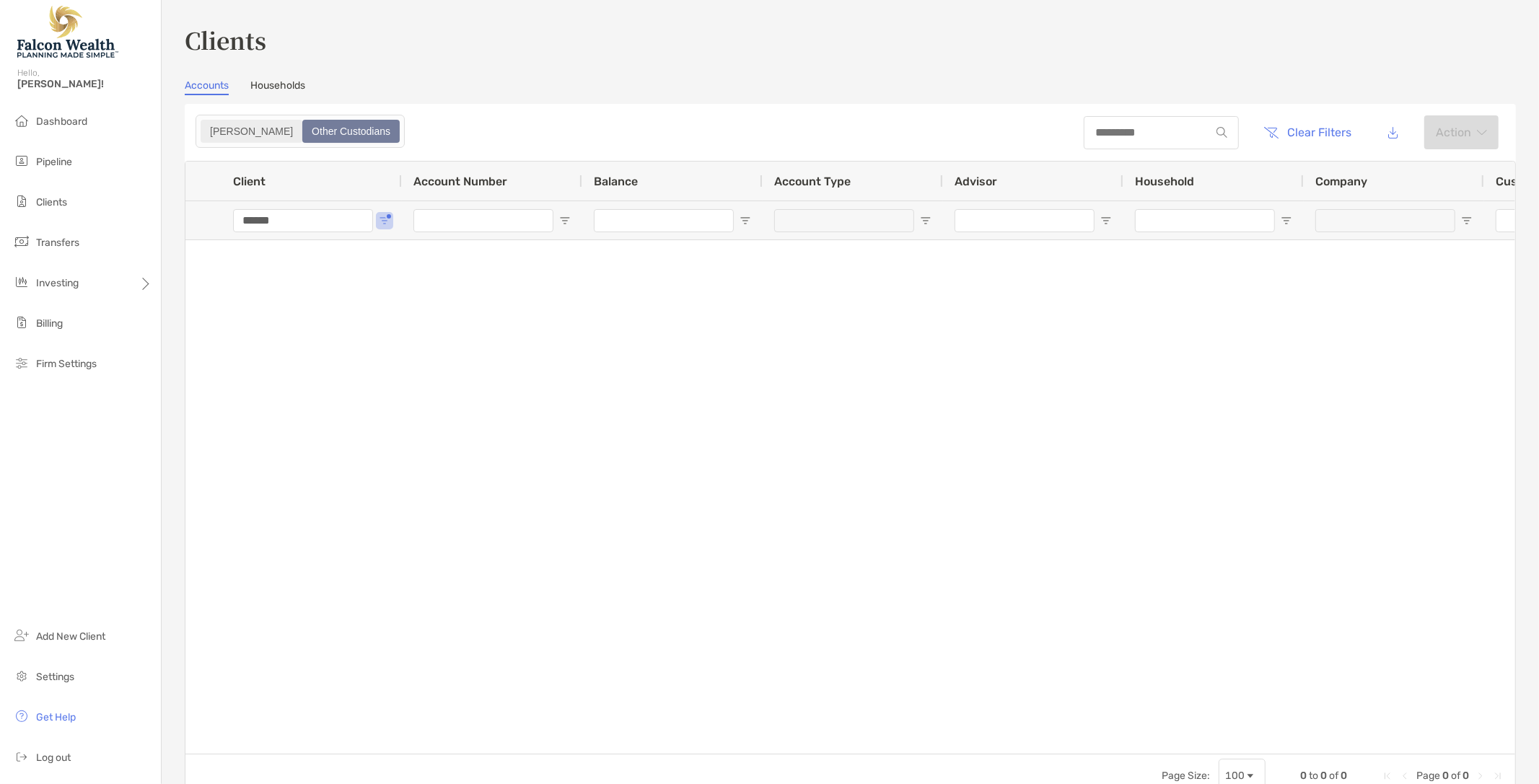
click at [220, 133] on div "Zoe" at bounding box center [251, 131] width 99 height 20
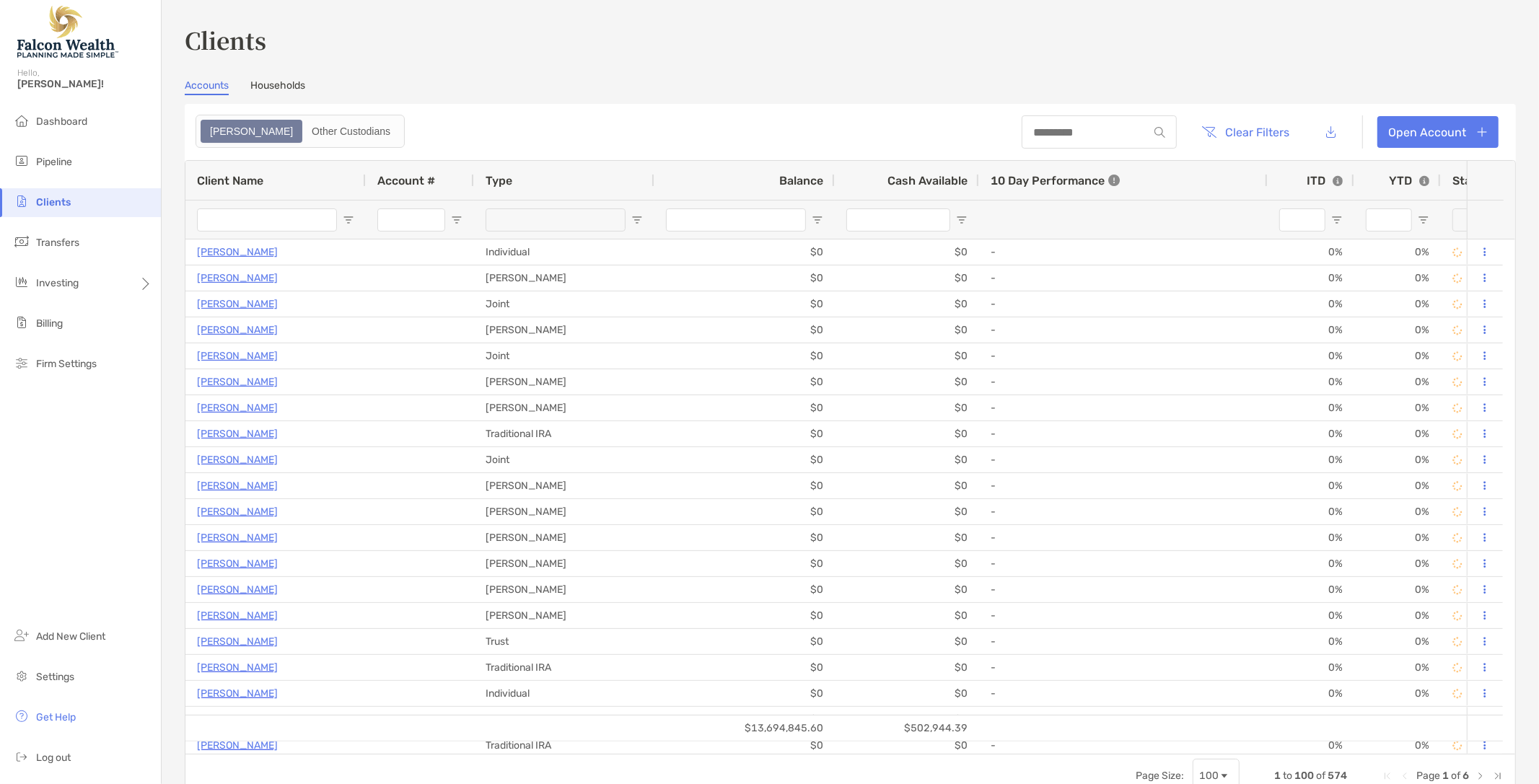
type input "*****"
type input "***"
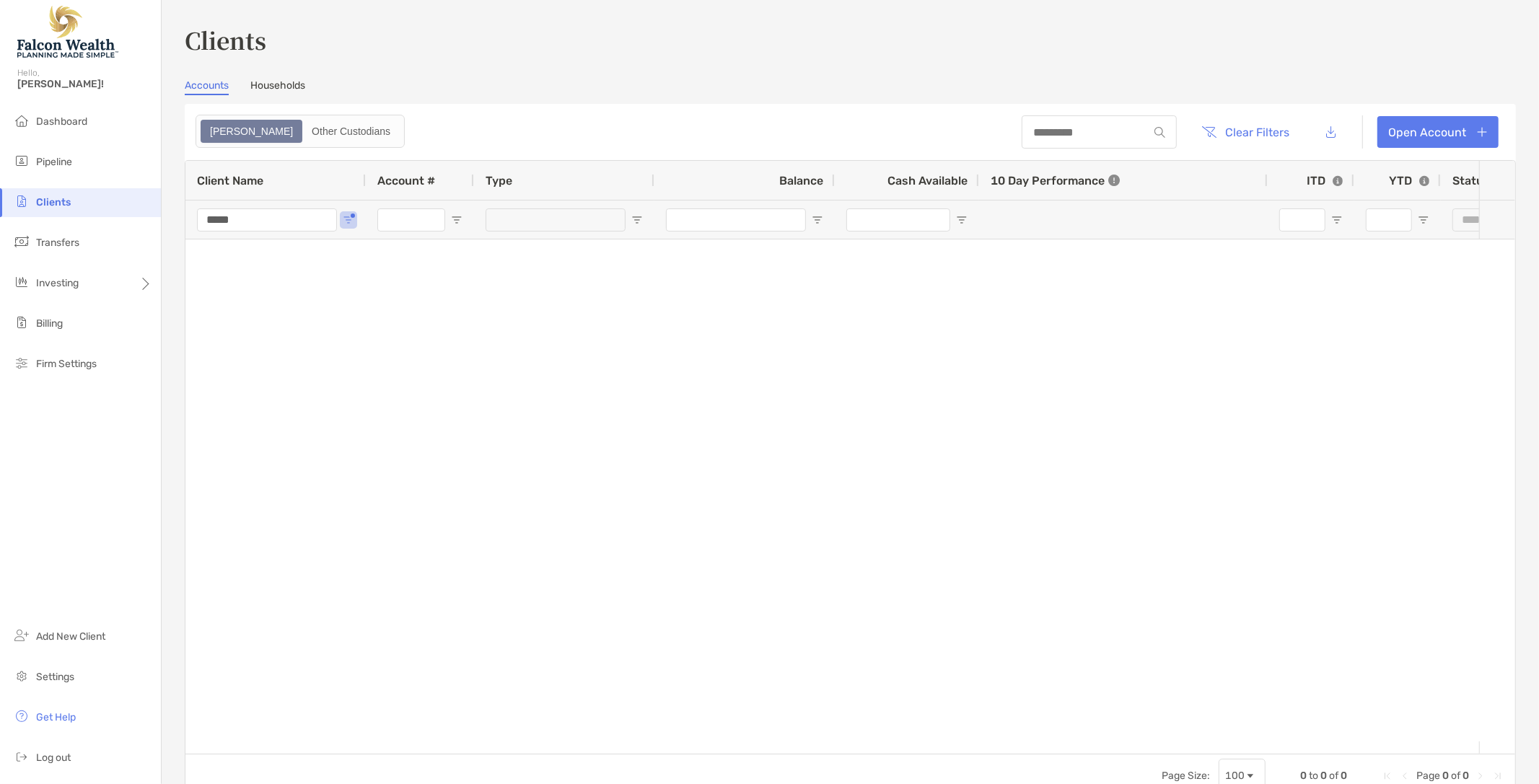
click at [459, 56] on div "Clients Accounts Households Zoe Other Custodians Clear Filters Open Account 0 t…" at bounding box center [850, 410] width 1331 height 774
click at [500, 6] on div "Clients Accounts Households Zoe Other Custodians Clear Filters Open Account 0 t…" at bounding box center [850, 392] width 1377 height 784
drag, startPoint x: 178, startPoint y: 36, endPoint x: 265, endPoint y: 32, distance: 87.1
click at [265, 32] on div "Clients Accounts Households Zoe Other Custodians Clear Filters Open Account 0 t…" at bounding box center [850, 392] width 1377 height 784
click at [269, 31] on h3 "Clients" at bounding box center [850, 39] width 1331 height 33
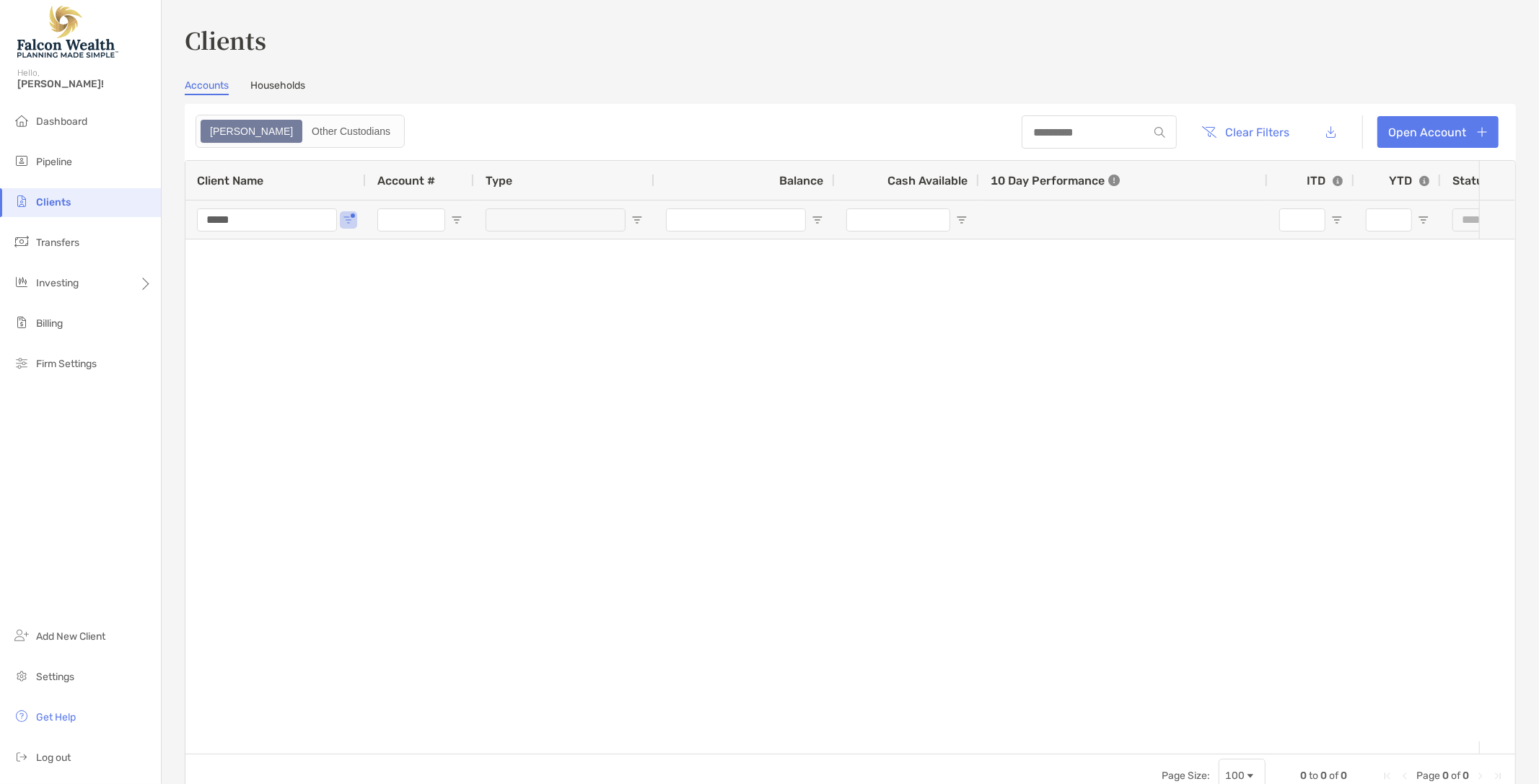
click at [482, 13] on div "Clients Accounts Households Zoe Other Custodians Clear Filters Open Account 0 t…" at bounding box center [850, 392] width 1377 height 784
click at [729, 62] on div "Clients Accounts Households Zoe Other Custodians Clear Filters Open Account 0 t…" at bounding box center [850, 410] width 1331 height 774
click at [608, 36] on h3 "Clients" at bounding box center [850, 39] width 1331 height 33
click at [284, 87] on link "Households" at bounding box center [278, 87] width 55 height 16
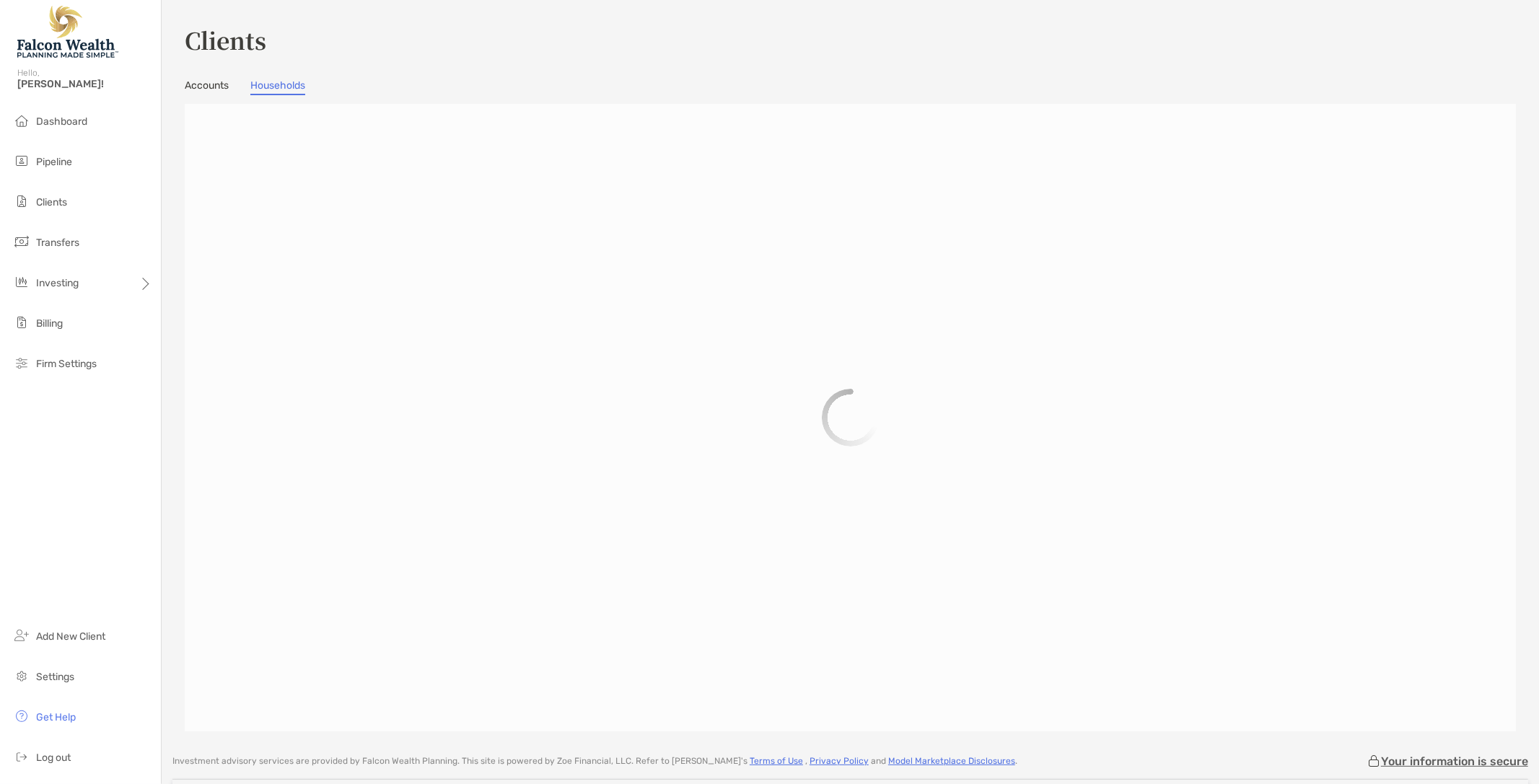
click at [203, 88] on link "Accounts" at bounding box center [206, 87] width 44 height 16
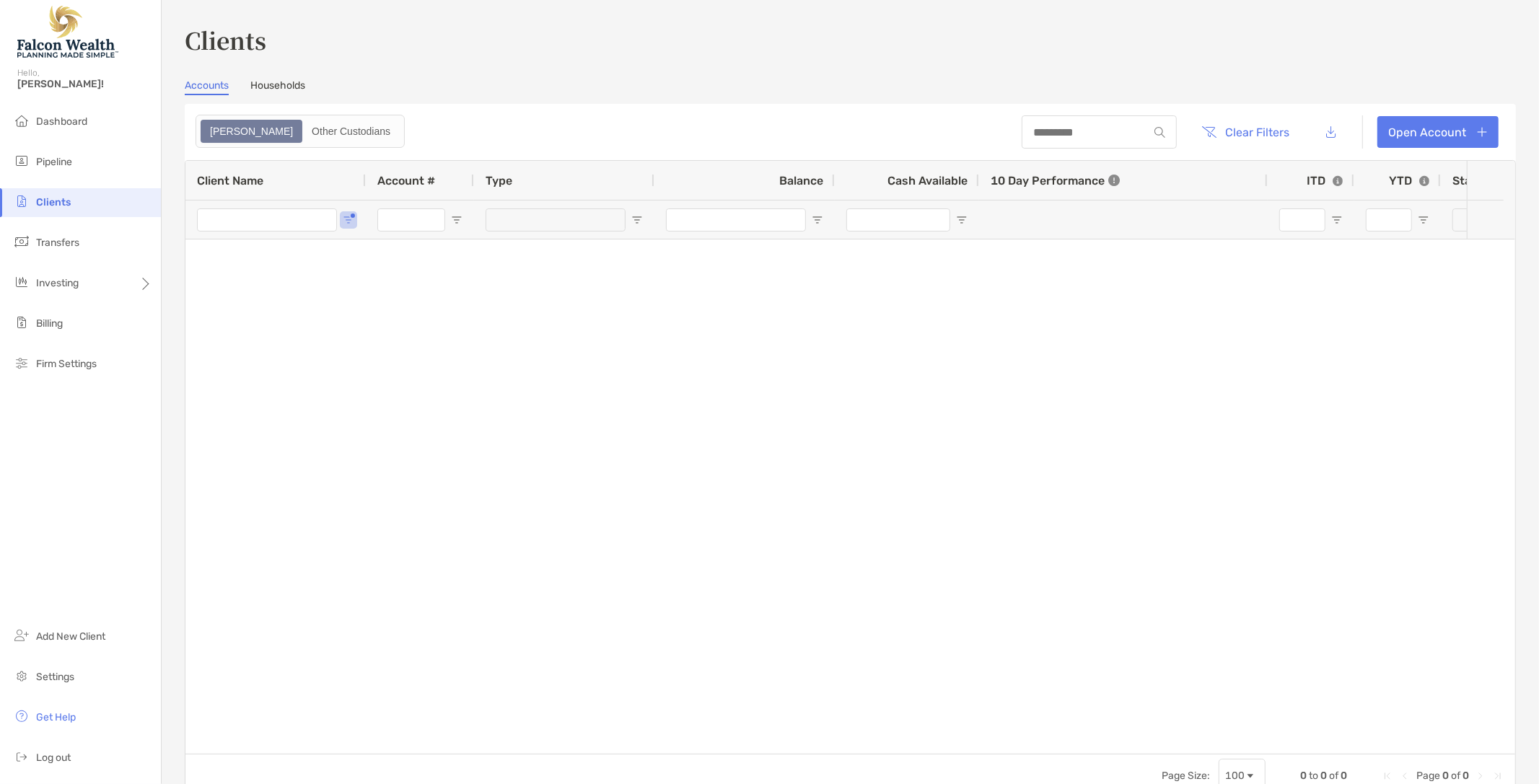
type input "*****"
type input "***"
click at [45, 122] on span "Dashboard" at bounding box center [62, 121] width 51 height 13
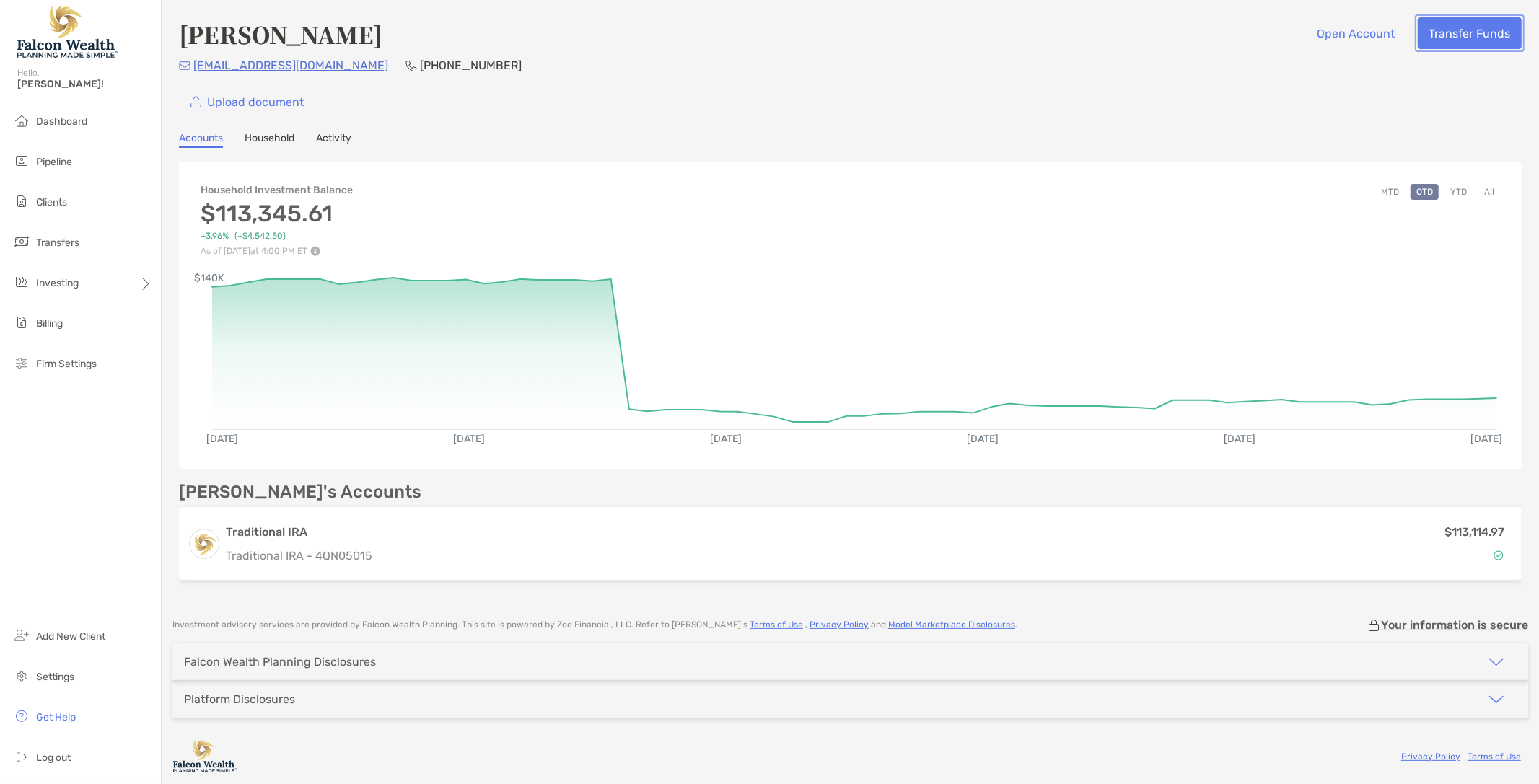
click at [1462, 29] on button "Transfer Funds" at bounding box center [1470, 33] width 104 height 32
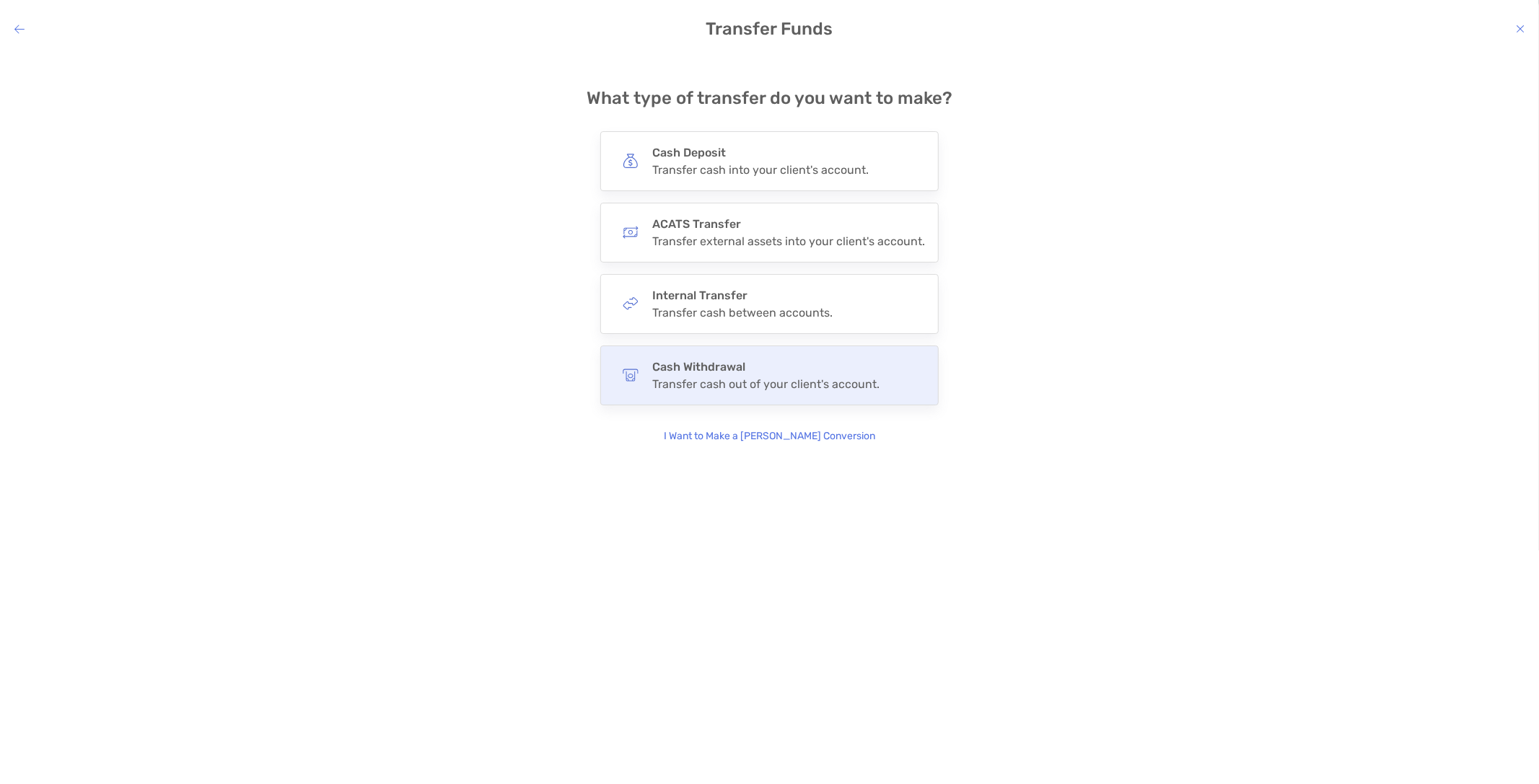
click at [784, 373] on h4 "Cash Withdrawal" at bounding box center [766, 367] width 227 height 13
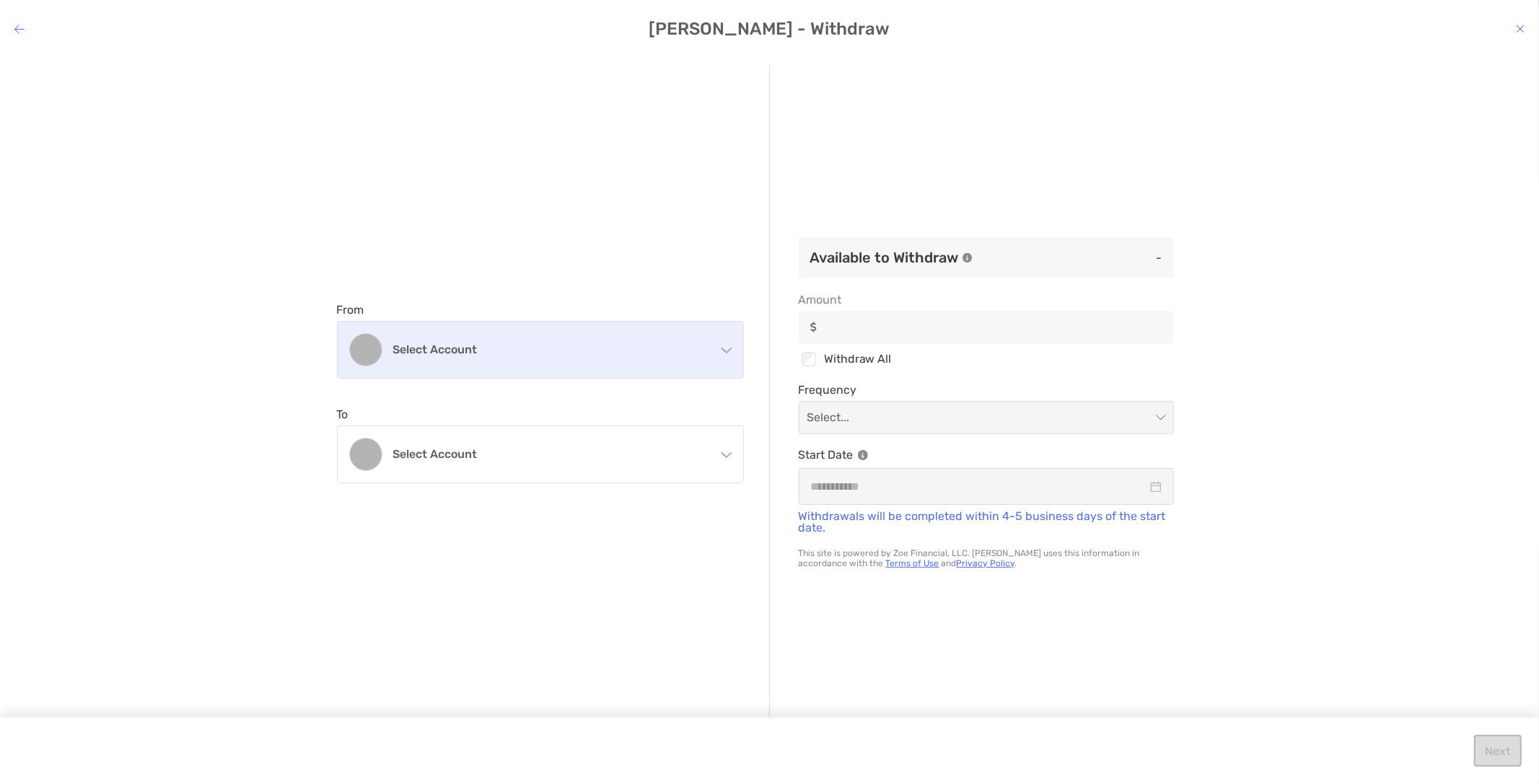
click at [455, 347] on h4 "Select account" at bounding box center [549, 349] width 312 height 13
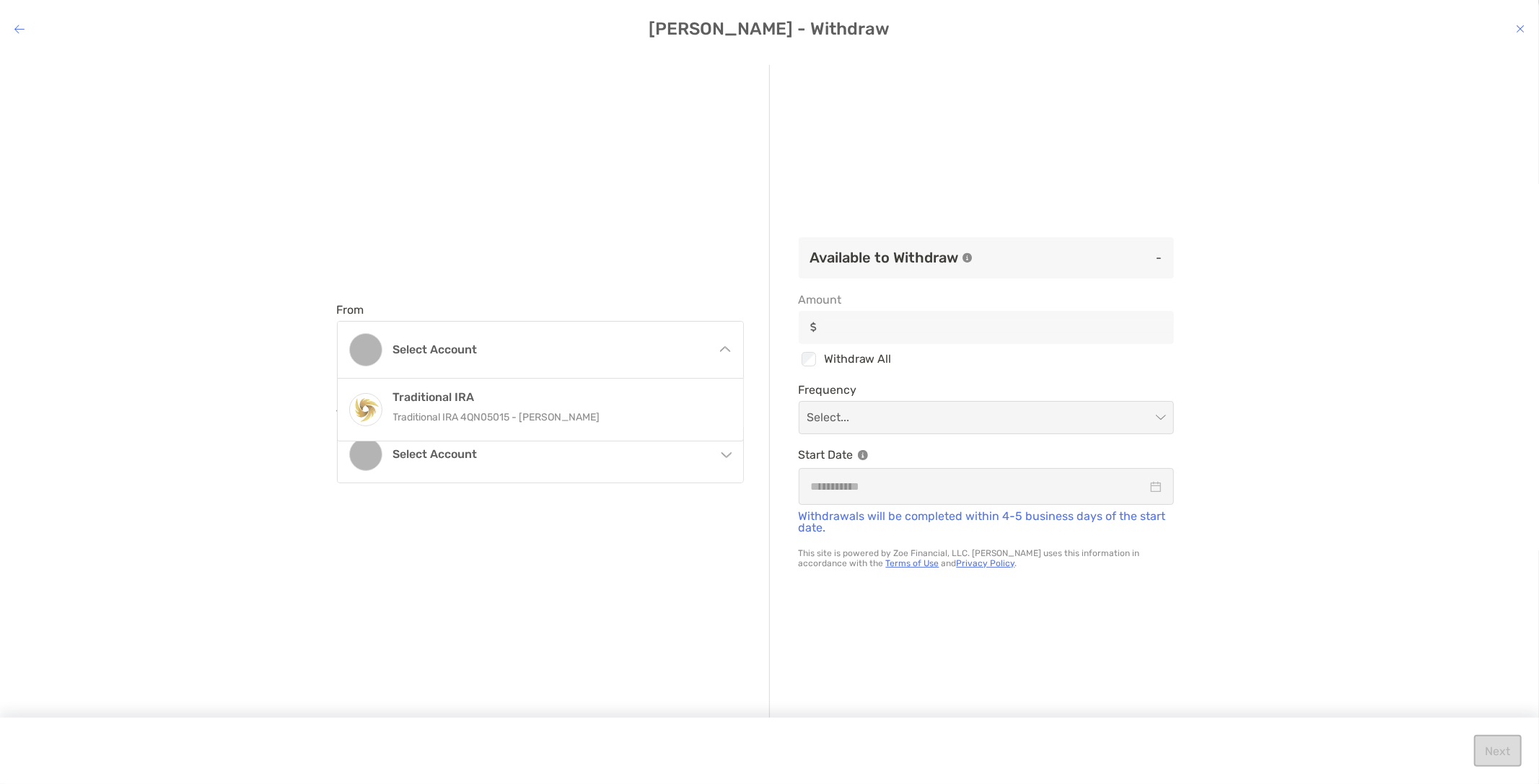
click at [463, 416] on p "Traditional IRA 4QN05015 - [PERSON_NAME]" at bounding box center [556, 417] width 325 height 18
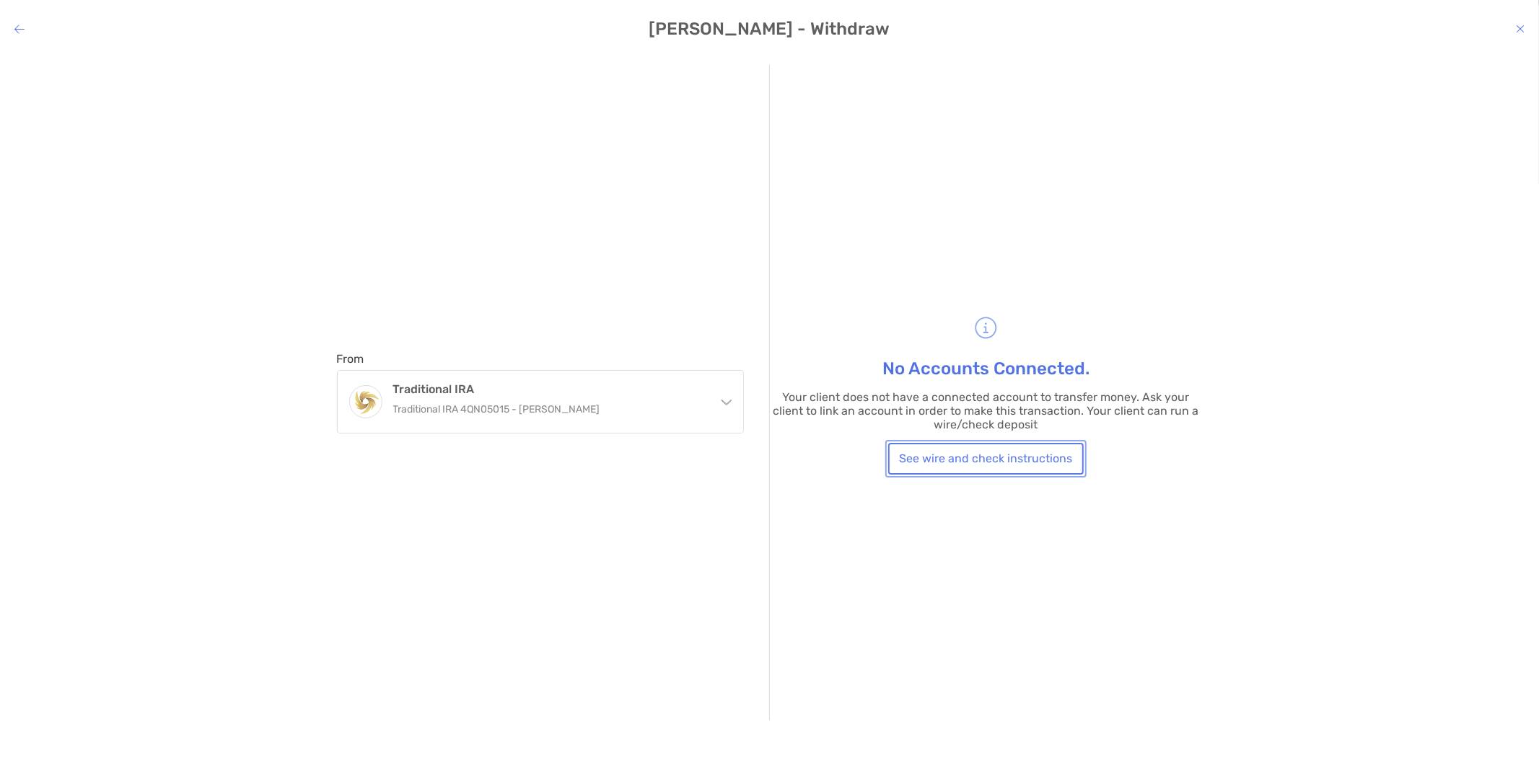
click at [950, 465] on button "See wire and check instructions" at bounding box center [986, 458] width 195 height 32
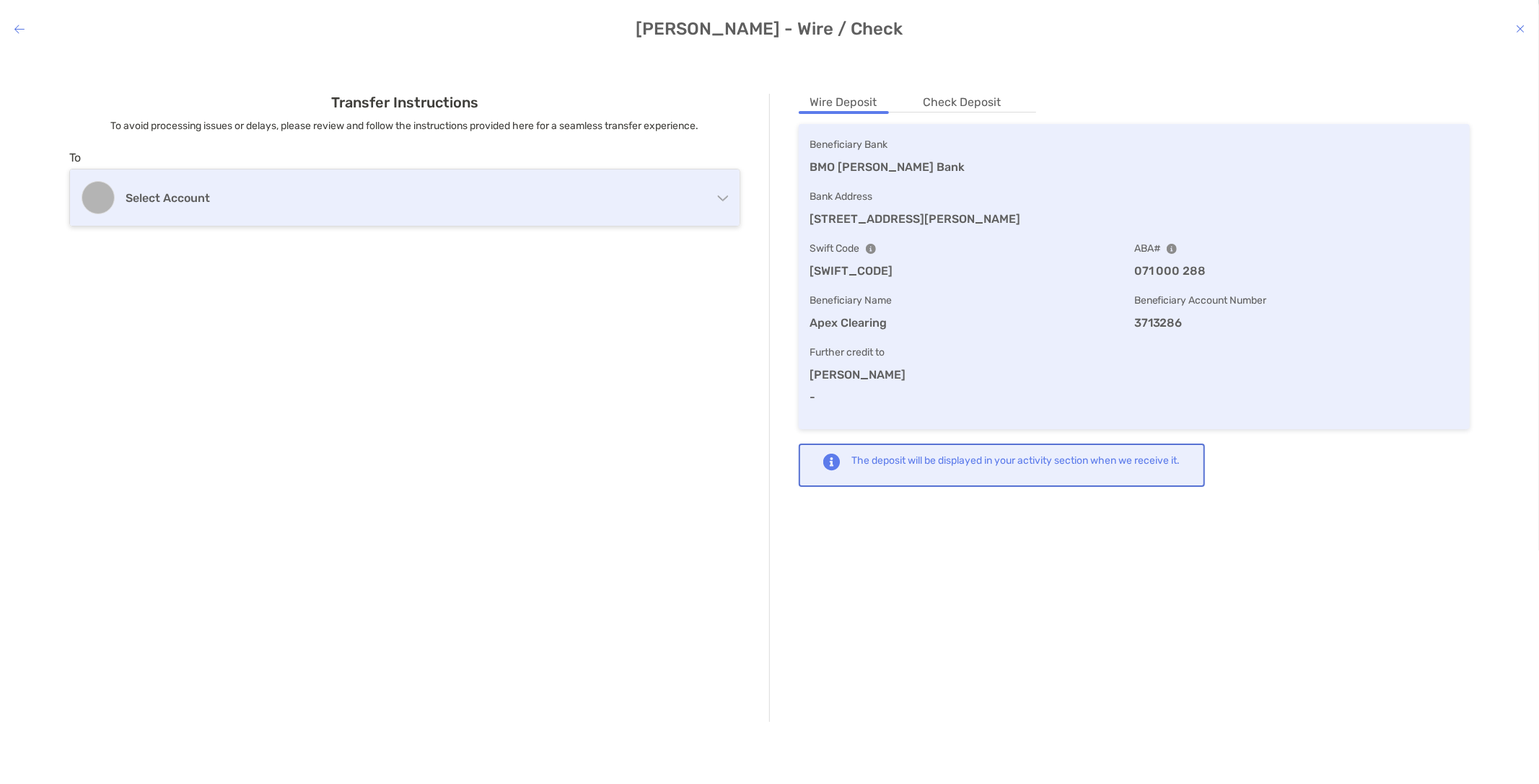
click at [208, 200] on h4 "Select account" at bounding box center [393, 197] width 536 height 13
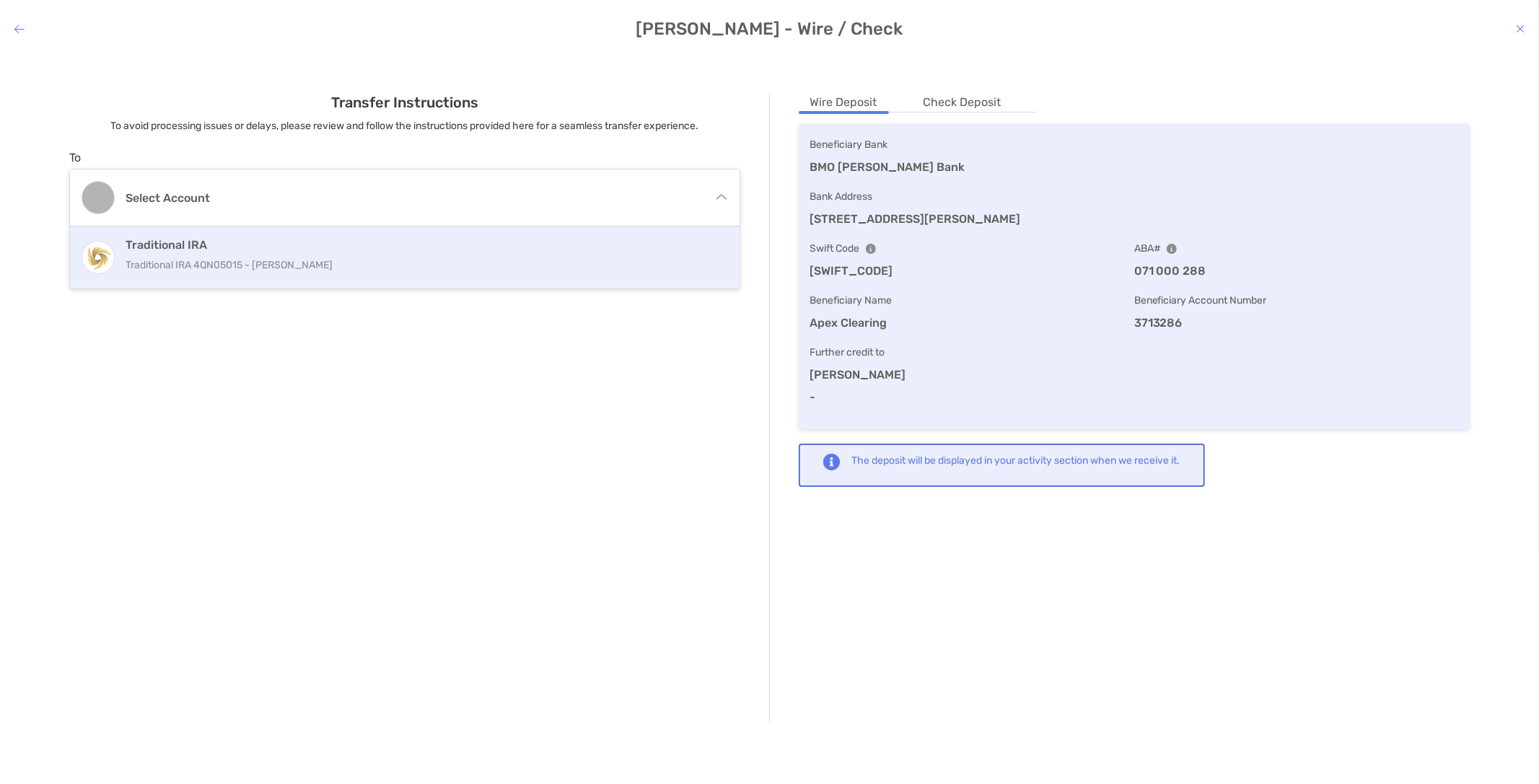
click at [198, 264] on p "Traditional IRA 4QN05015 - [PERSON_NAME]" at bounding box center [400, 265] width 549 height 18
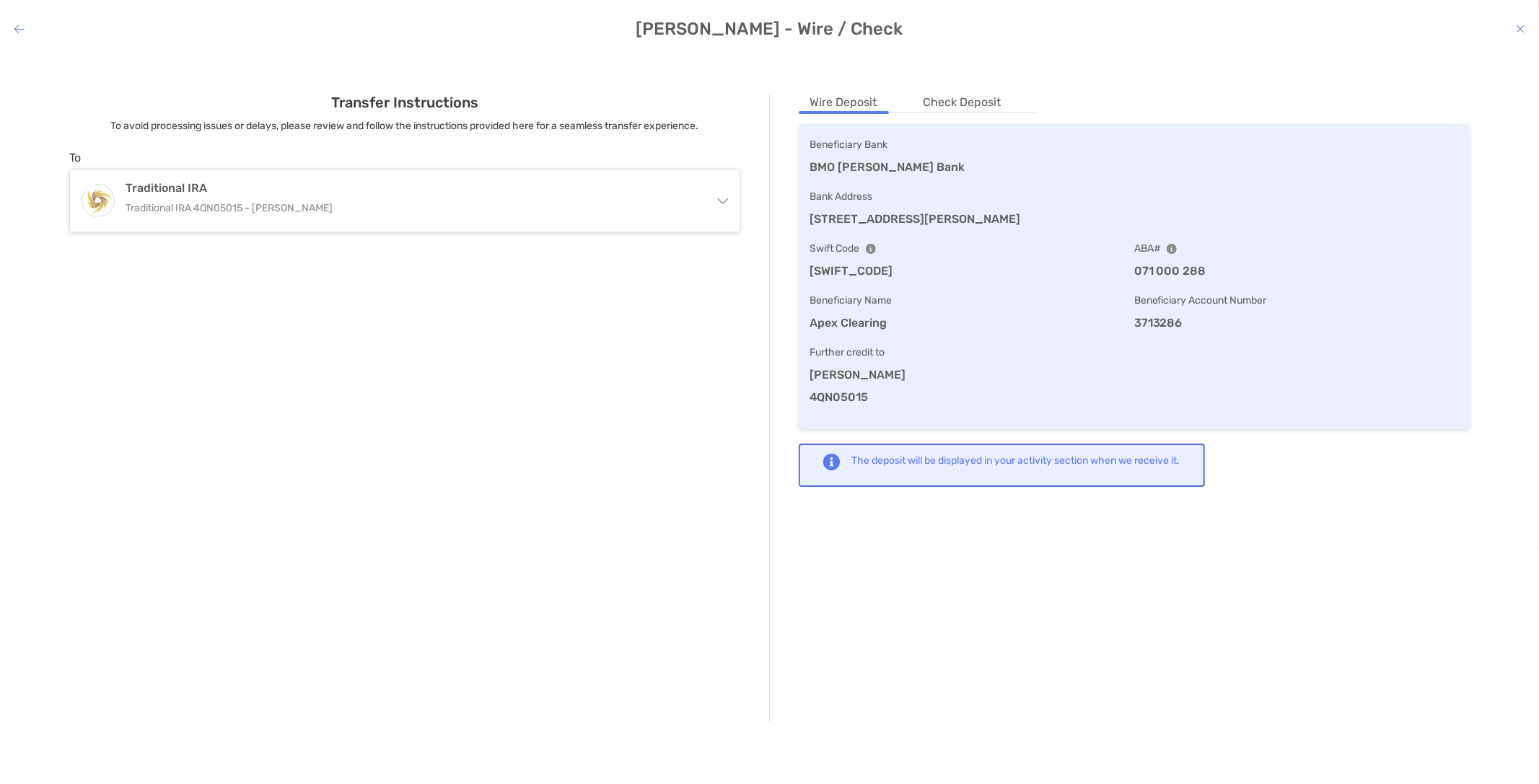
click at [966, 38] on h4 "[PERSON_NAME] - Wire / Check" at bounding box center [770, 28] width 1539 height 20
drag, startPoint x: 460, startPoint y: 143, endPoint x: 434, endPoint y: 164, distance: 33.4
click at [460, 144] on div "Transfer Instructions To avoid processing issues or delays, please review and f…" at bounding box center [405, 408] width 729 height 628
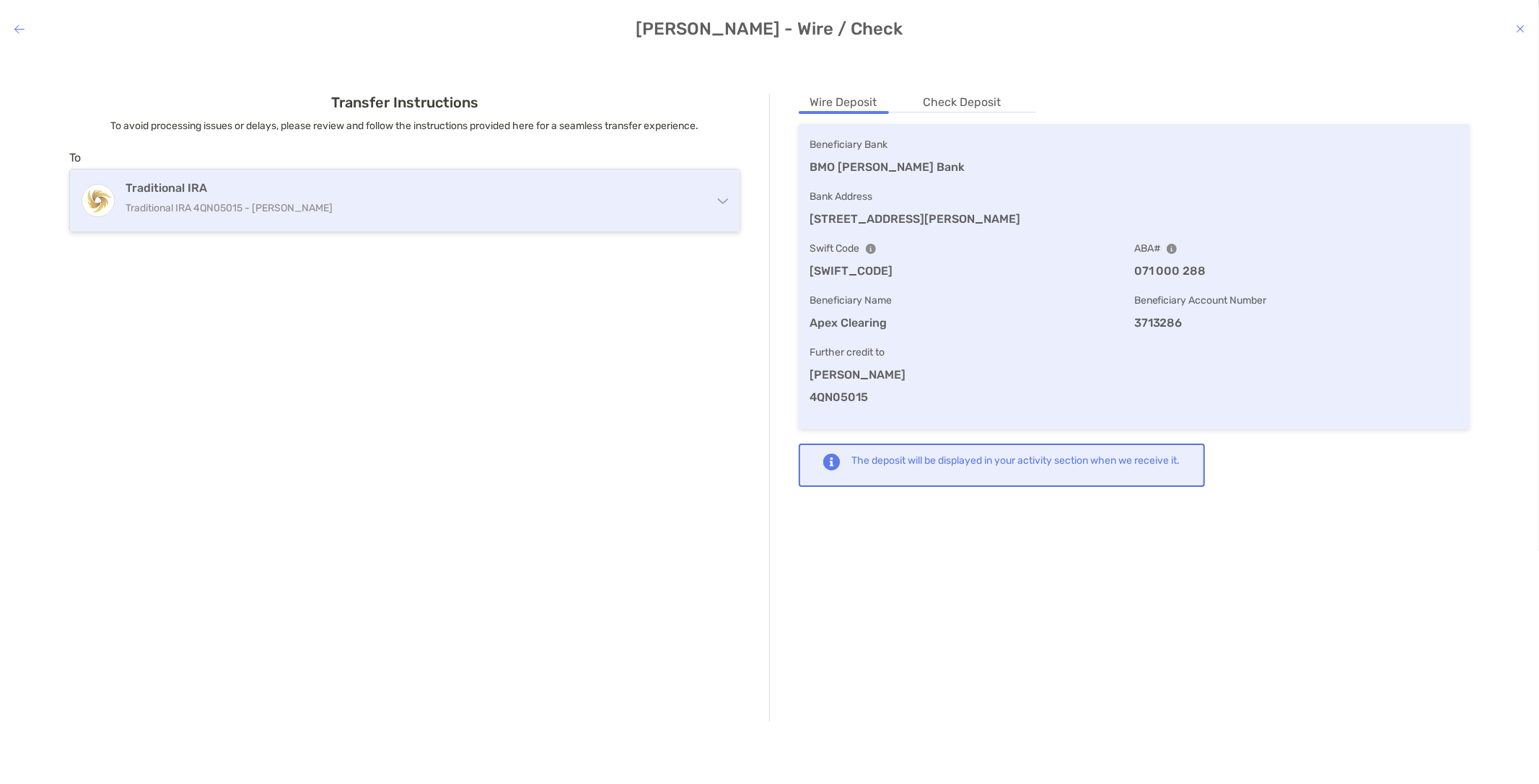
click at [414, 195] on div "Traditional IRA Traditional IRA 4QN05015 - [PERSON_NAME]" at bounding box center [393, 200] width 536 height 39
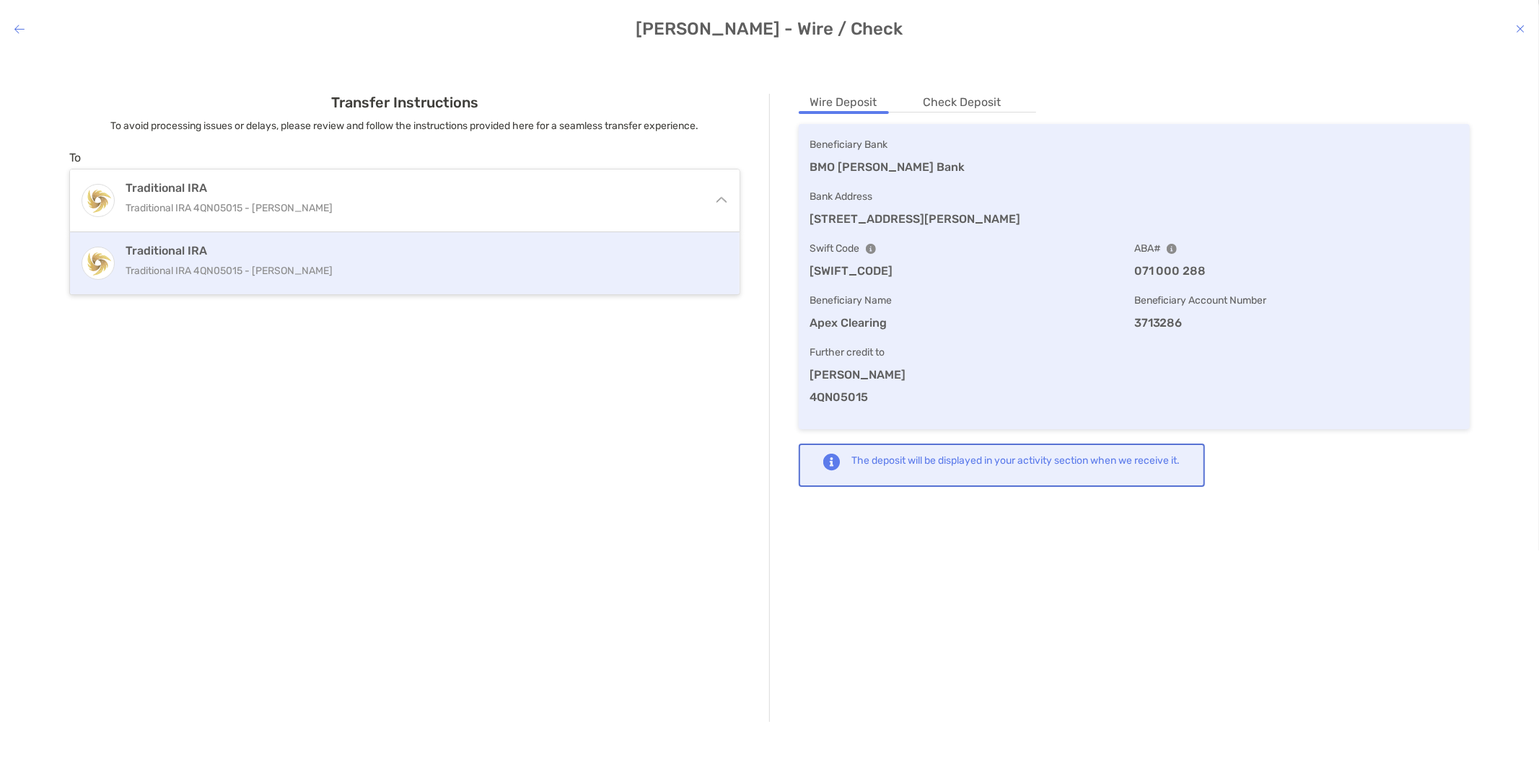
click at [319, 125] on p "To avoid processing issues or delays, please review and follow the instructions…" at bounding box center [404, 125] width 671 height 18
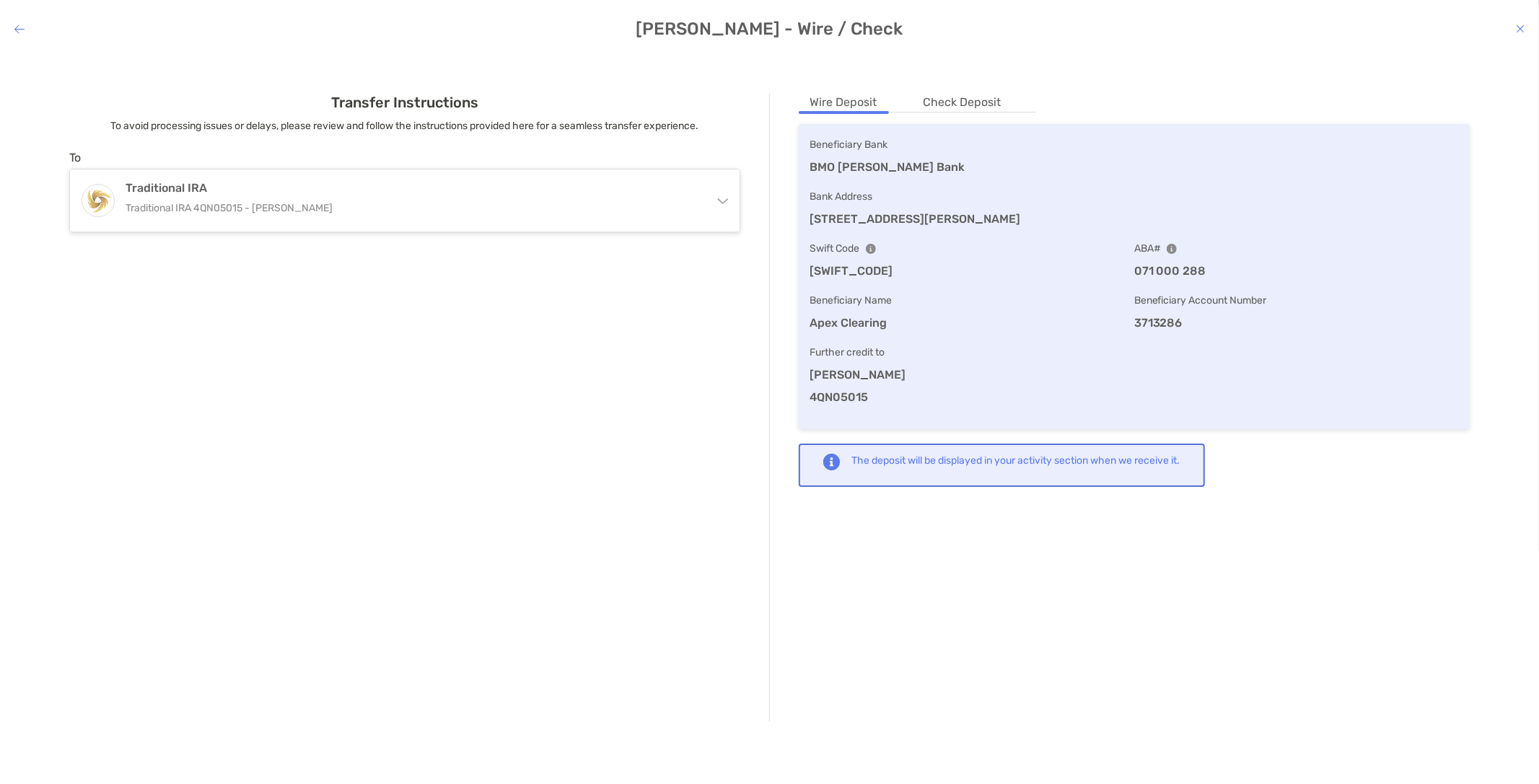
click at [160, 54] on div "Transfer Instructions To avoid processing issues or delays, please review and f…" at bounding box center [770, 408] width 1539 height 709
